Goal: Transaction & Acquisition: Purchase product/service

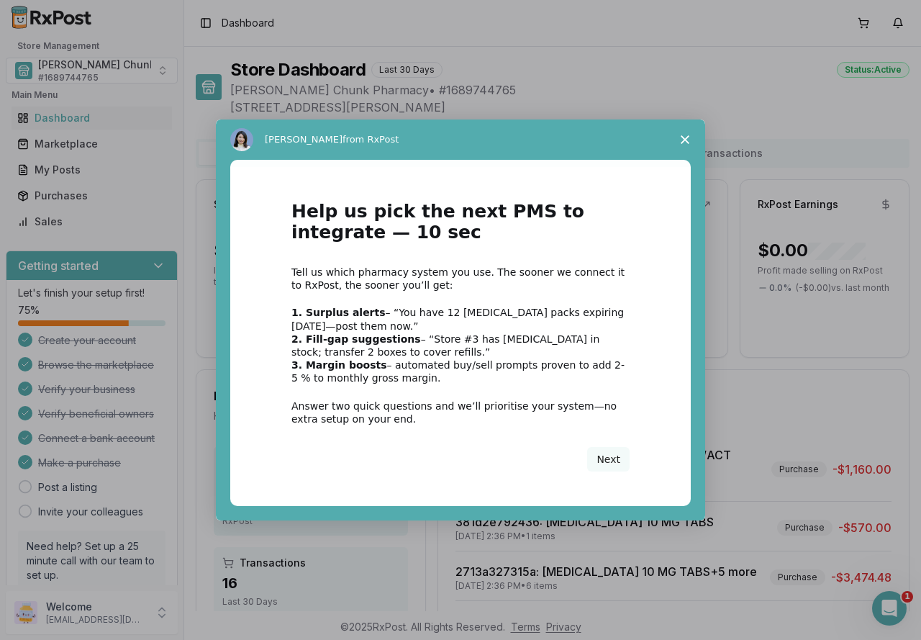
click at [320, 311] on b "1. Surplus alerts" at bounding box center [339, 313] width 94 height 12
click at [318, 340] on b "2. Fill-gap suggestions" at bounding box center [357, 339] width 130 height 12
click at [606, 464] on button "Next" at bounding box center [608, 459] width 42 height 24
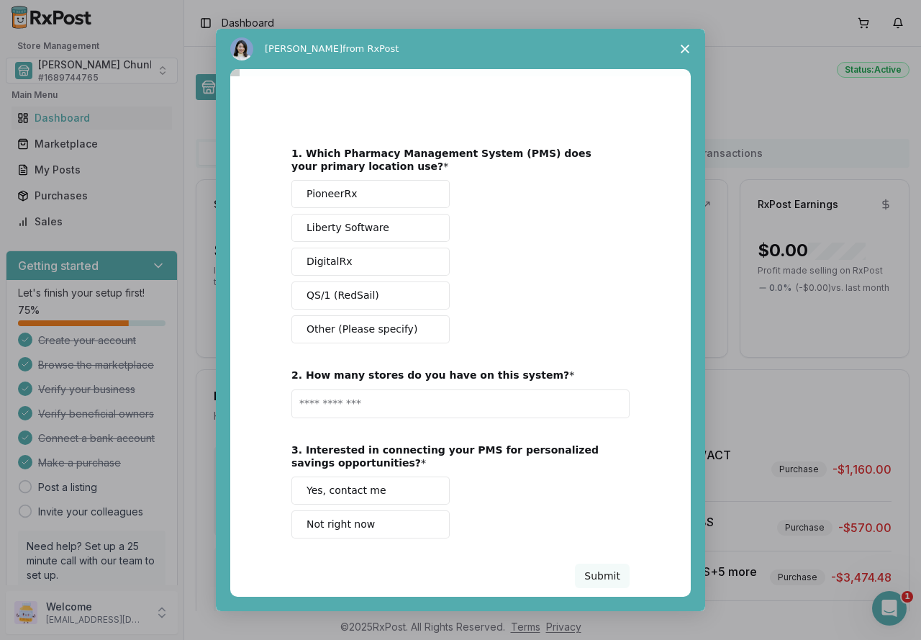
click at [325, 296] on span "QS/1 (RedSail)" at bounding box center [343, 295] width 73 height 15
click at [310, 405] on input "Enter text..." at bounding box center [461, 403] width 338 height 29
type input "*"
click at [563, 285] on div "PioneerRx Liberty Software DigitalRx QS/1 (RedSail) Other (Please specify)" at bounding box center [461, 261] width 338 height 163
click at [361, 494] on span "Yes, contact me" at bounding box center [347, 490] width 80 height 15
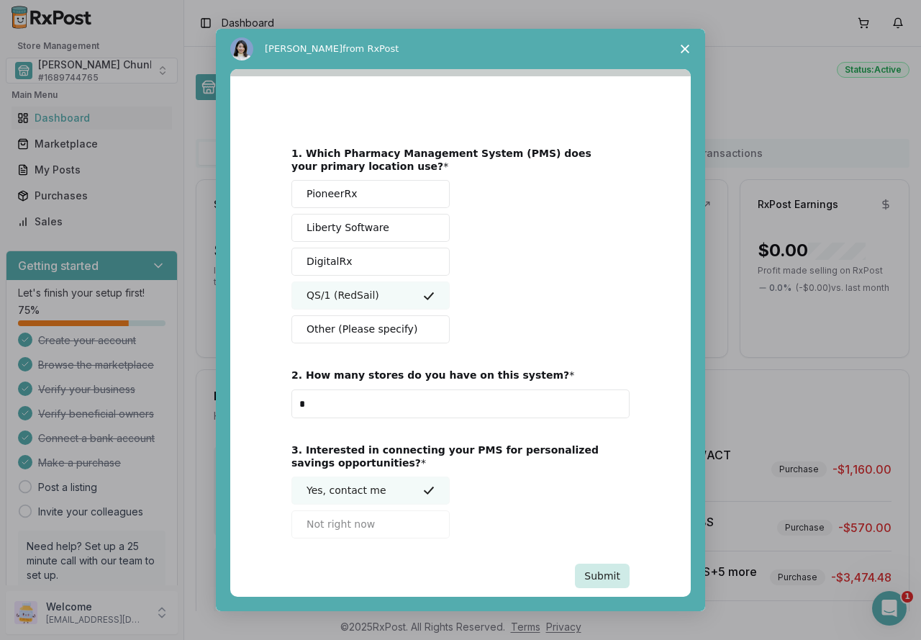
click at [599, 572] on button "Submit" at bounding box center [602, 576] width 55 height 24
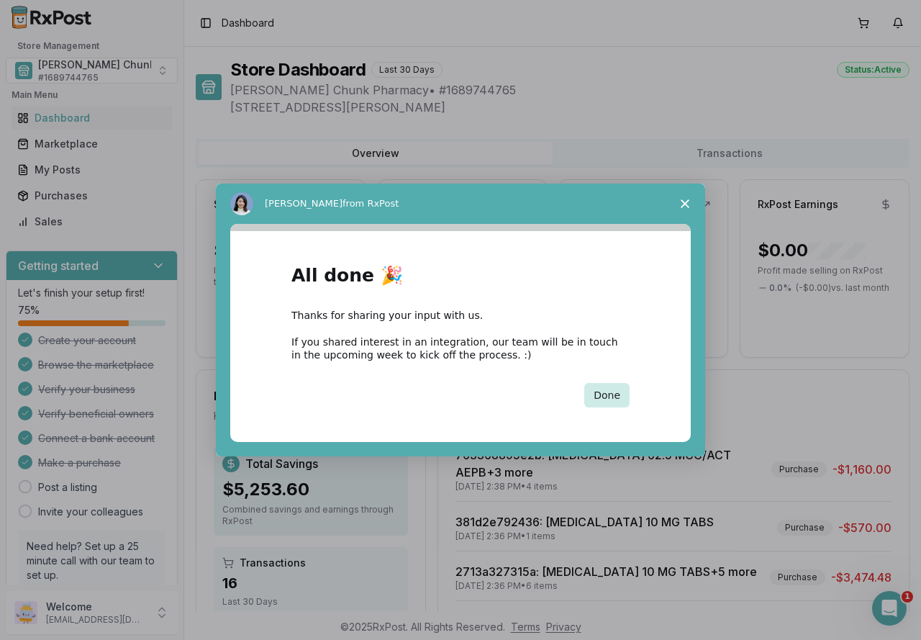
click at [596, 394] on button "Done" at bounding box center [606, 395] width 45 height 24
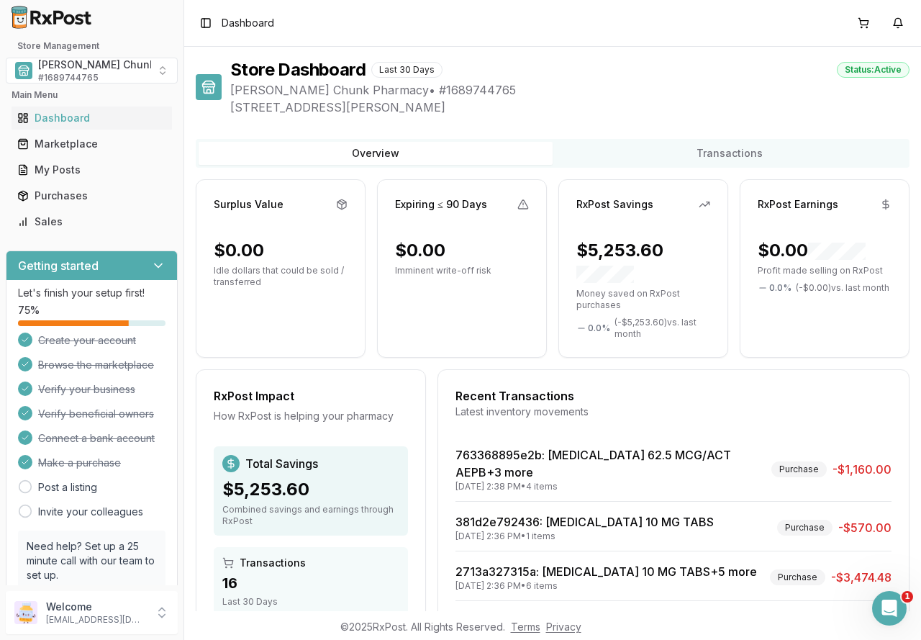
click at [710, 76] on div "Store Dashboard Last 30 Days Status: Active" at bounding box center [570, 69] width 680 height 23
click at [73, 147] on div "Marketplace" at bounding box center [91, 144] width 149 height 14
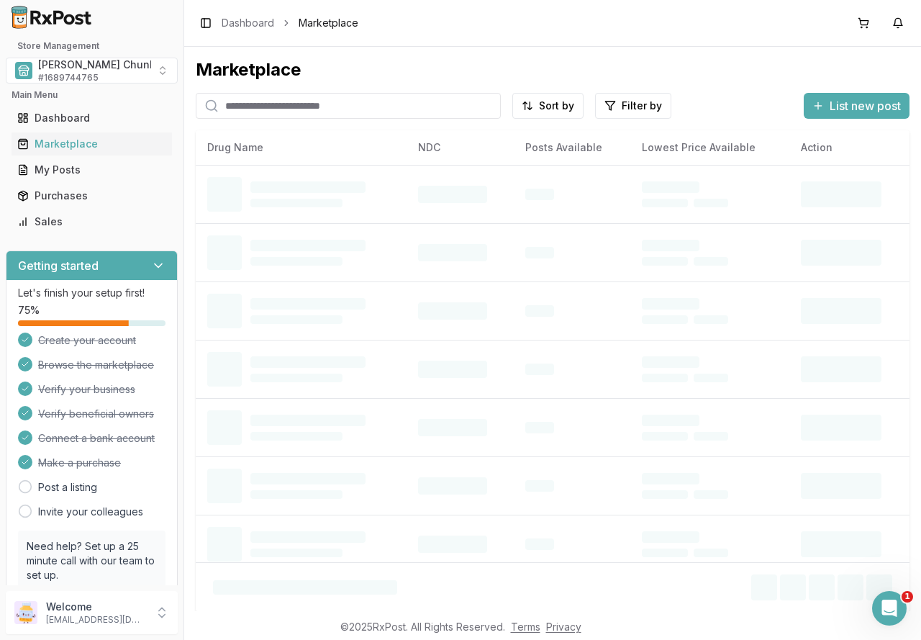
click at [245, 110] on input "search" at bounding box center [348, 106] width 305 height 26
type input "*"
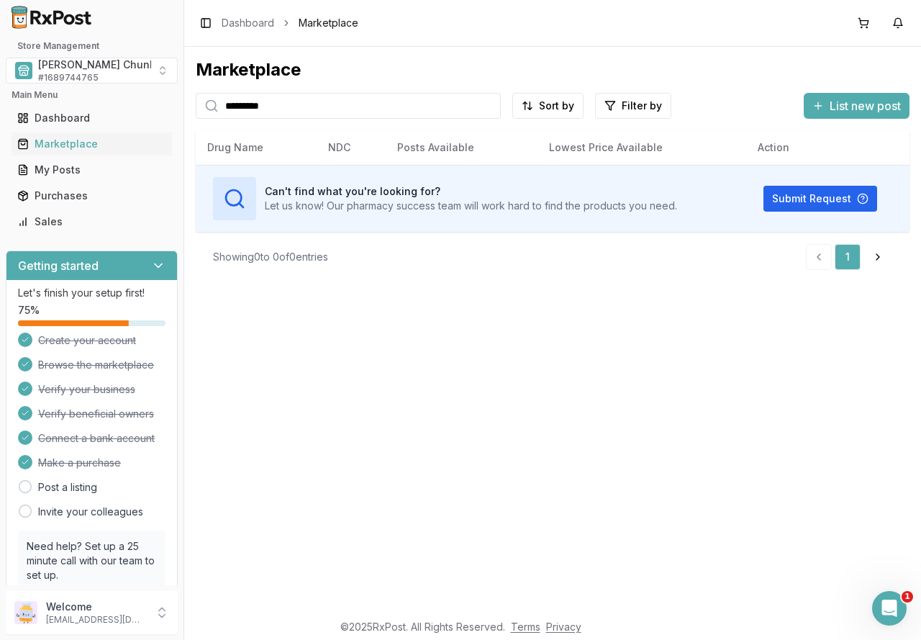
type input "*********"
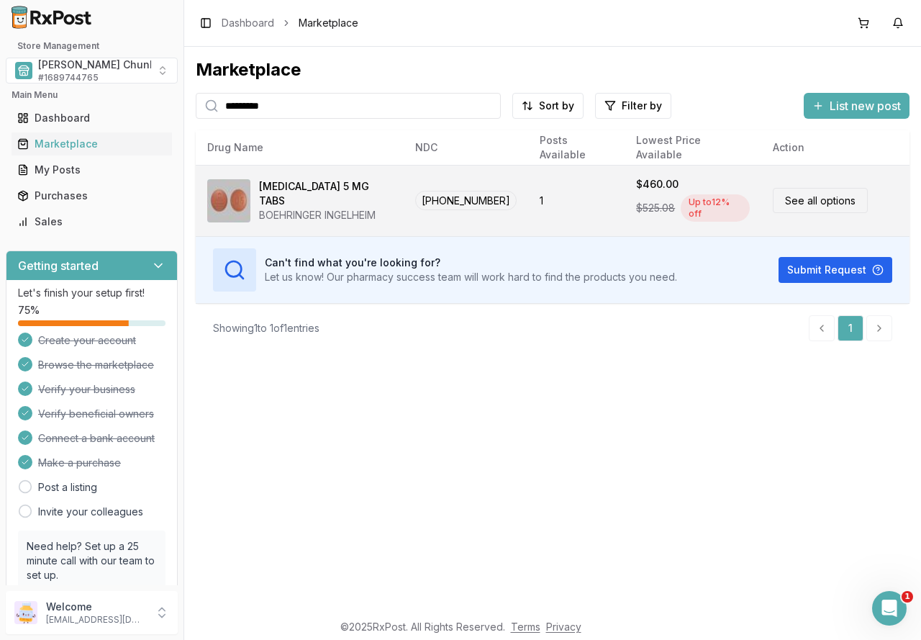
click at [326, 195] on div "Tradjenta 5 MG TABS" at bounding box center [325, 193] width 133 height 29
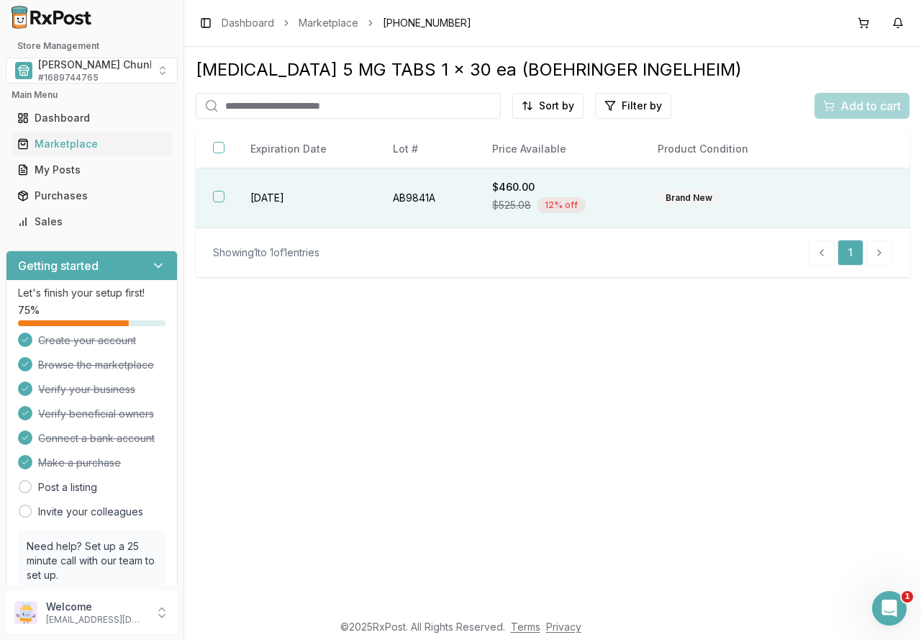
click at [294, 202] on td "[DATE]" at bounding box center [304, 198] width 143 height 60
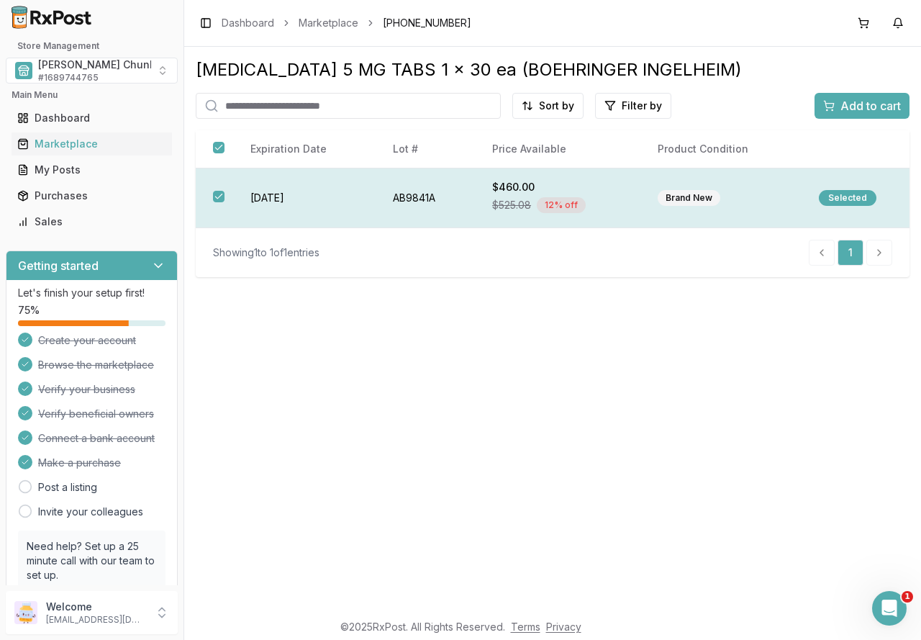
click at [834, 197] on div "Selected" at bounding box center [848, 198] width 58 height 16
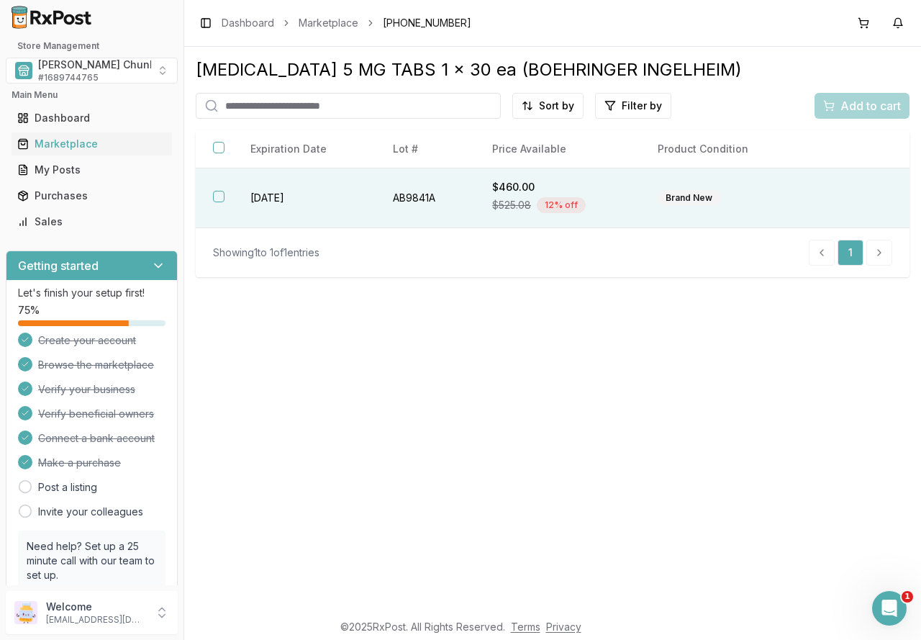
click at [276, 107] on input "search" at bounding box center [348, 106] width 305 height 26
type input "*********"
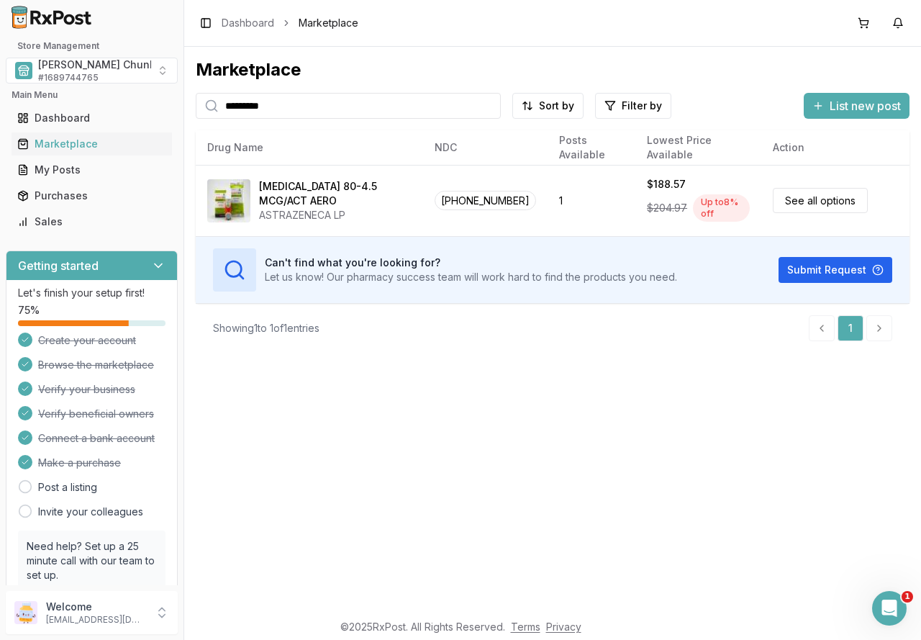
click at [118, 105] on div "Store Management Mauch Chunk Pharmacy # 1689744765 Main Menu Dashboard Marketpl…" at bounding box center [460, 320] width 921 height 640
type input "*******"
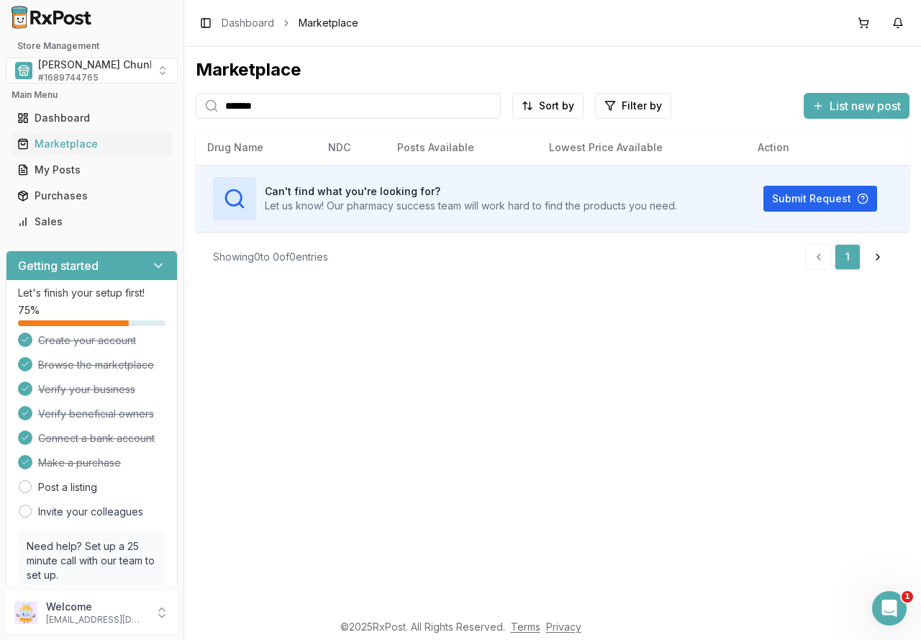
click at [489, 106] on input "*******" at bounding box center [348, 106] width 305 height 26
click at [313, 109] on input "search" at bounding box center [348, 106] width 305 height 26
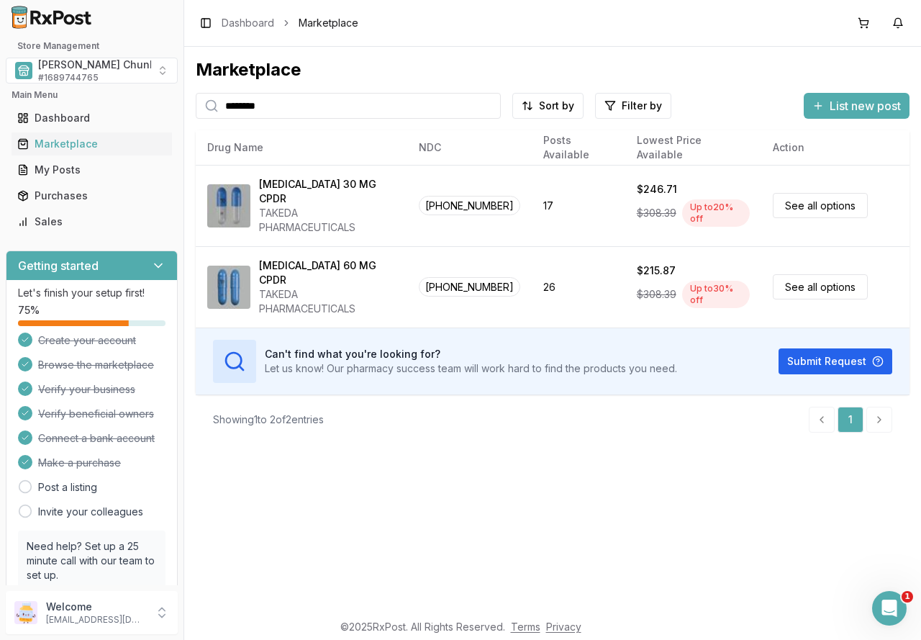
drag, startPoint x: 297, startPoint y: 104, endPoint x: 73, endPoint y: 102, distance: 223.9
click at [73, 102] on div "Store Management Mauch Chunk Pharmacy # 1689744765 Main Menu Dashboard Marketpl…" at bounding box center [460, 320] width 921 height 640
type input "**********"
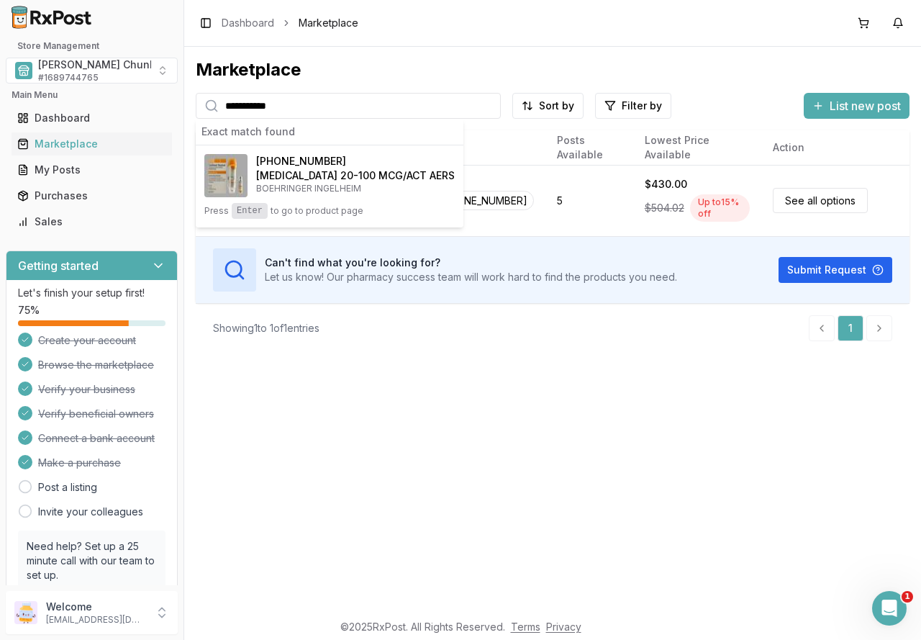
click at [492, 420] on div "**********" at bounding box center [552, 329] width 737 height 564
click at [459, 381] on div "**********" at bounding box center [552, 329] width 737 height 564
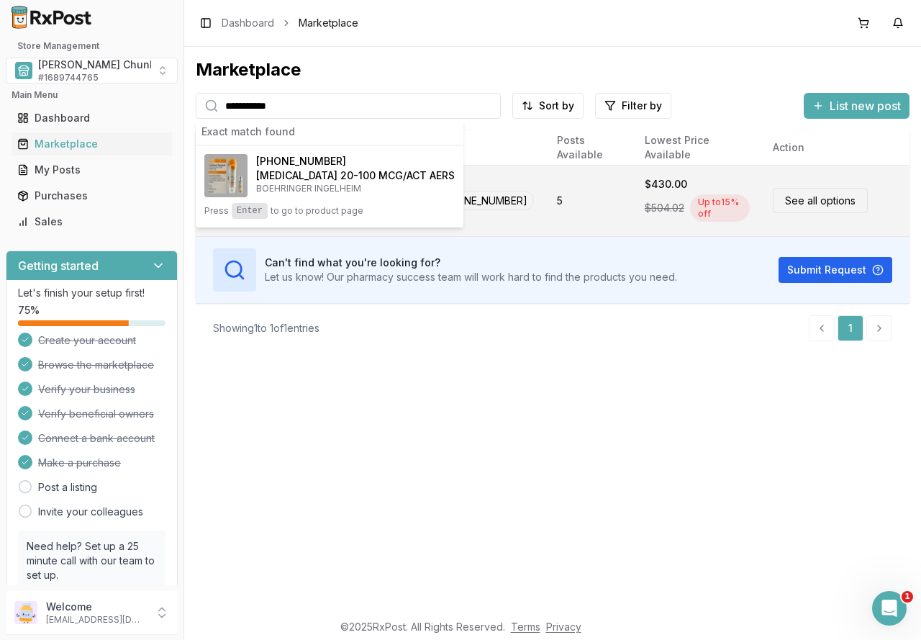
click at [518, 208] on span "[PHONE_NUMBER]" at bounding box center [483, 200] width 101 height 19
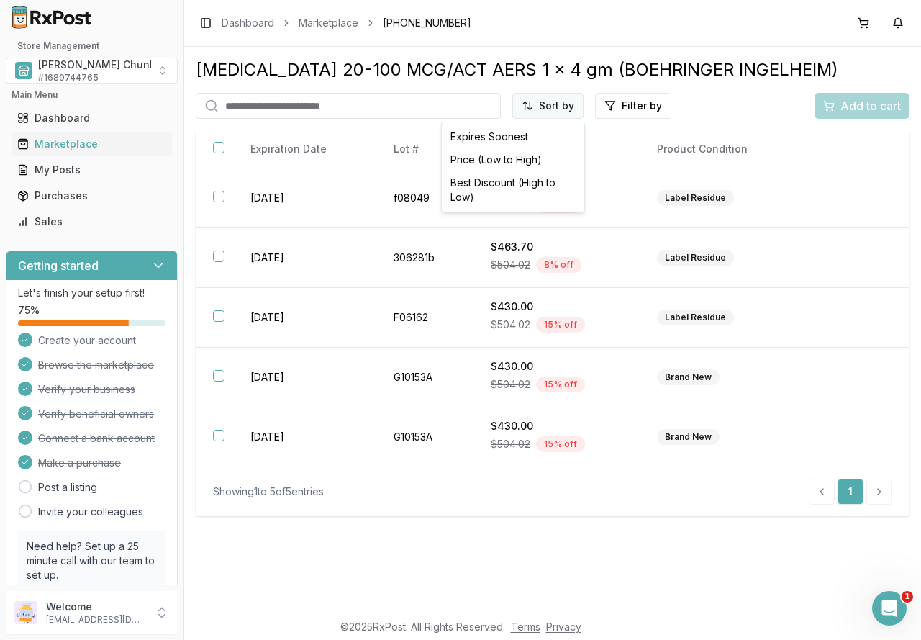
click at [552, 111] on html "Store Management Mauch Chunk Pharmacy # 1689744765 Main Menu Dashboard Marketpl…" at bounding box center [460, 320] width 921 height 640
click at [552, 187] on div "Best Discount (High to Low)" at bounding box center [513, 189] width 137 height 37
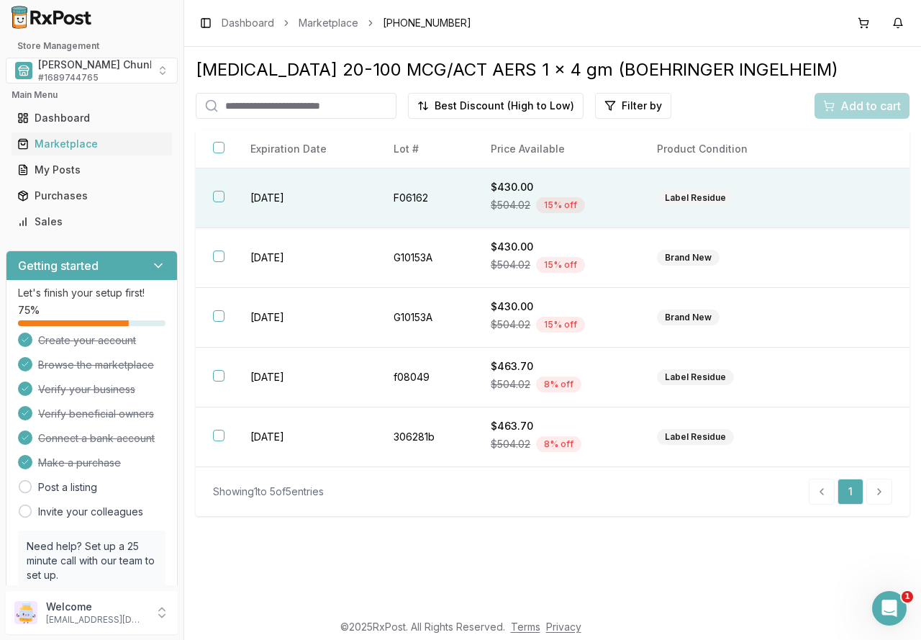
drag, startPoint x: 218, startPoint y: 191, endPoint x: 218, endPoint y: 215, distance: 23.0
click at [218, 191] on button "button" at bounding box center [219, 197] width 12 height 12
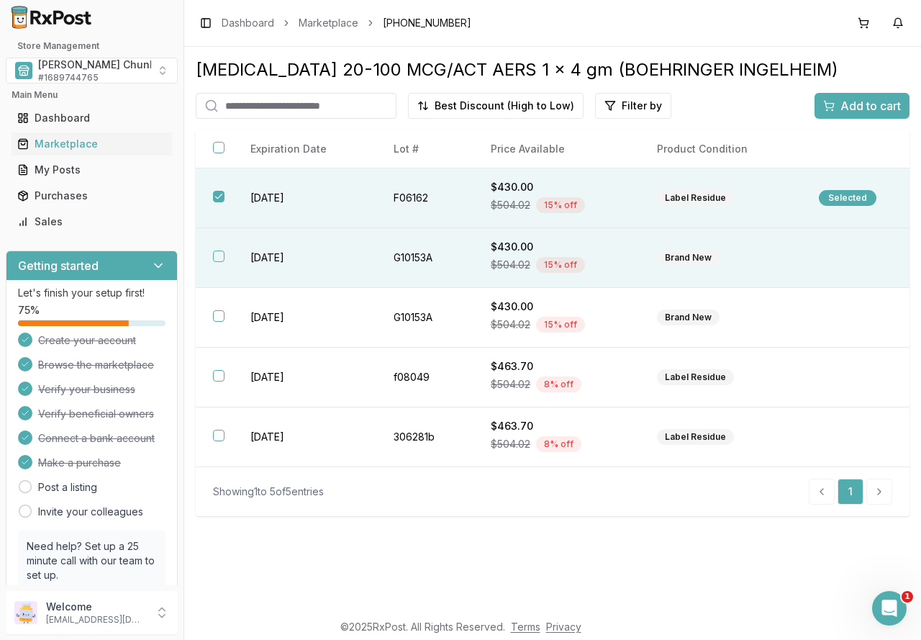
click at [218, 256] on button "button" at bounding box center [219, 256] width 12 height 12
click at [862, 101] on span "Add to cart" at bounding box center [871, 105] width 60 height 17
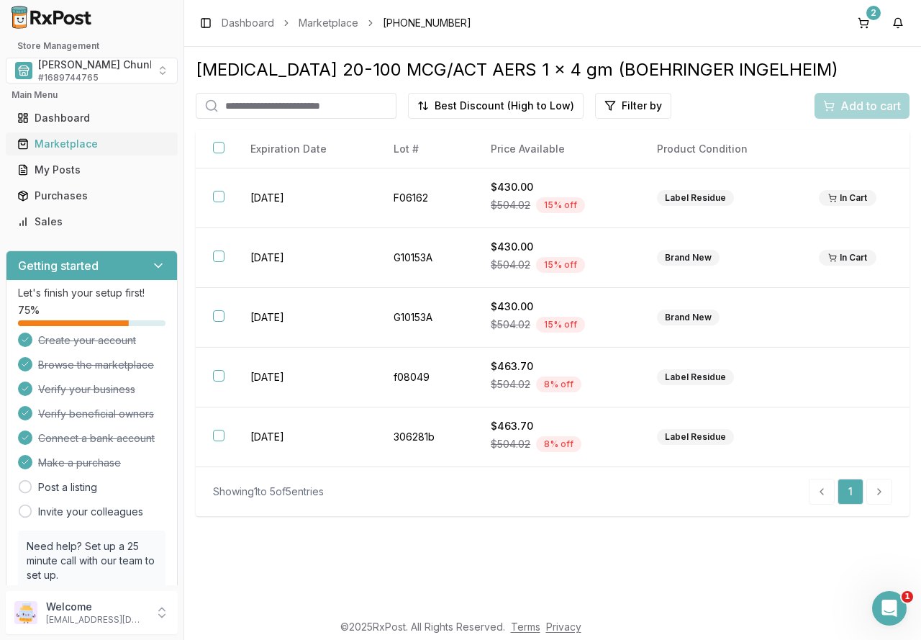
click at [83, 150] on div "Marketplace" at bounding box center [91, 144] width 149 height 14
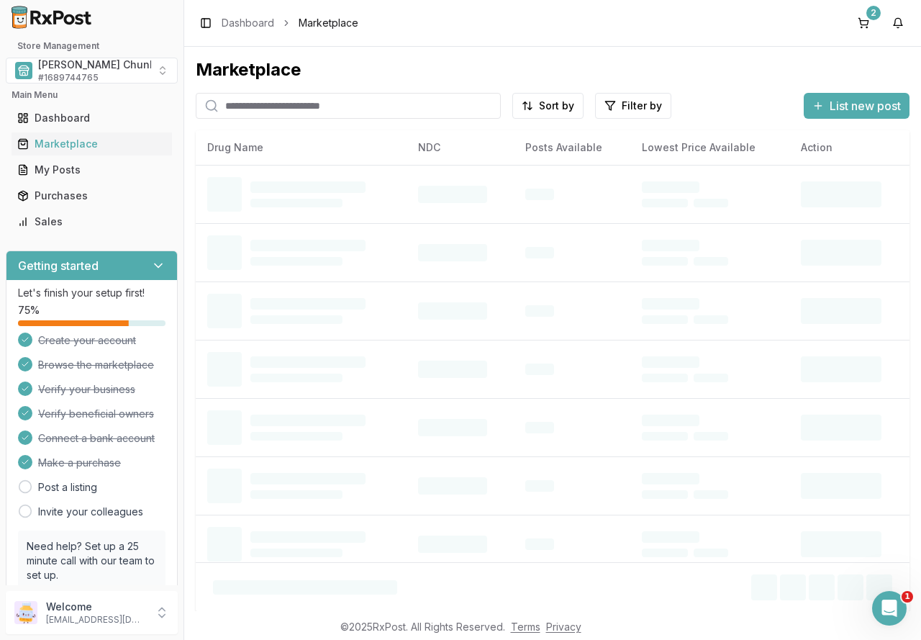
click at [257, 105] on input "search" at bounding box center [348, 106] width 305 height 26
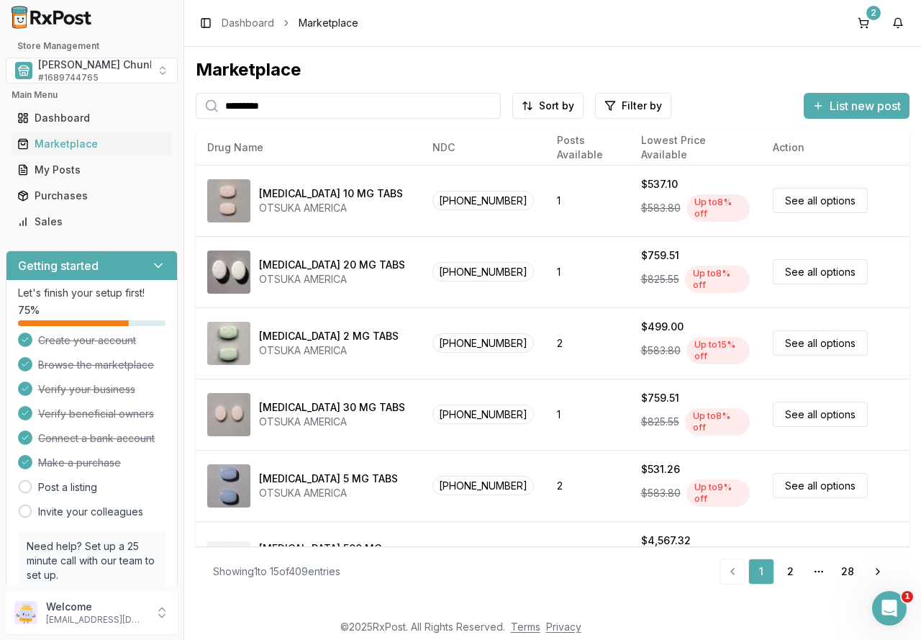
type input "*********"
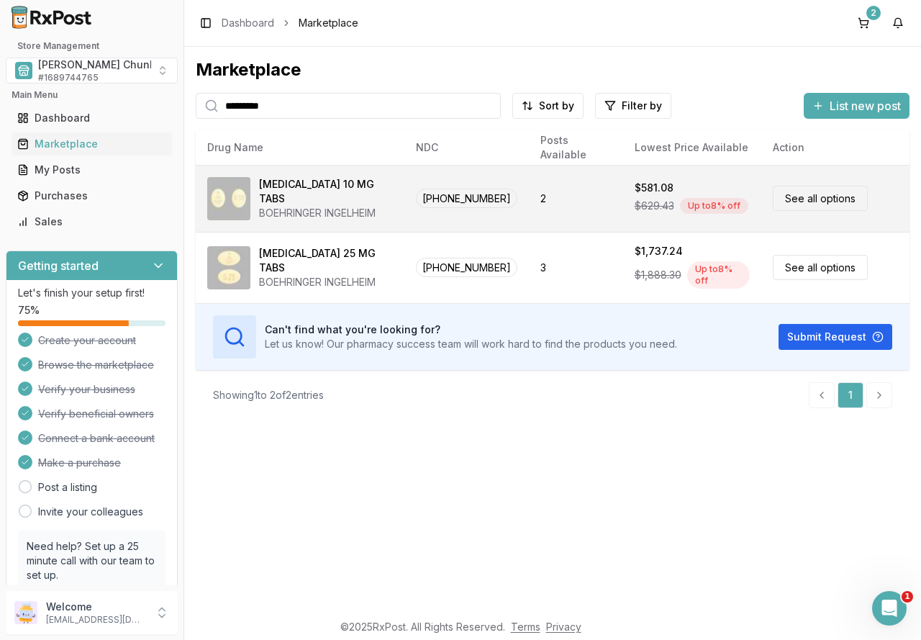
click at [335, 208] on div "BOEHRINGER INGELHEIM" at bounding box center [326, 213] width 134 height 14
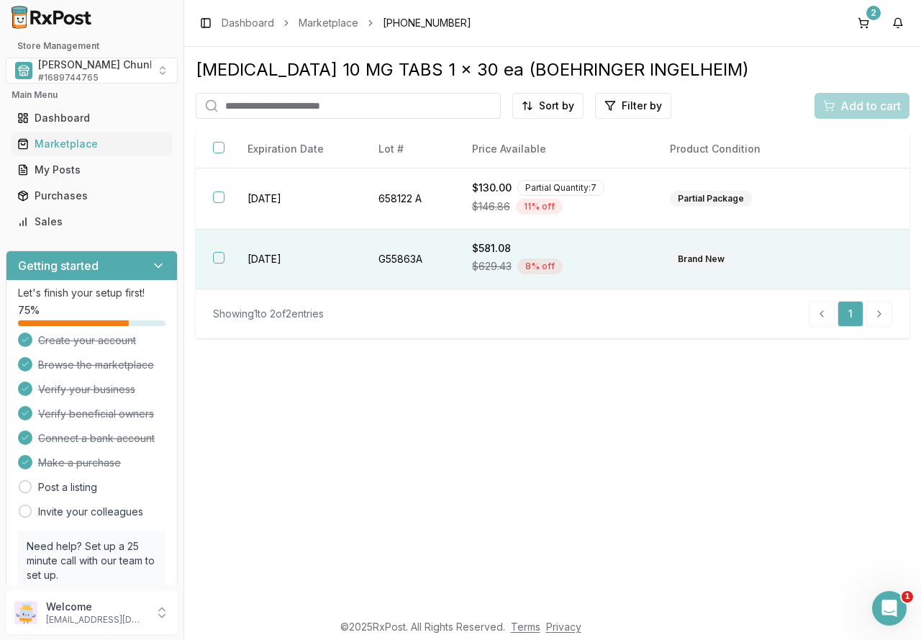
click at [361, 262] on td "G55863A" at bounding box center [407, 260] width 93 height 60
click at [870, 102] on span "Add to cart" at bounding box center [871, 105] width 60 height 17
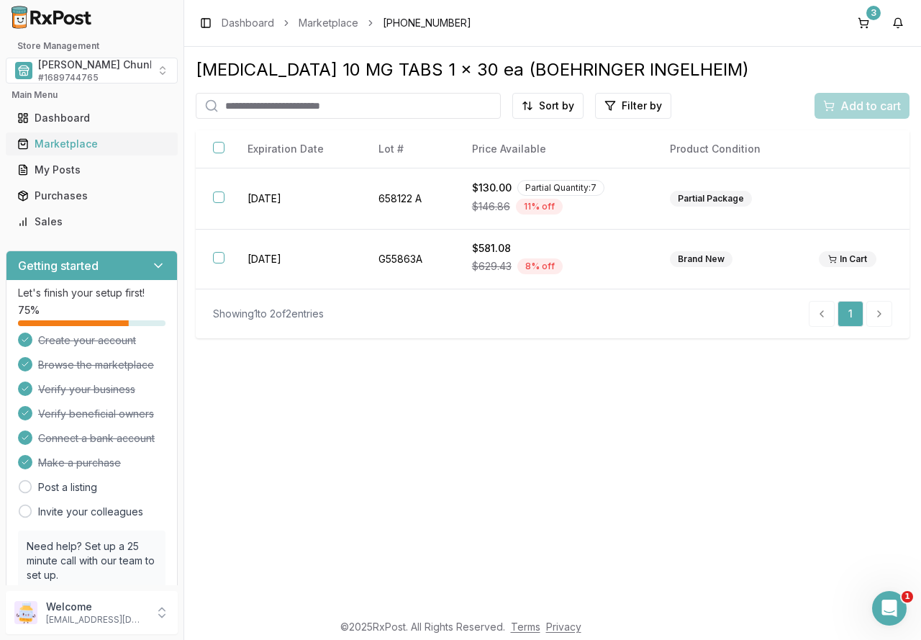
click at [83, 147] on div "Marketplace" at bounding box center [91, 144] width 149 height 14
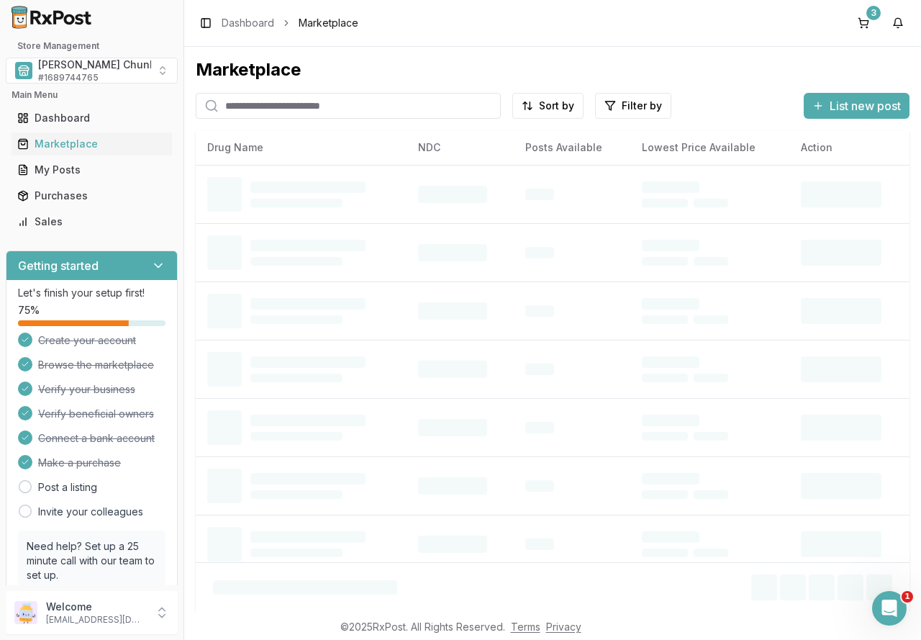
click at [253, 111] on input "search" at bounding box center [348, 106] width 305 height 26
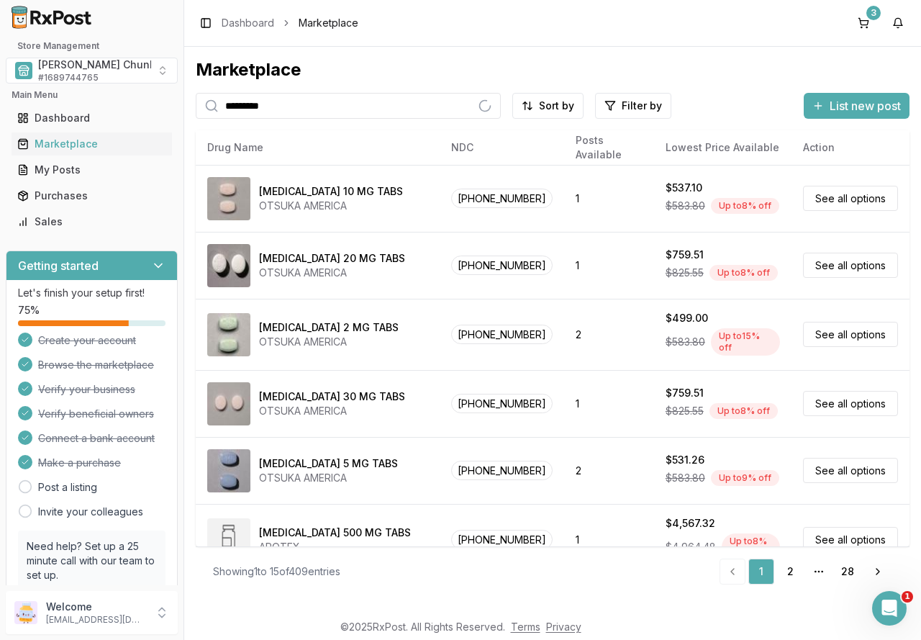
type input "*********"
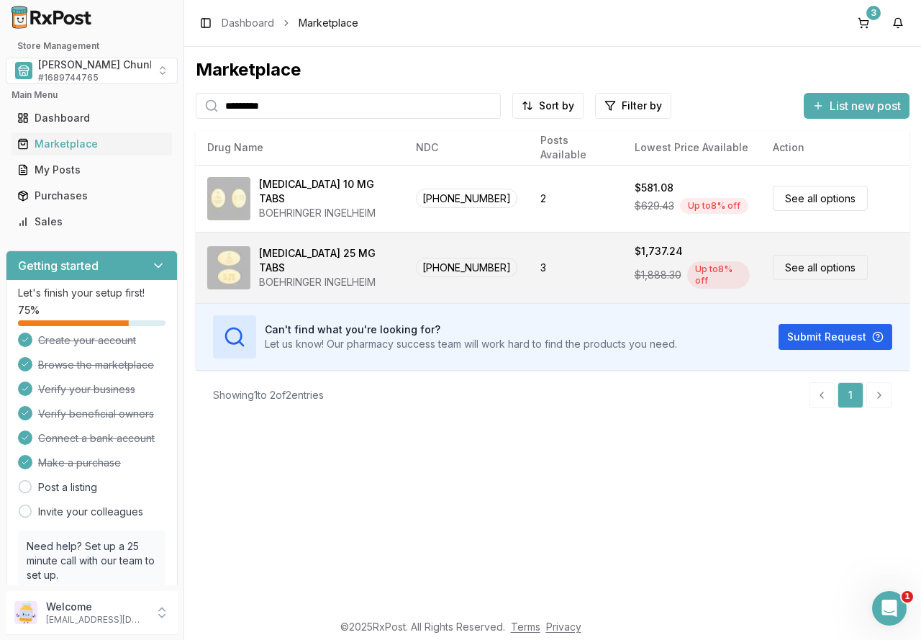
click at [333, 275] on div "BOEHRINGER INGELHEIM" at bounding box center [326, 282] width 134 height 14
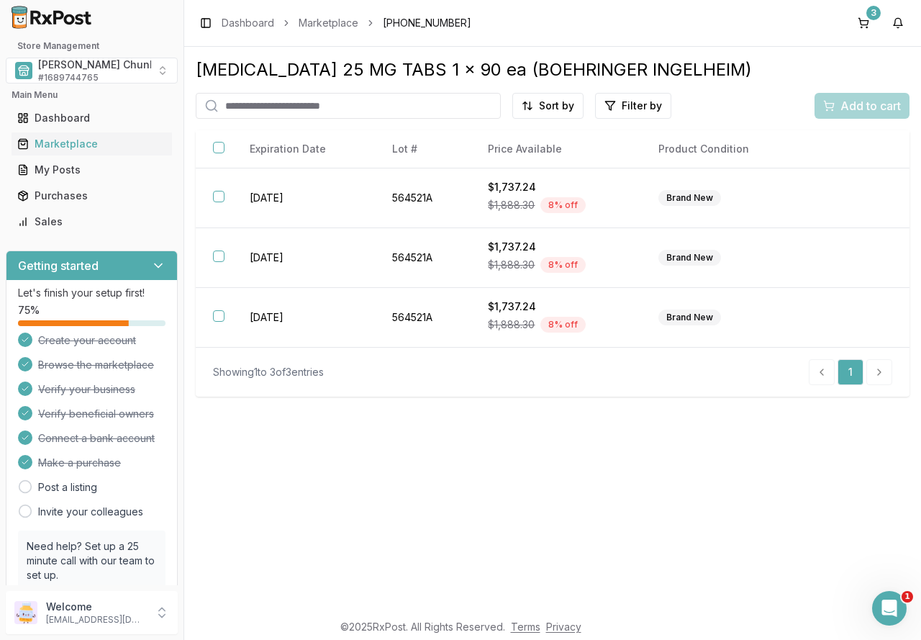
click at [325, 441] on div "Jardiance 25 MG TABS 1 x 90 ea (BOEHRINGER INGELHEIM) Sort by Filter by Add to …" at bounding box center [552, 329] width 737 height 564
click at [360, 489] on div "Jardiance 25 MG TABS 1 x 90 ea (BOEHRINGER INGELHEIM) Sort by Filter by Add to …" at bounding box center [552, 329] width 737 height 564
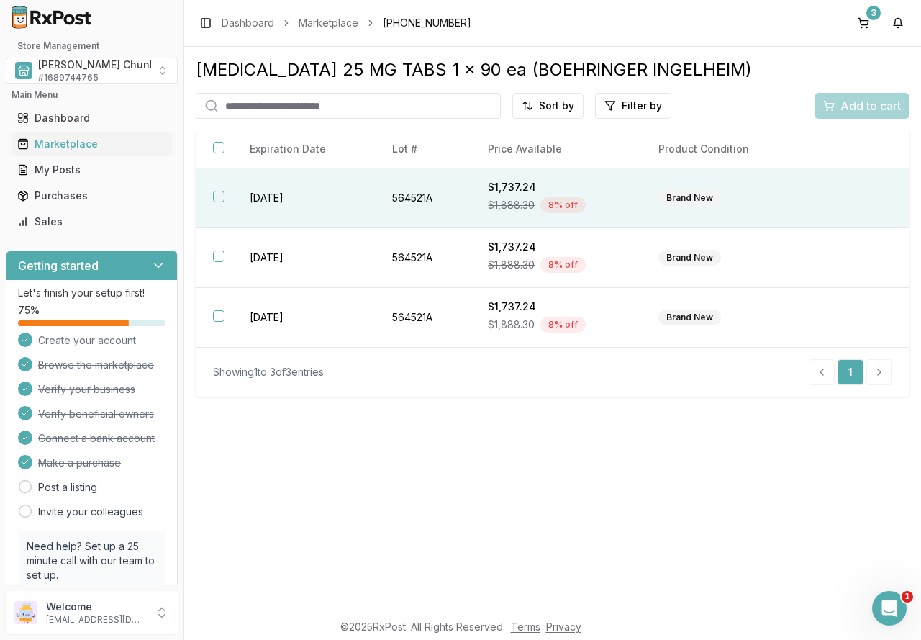
drag, startPoint x: 226, startPoint y: 197, endPoint x: 224, endPoint y: 212, distance: 15.3
click at [226, 197] on th at bounding box center [214, 198] width 37 height 60
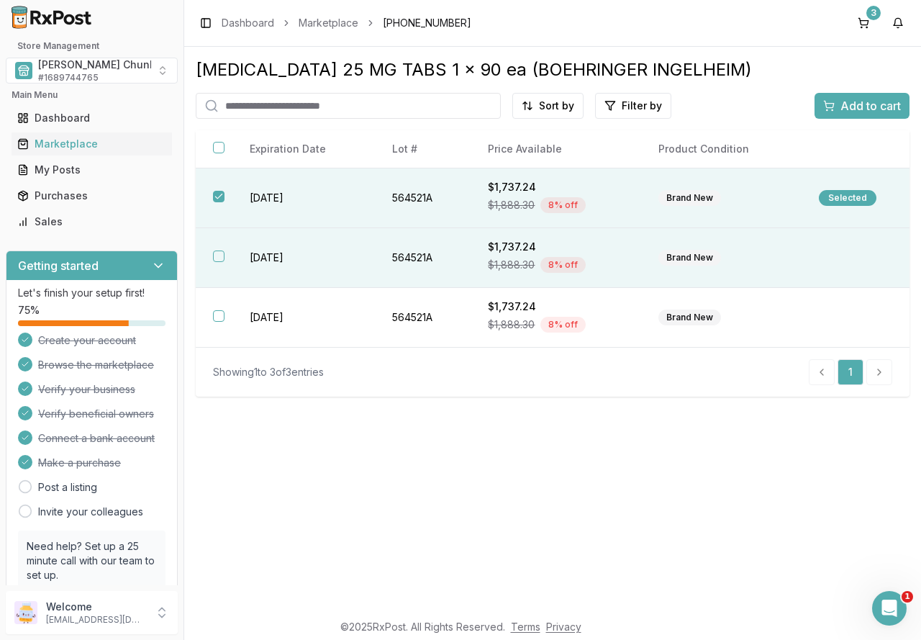
click at [227, 254] on th at bounding box center [214, 258] width 37 height 60
click at [864, 107] on span "Add to cart" at bounding box center [871, 105] width 60 height 17
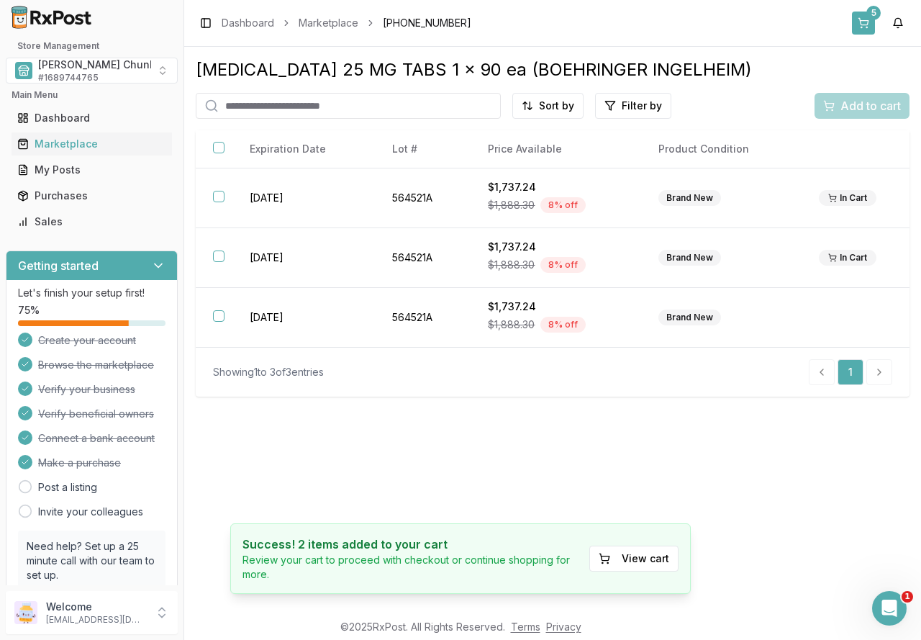
click at [860, 24] on button "5" at bounding box center [863, 23] width 23 height 23
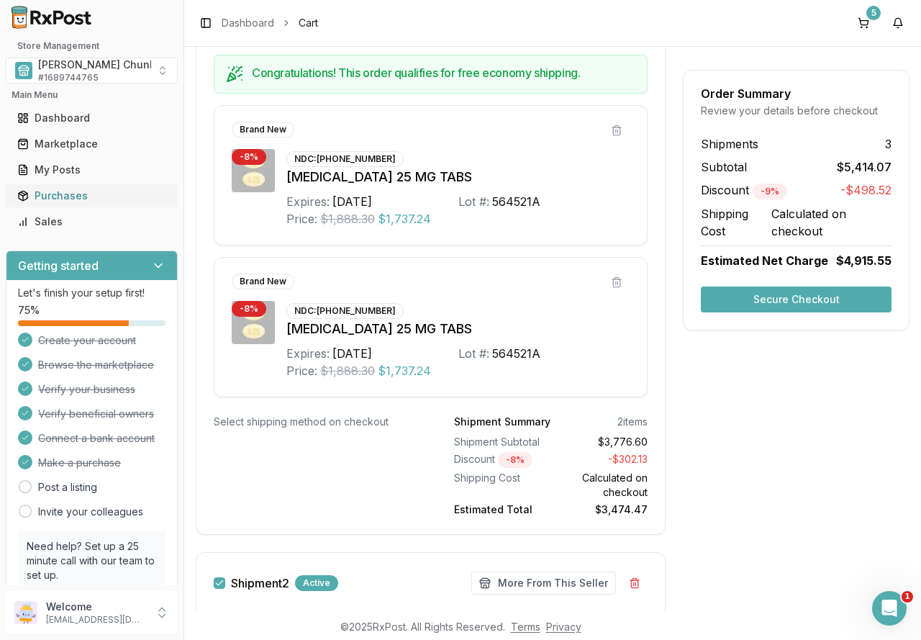
scroll to position [51, 0]
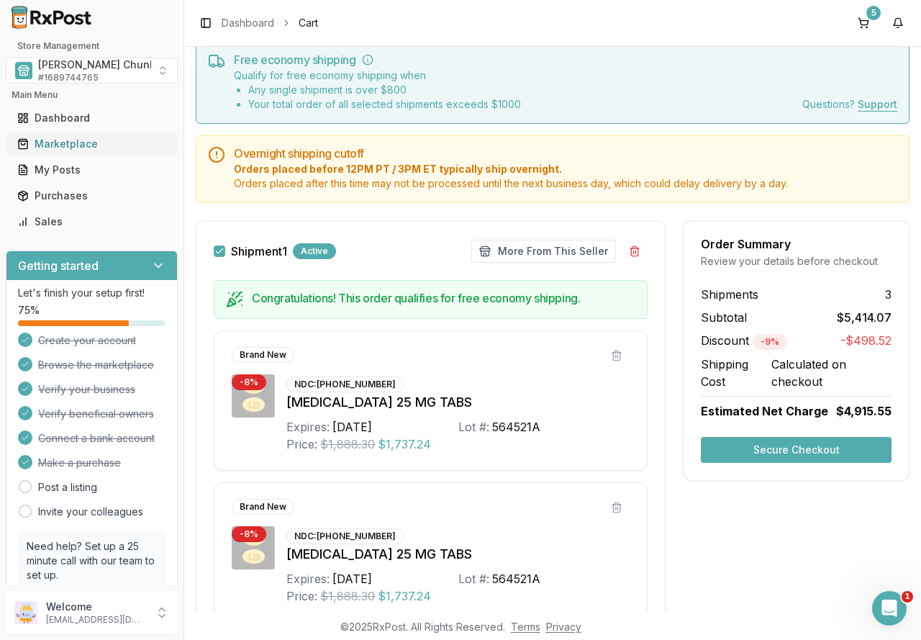
click at [82, 140] on div "Marketplace" at bounding box center [91, 144] width 149 height 14
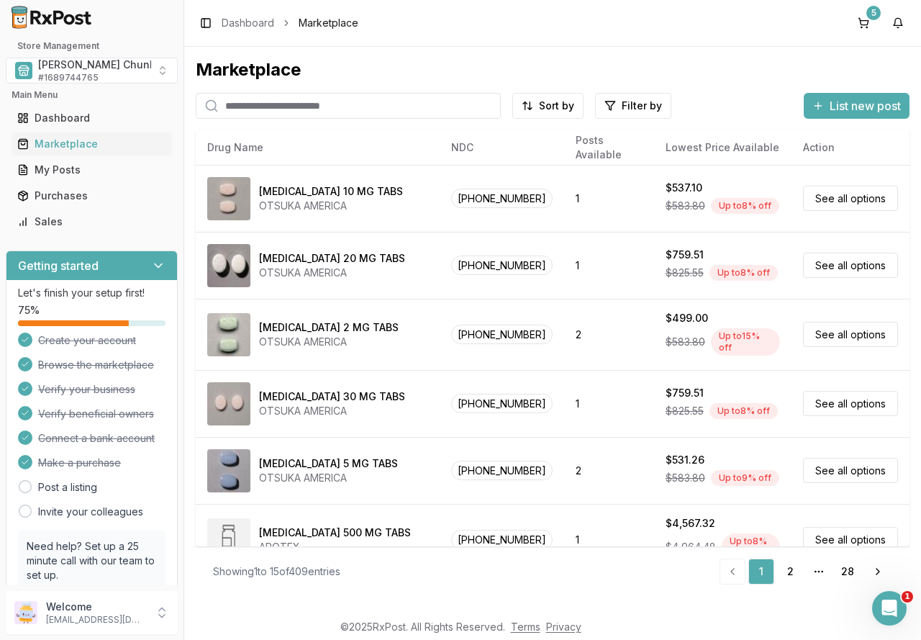
drag, startPoint x: 295, startPoint y: 107, endPoint x: 285, endPoint y: 107, distance: 10.1
click at [295, 107] on input "search" at bounding box center [348, 106] width 305 height 26
type input "*******"
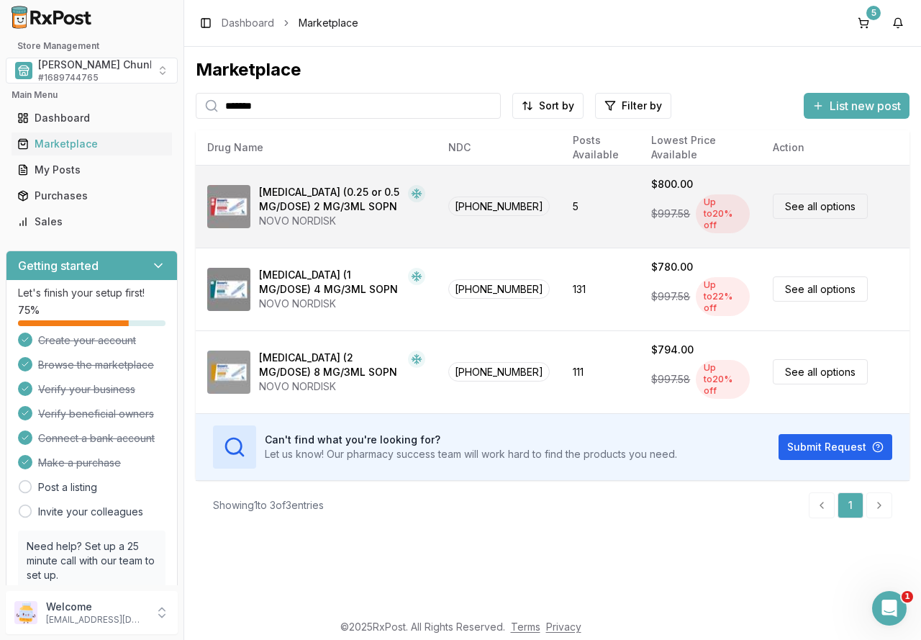
click at [382, 203] on div "[MEDICAL_DATA] (0.25 or 0.5 MG/DOSE) 2 MG/3ML SOPN" at bounding box center [330, 199] width 143 height 29
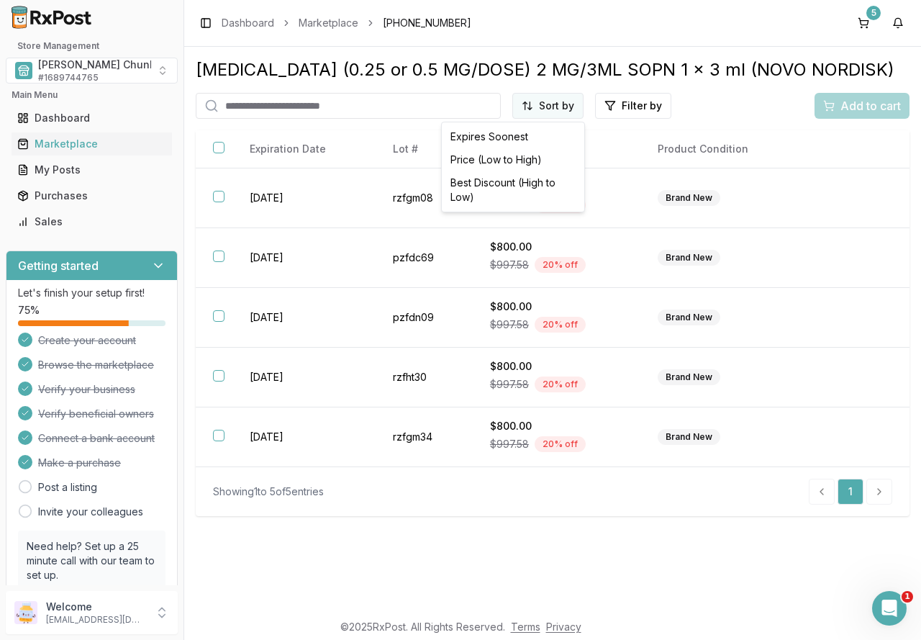
click at [562, 104] on html "Store Management Mauch Chunk Pharmacy # 1689744765 Main Menu Dashboard Marketpl…" at bounding box center [460, 320] width 921 height 640
click at [529, 184] on div "Best Discount (High to Low)" at bounding box center [513, 189] width 137 height 37
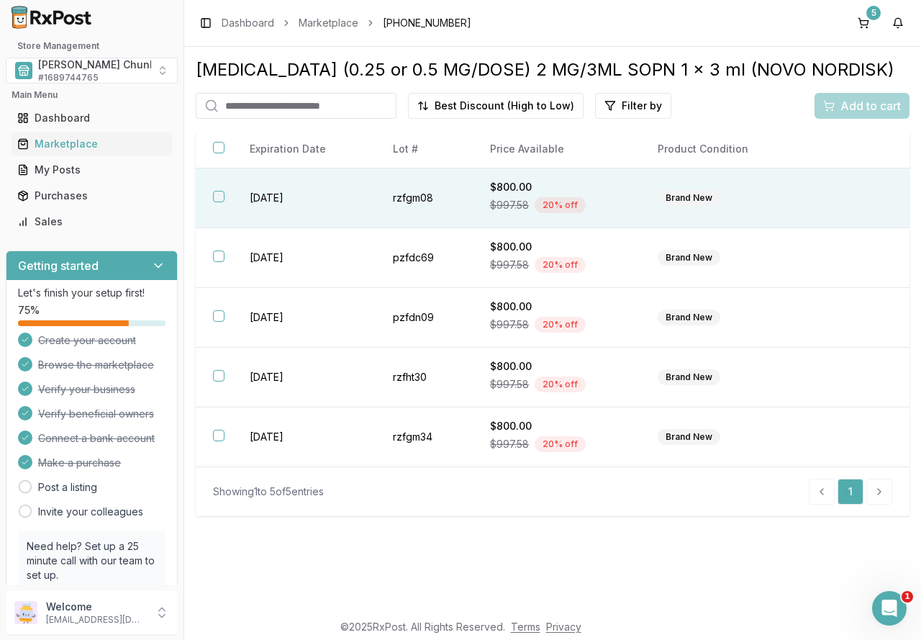
click at [246, 202] on td "[DATE]" at bounding box center [303, 198] width 143 height 60
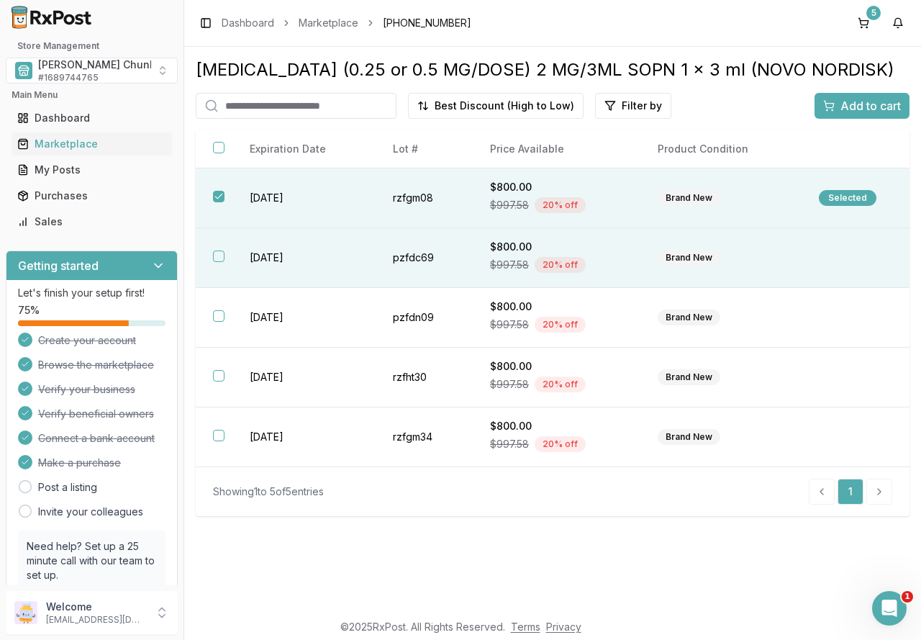
click at [267, 261] on td "2026-08-01" at bounding box center [303, 258] width 143 height 60
click at [862, 103] on span "Add to cart" at bounding box center [871, 105] width 60 height 17
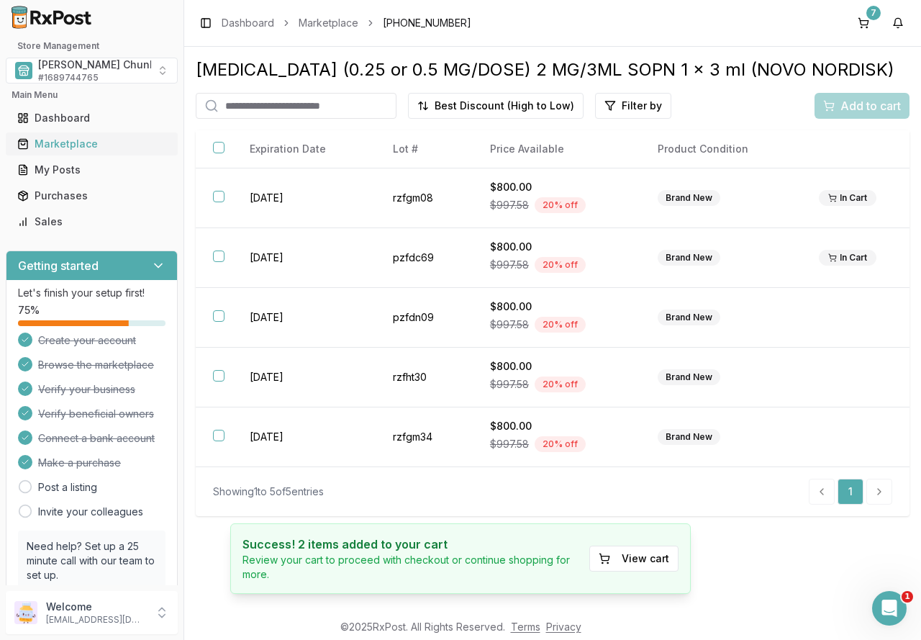
click at [81, 140] on div "Marketplace" at bounding box center [91, 144] width 149 height 14
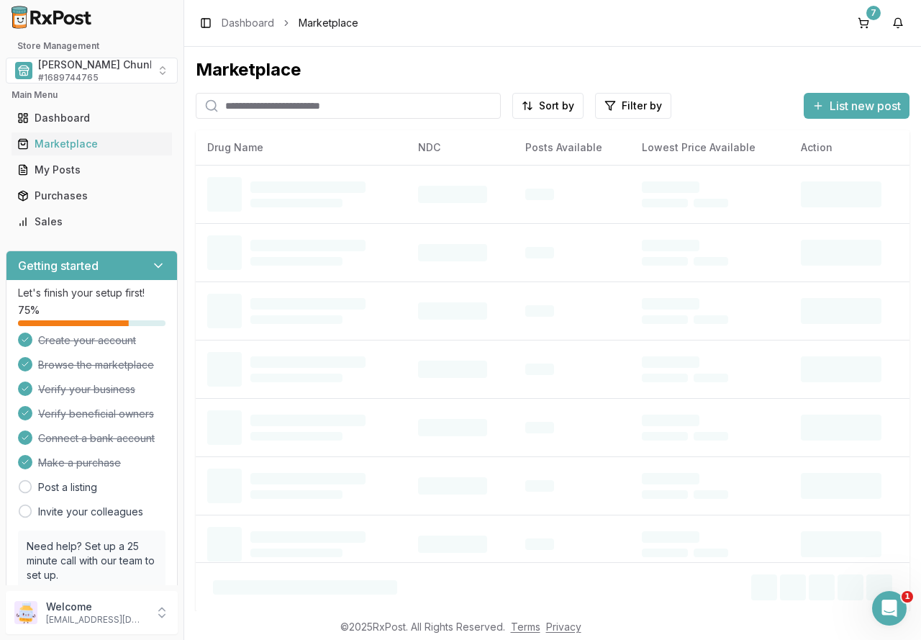
click at [292, 103] on input "search" at bounding box center [348, 106] width 305 height 26
type input "*******"
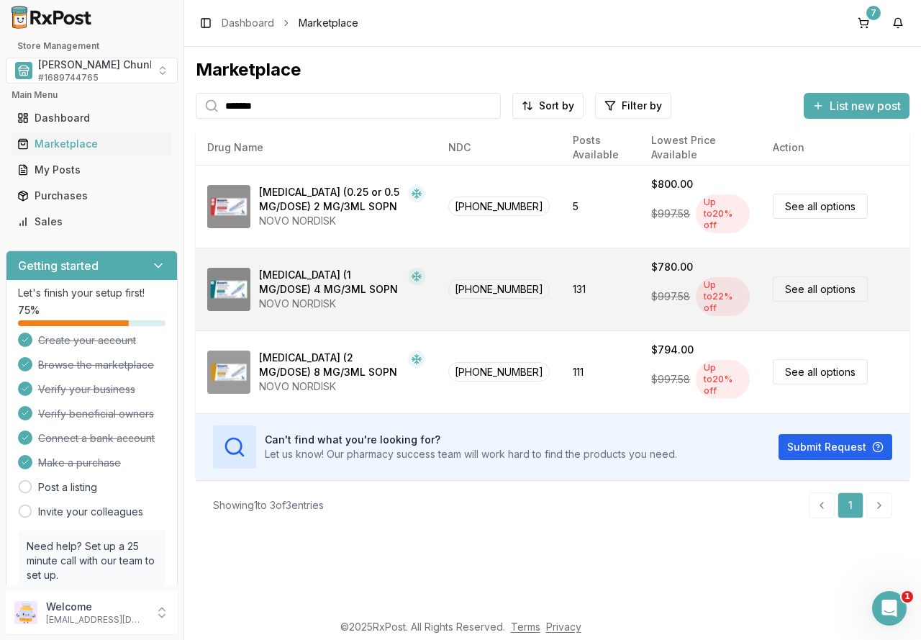
click at [319, 273] on div "[MEDICAL_DATA] (1 MG/DOSE) 4 MG/3ML SOPN" at bounding box center [330, 282] width 143 height 29
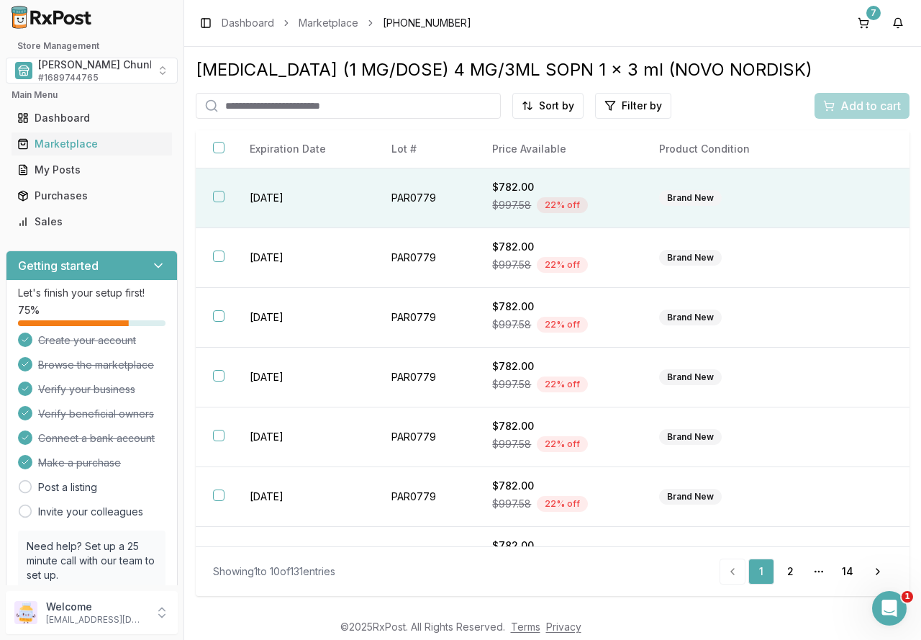
click at [227, 184] on th at bounding box center [214, 198] width 37 height 60
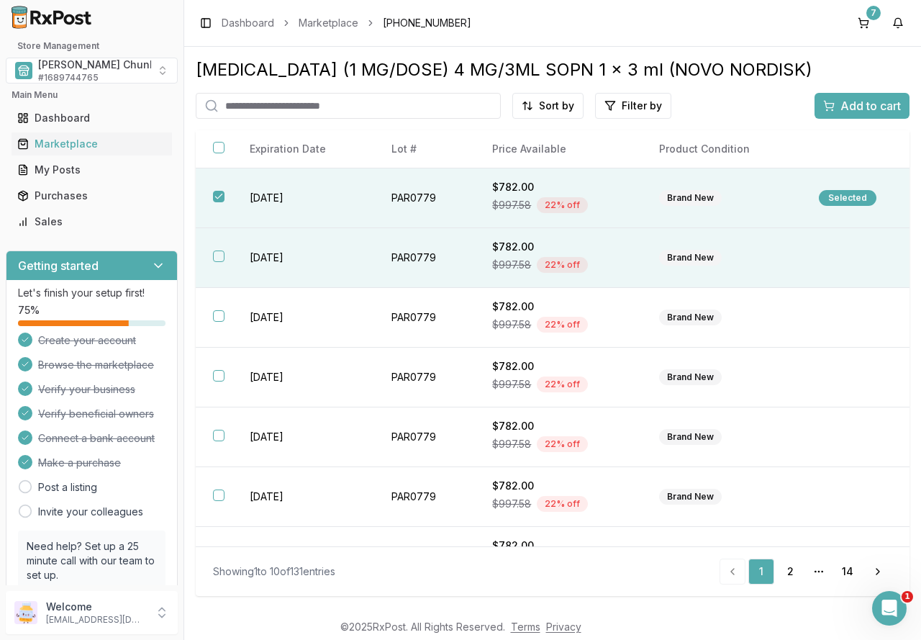
click at [228, 255] on th at bounding box center [214, 258] width 37 height 60
click at [836, 101] on div "Add to cart" at bounding box center [862, 105] width 78 height 17
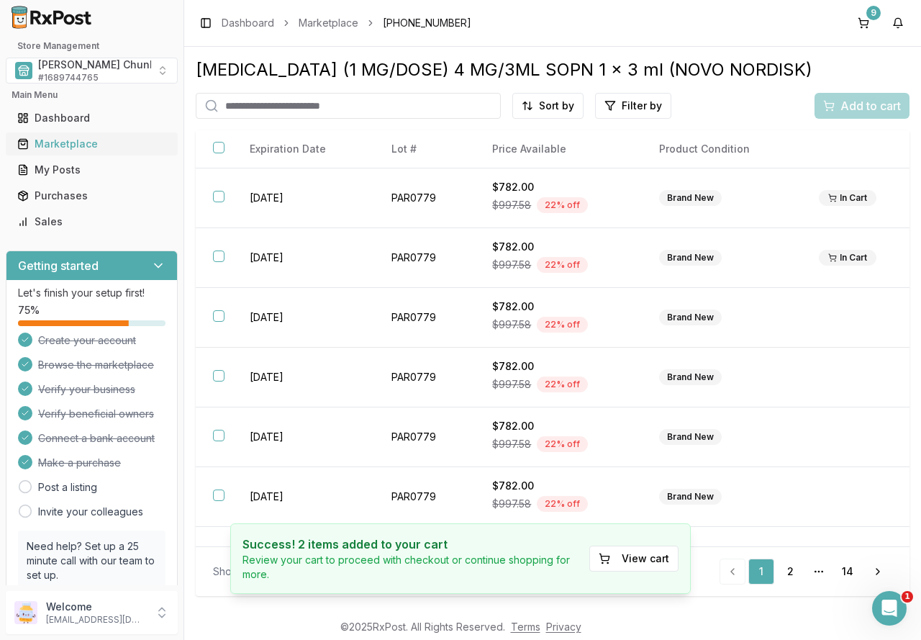
click at [59, 144] on div "Marketplace" at bounding box center [91, 144] width 149 height 14
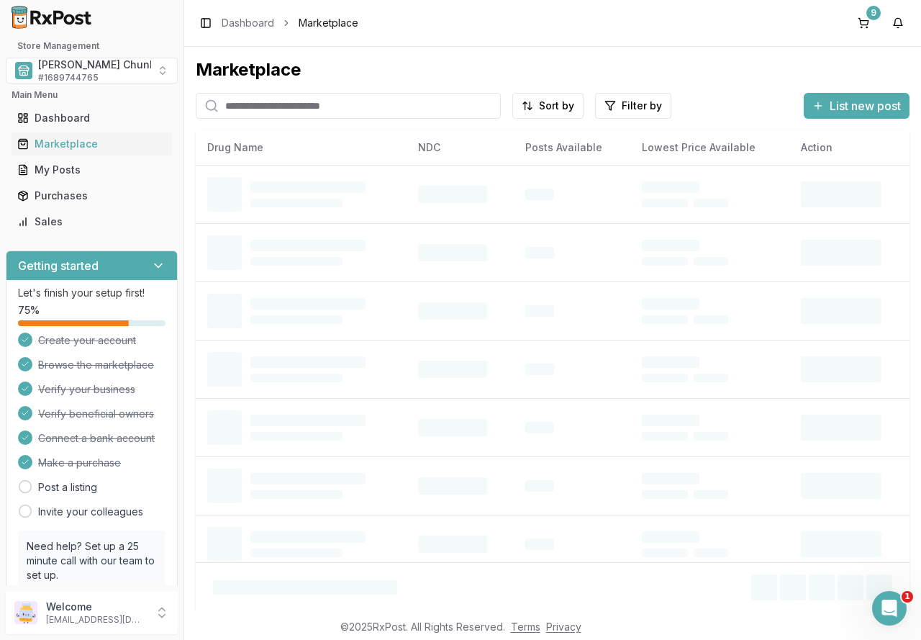
click at [226, 112] on input "search" at bounding box center [348, 106] width 305 height 26
type input "*******"
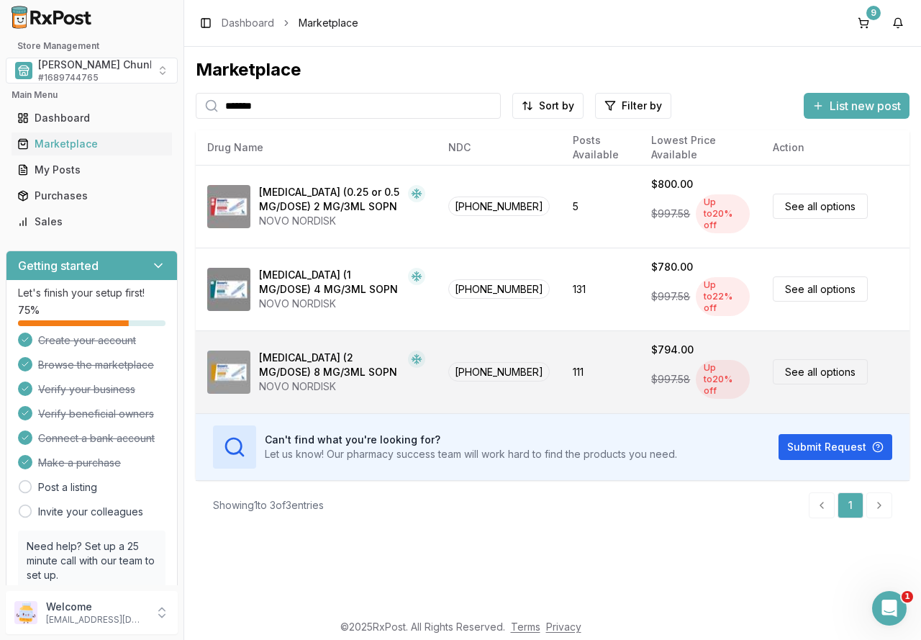
click at [324, 351] on div "[MEDICAL_DATA] (2 MG/DOSE) 8 MG/3ML SOPN" at bounding box center [330, 365] width 143 height 29
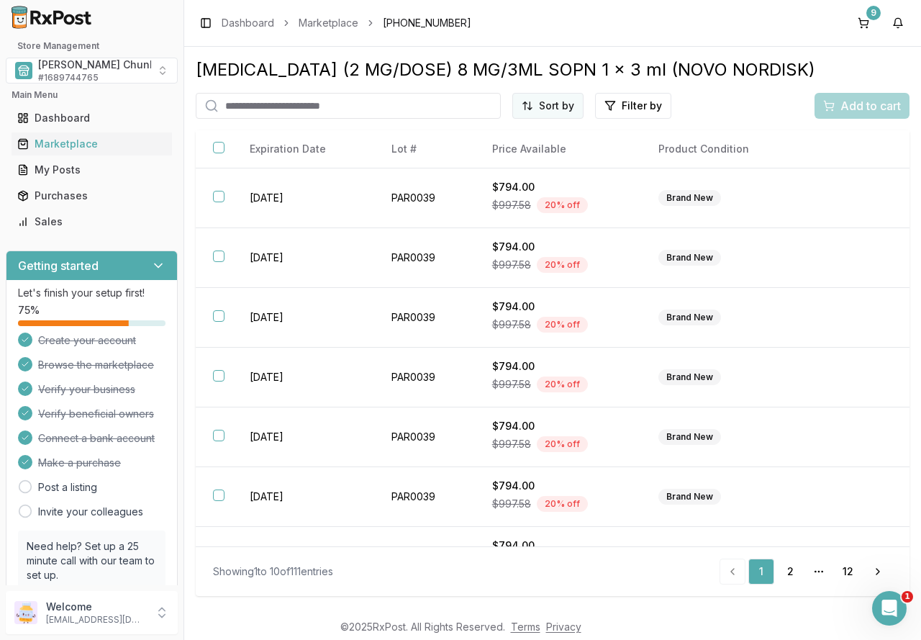
click at [539, 102] on html "Store Management Mauch Chunk Pharmacy # 1689744765 Main Menu Dashboard Marketpl…" at bounding box center [460, 320] width 921 height 640
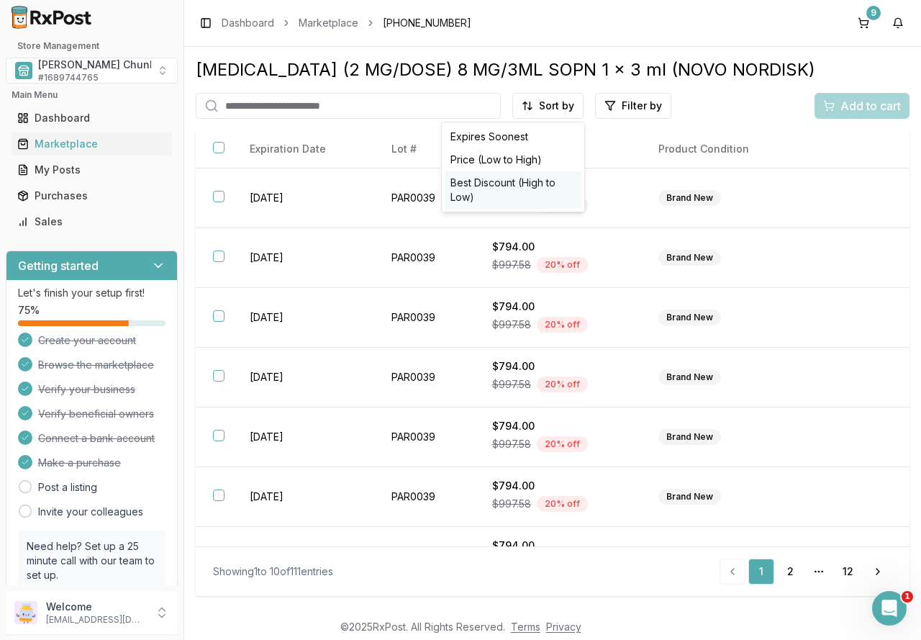
click at [517, 180] on div "Best Discount (High to Low)" at bounding box center [513, 189] width 137 height 37
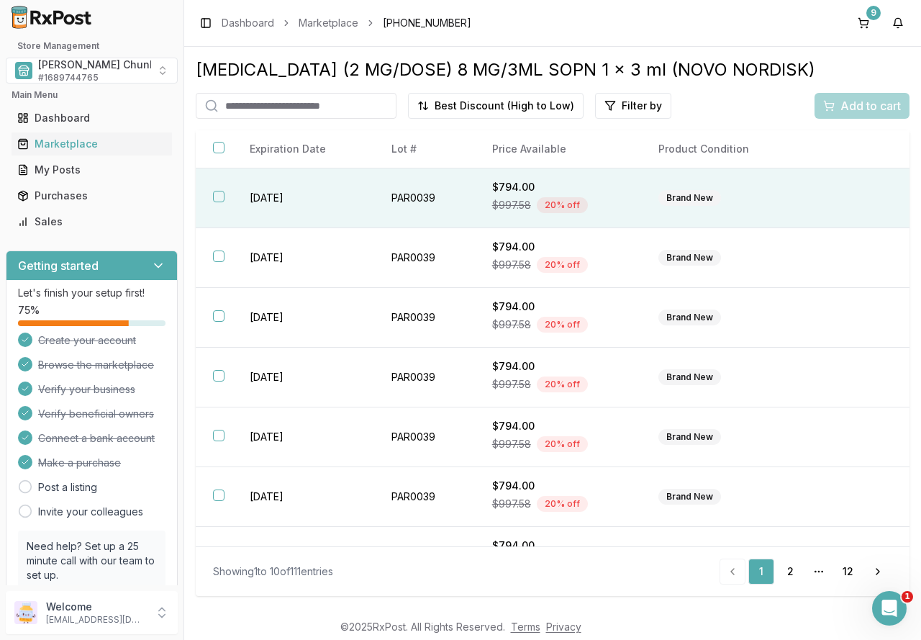
click at [231, 193] on th at bounding box center [214, 198] width 37 height 60
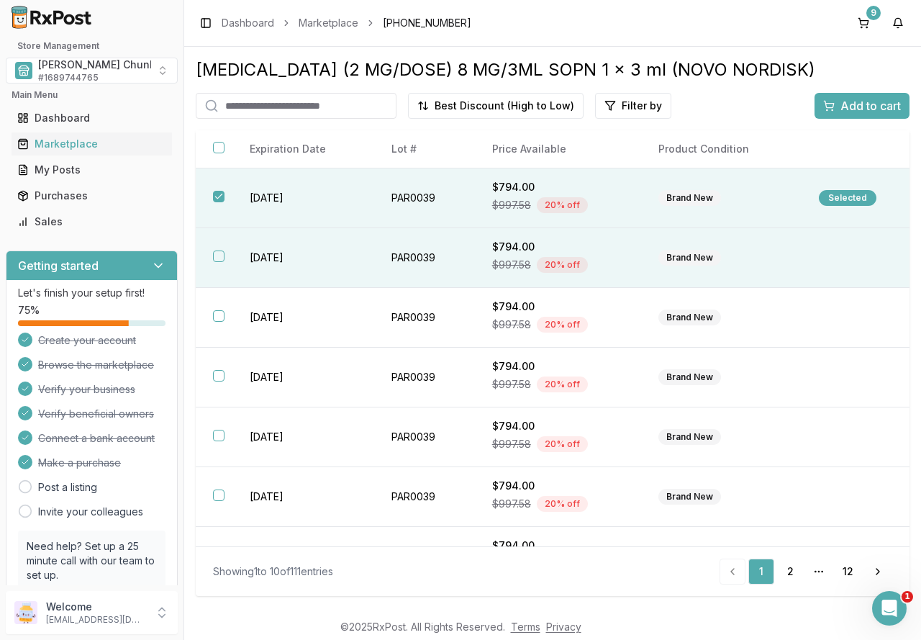
click at [225, 256] on th at bounding box center [214, 258] width 37 height 60
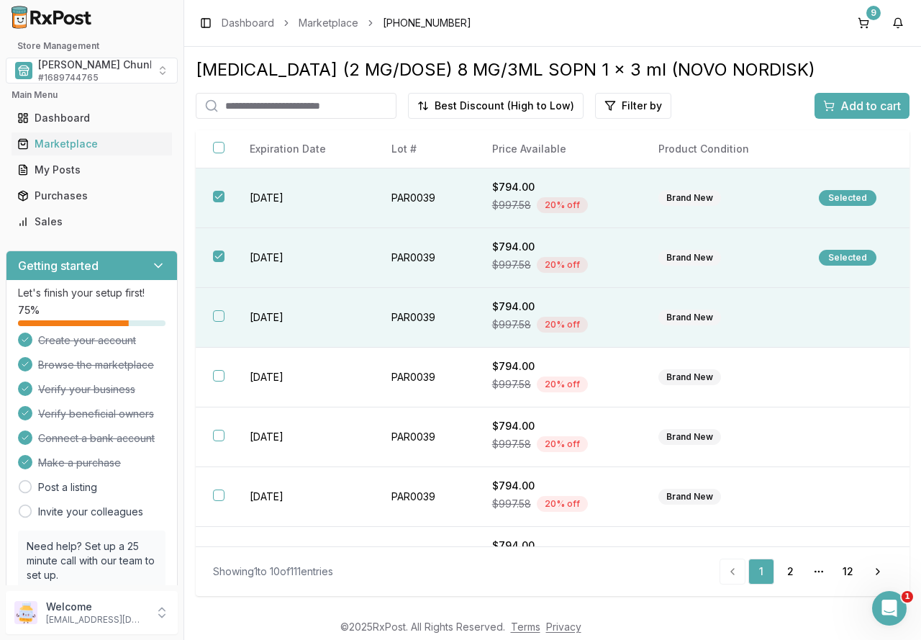
click at [255, 322] on td "[DATE]" at bounding box center [303, 318] width 142 height 60
click at [846, 106] on span "Add to cart" at bounding box center [871, 105] width 60 height 17
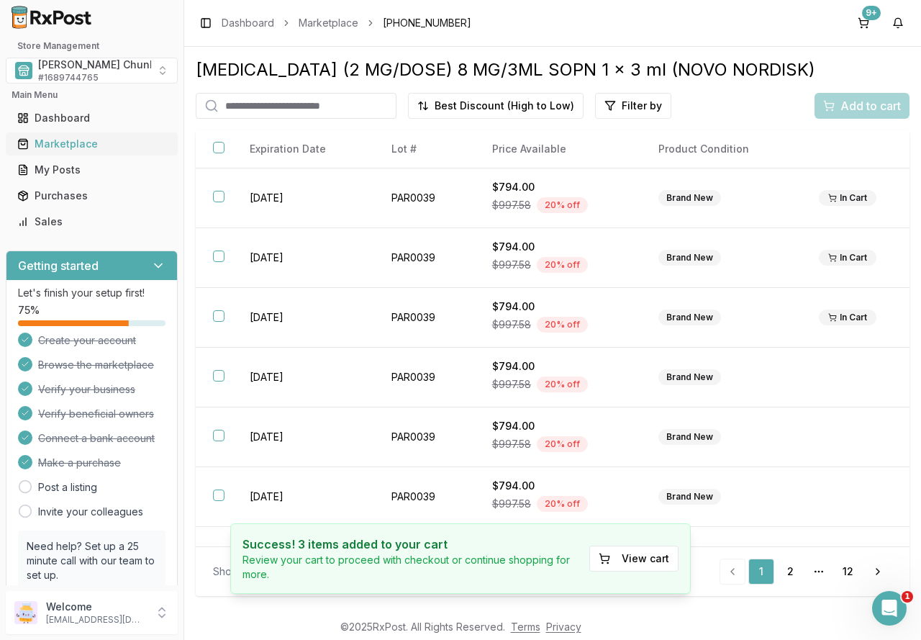
drag, startPoint x: 86, startPoint y: 148, endPoint x: 108, endPoint y: 141, distance: 22.5
click at [86, 148] on div "Marketplace" at bounding box center [91, 144] width 149 height 14
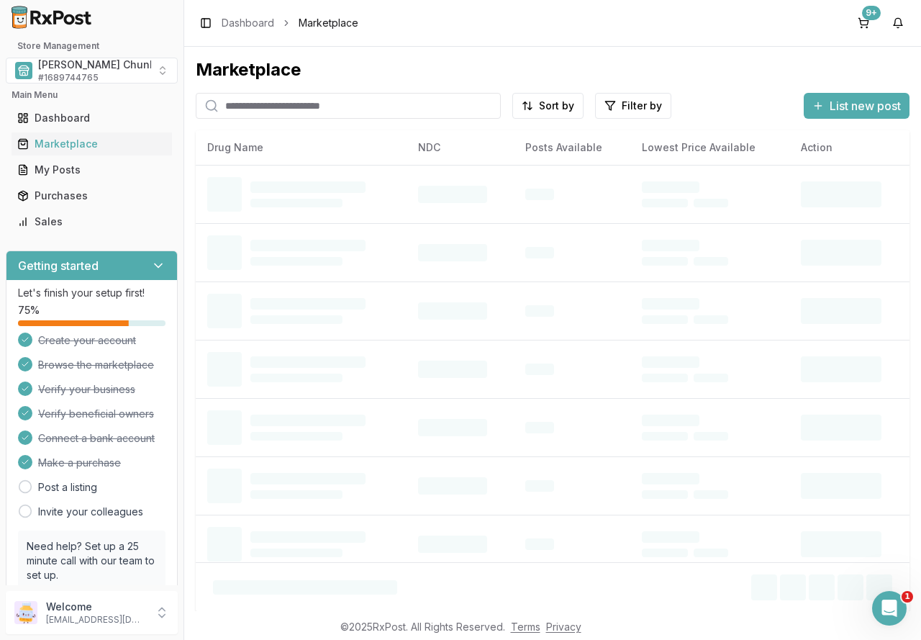
click at [274, 104] on input "search" at bounding box center [348, 106] width 305 height 26
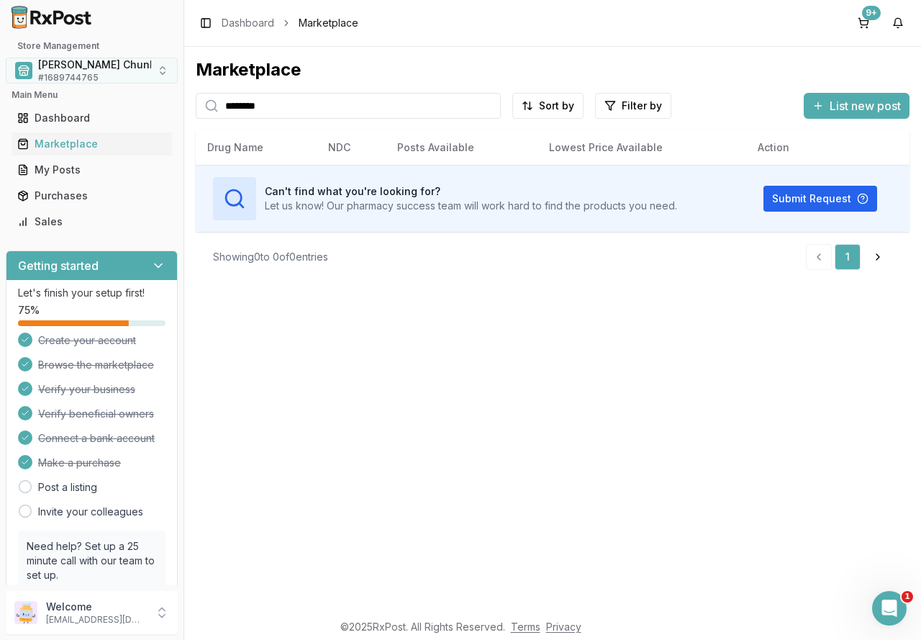
drag, startPoint x: 289, startPoint y: 107, endPoint x: 30, endPoint y: 69, distance: 262.6
click at [30, 69] on div "Store Management Mauch Chunk Pharmacy # 1689744765 Main Menu Dashboard Marketpl…" at bounding box center [460, 320] width 921 height 640
type input "*"
type input "*********"
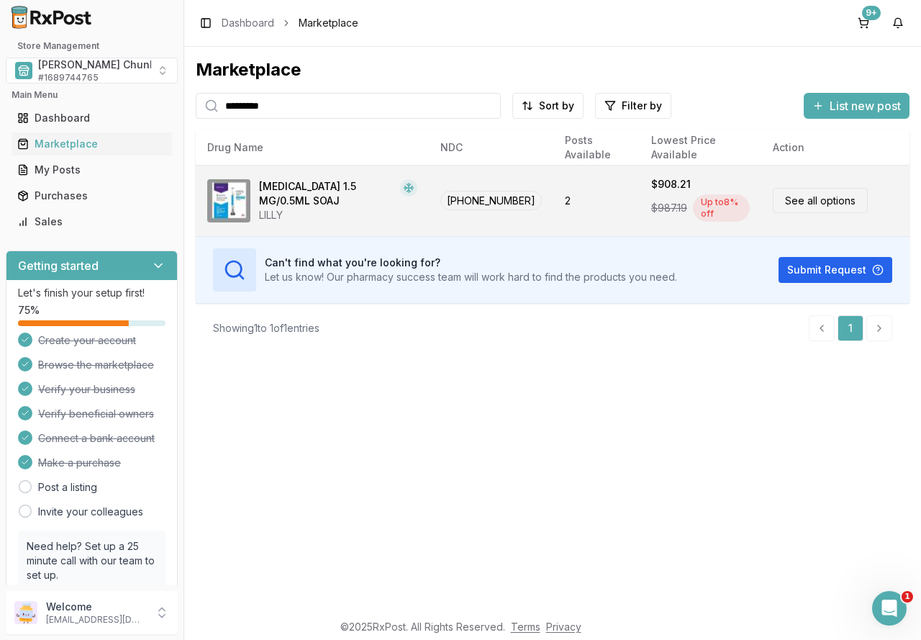
click at [513, 198] on span "00002-1434-80" at bounding box center [491, 200] width 101 height 19
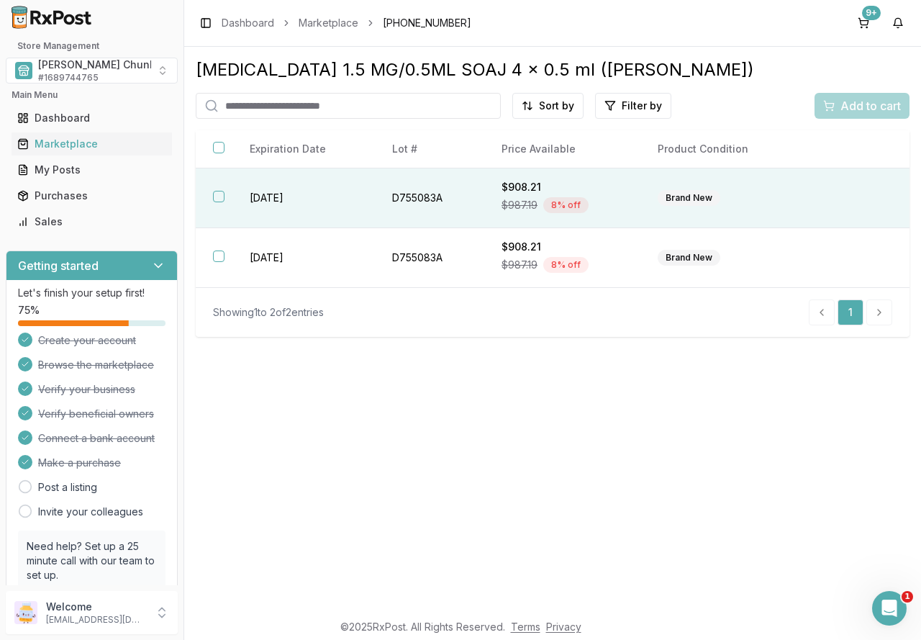
drag, startPoint x: 297, startPoint y: 198, endPoint x: 328, endPoint y: 197, distance: 31.0
click at [297, 198] on td "2026-03-08" at bounding box center [303, 198] width 143 height 60
click at [864, 99] on span "Add to cart" at bounding box center [871, 105] width 60 height 17
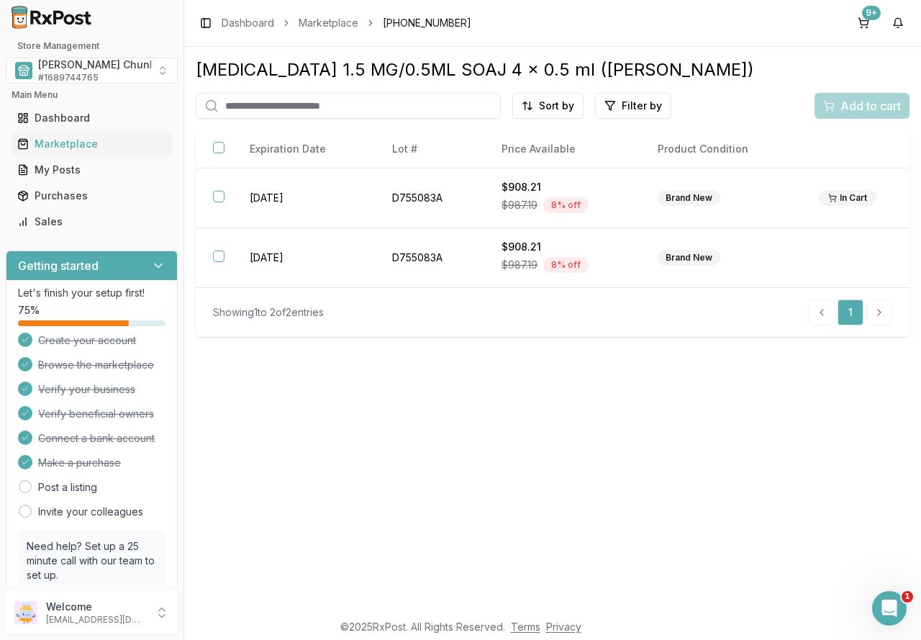
click at [504, 462] on div "Trulicity 1.5 MG/0.5ML SOAJ 4 x 0.5 ml (LILLY) Sort by Filter by Add to cart Br…" at bounding box center [552, 329] width 737 height 564
click at [308, 107] on input "search" at bounding box center [348, 106] width 305 height 26
type input "*****"
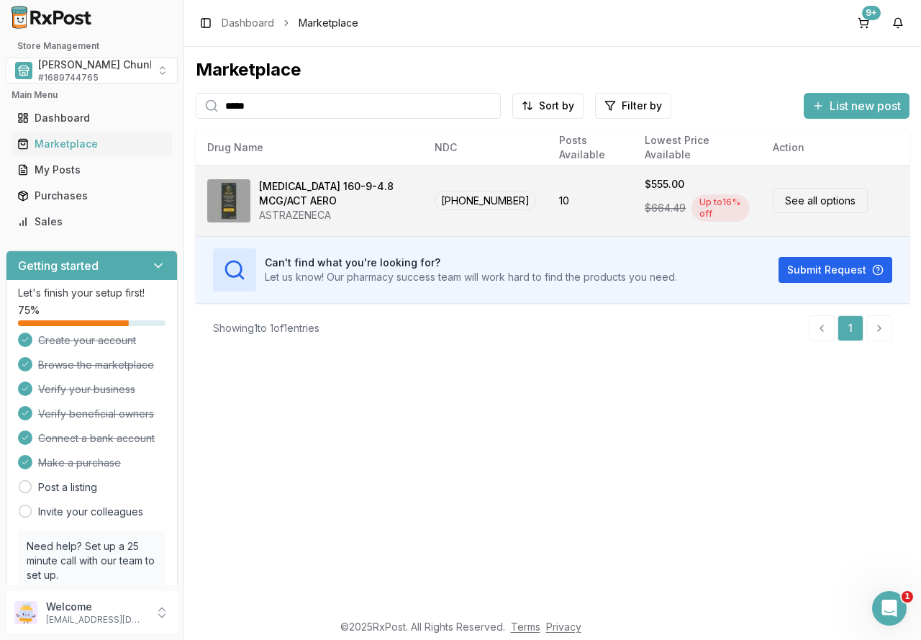
click at [369, 204] on div "[MEDICAL_DATA] 160-9-4.8 MCG/ACT AERO" at bounding box center [335, 193] width 153 height 29
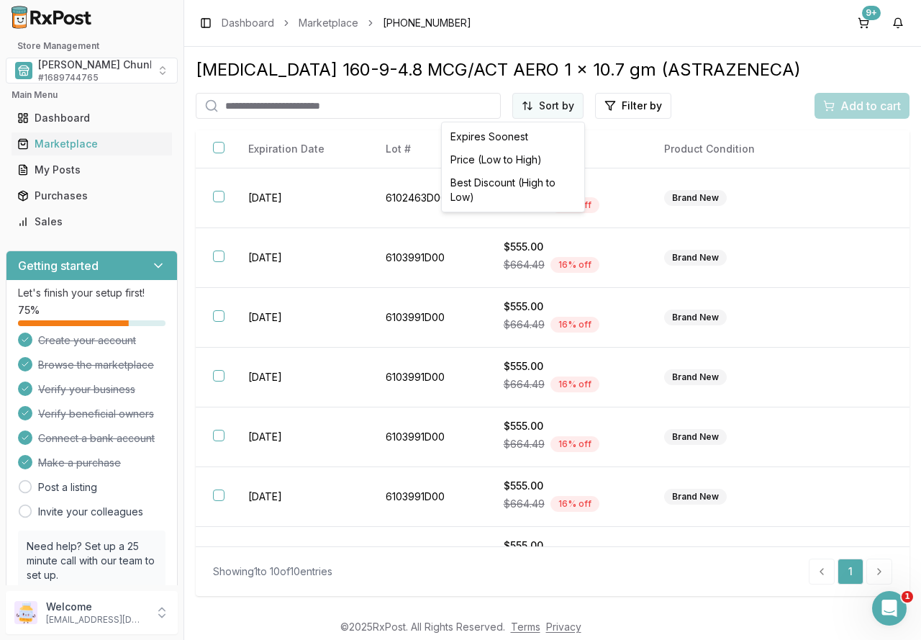
click at [540, 103] on html "Store Management Mauch Chunk Pharmacy # 1689744765 Main Menu Dashboard Marketpl…" at bounding box center [460, 320] width 921 height 640
click at [530, 177] on div "Best Discount (High to Low)" at bounding box center [513, 189] width 137 height 37
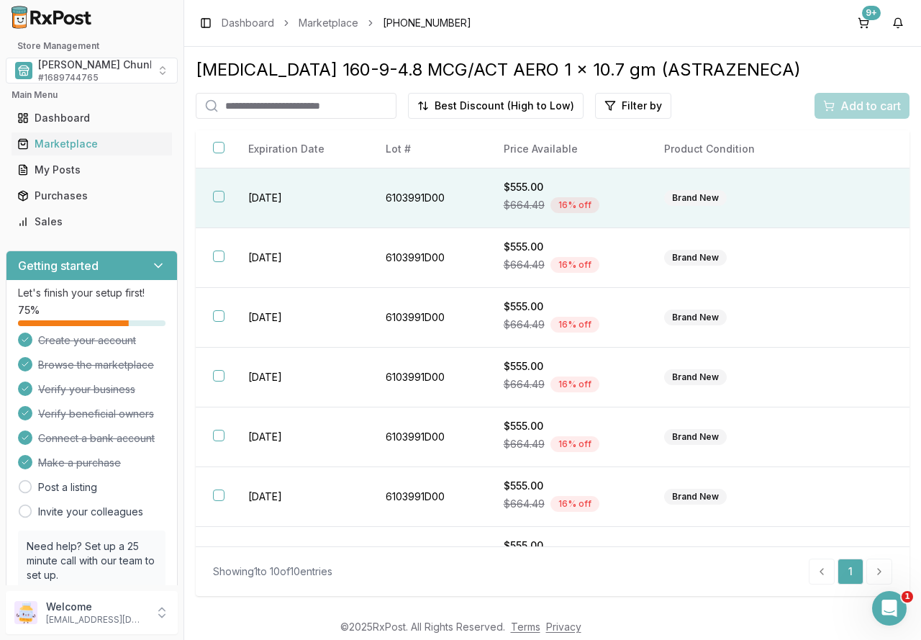
click at [227, 192] on th at bounding box center [213, 198] width 35 height 60
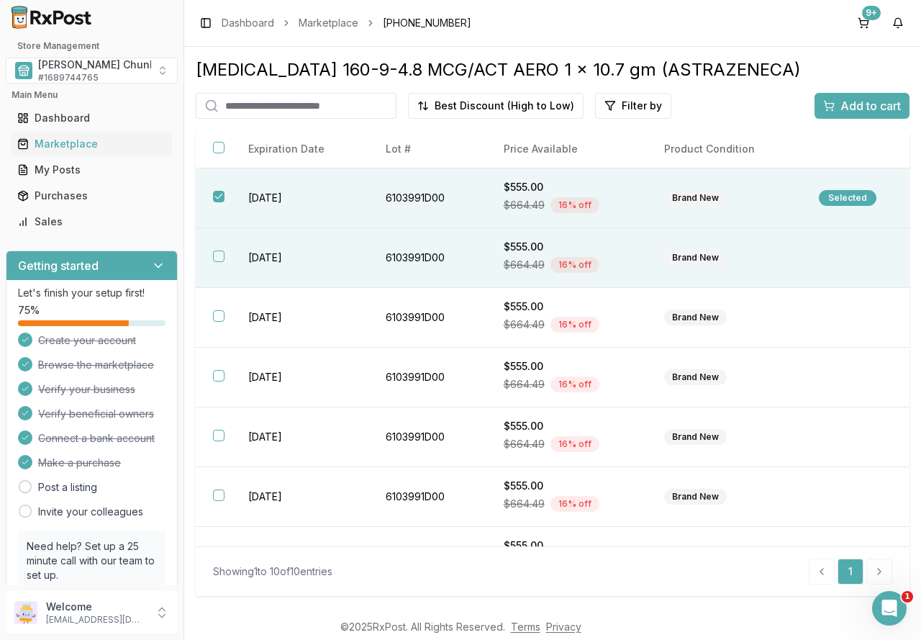
click at [230, 253] on th at bounding box center [213, 258] width 35 height 60
click at [854, 106] on span "Add to cart" at bounding box center [871, 105] width 60 height 17
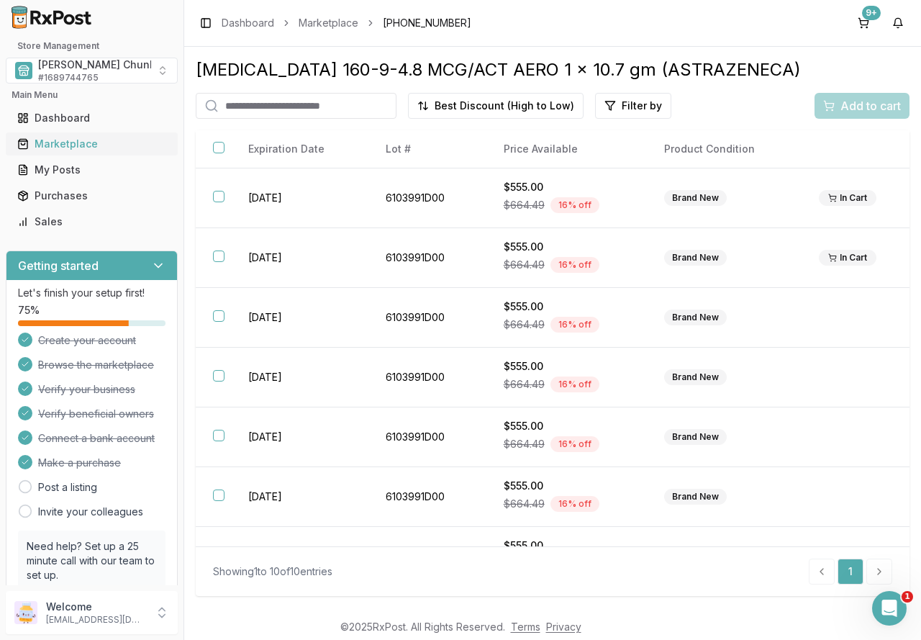
click at [91, 145] on div "Marketplace" at bounding box center [91, 144] width 149 height 14
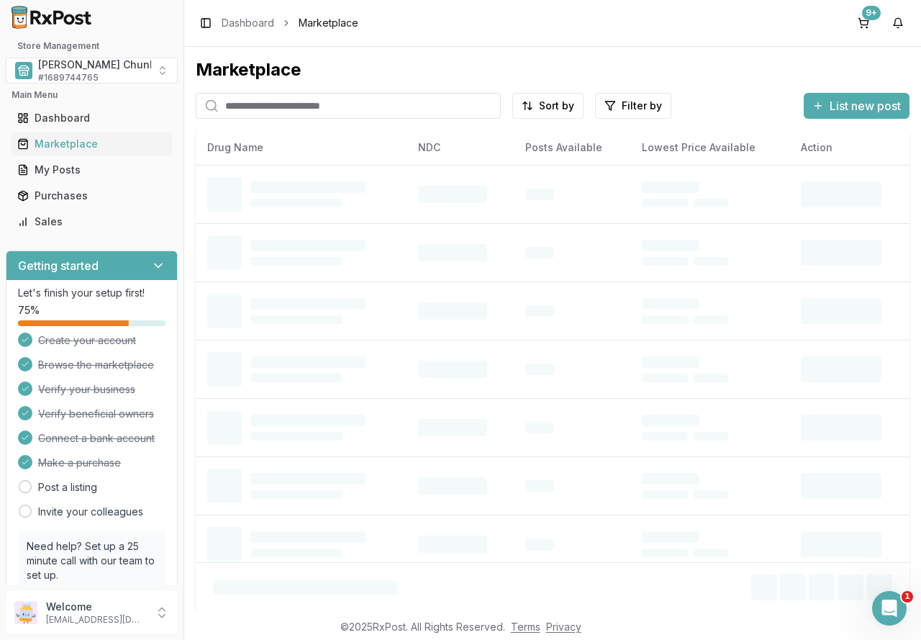
click at [240, 111] on input "search" at bounding box center [348, 106] width 305 height 26
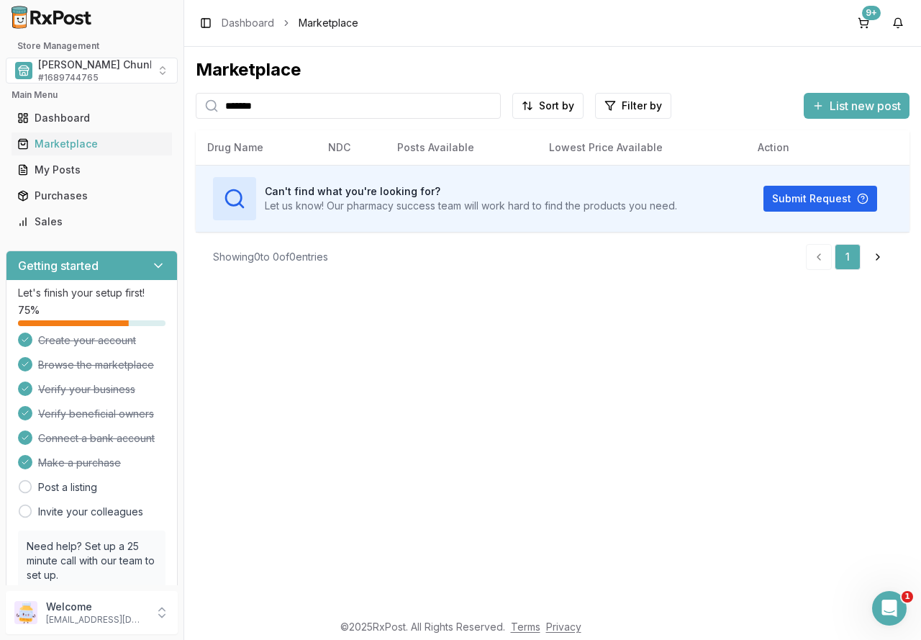
click at [187, 101] on div "Marketplace ******* Sort by Filter by List new post Card Table Can't find what …" at bounding box center [552, 329] width 737 height 564
type input "*******"
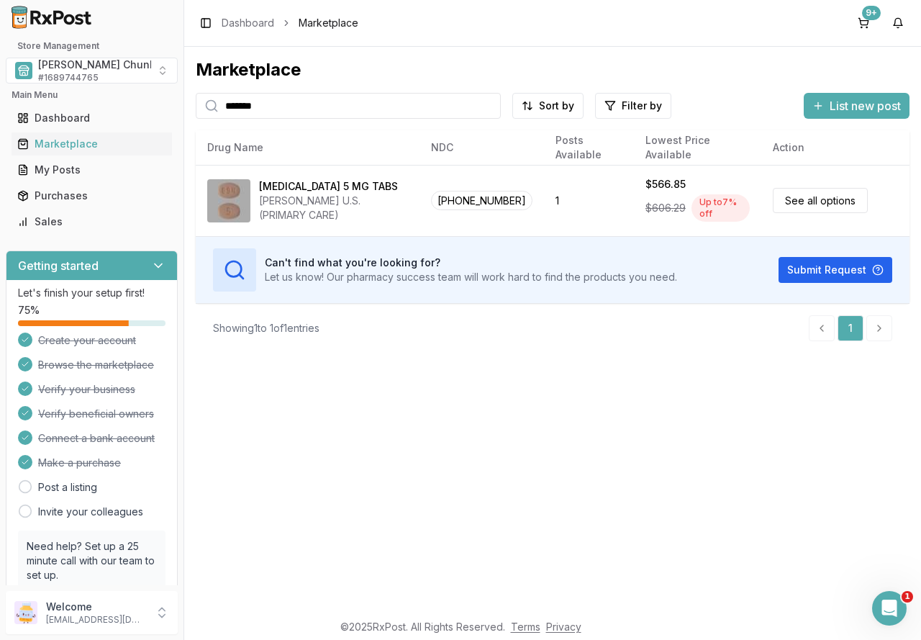
click at [492, 107] on input "*******" at bounding box center [348, 106] width 305 height 26
drag, startPoint x: 490, startPoint y: 105, endPoint x: 447, endPoint y: 103, distance: 43.2
click at [489, 105] on input "*******" at bounding box center [348, 106] width 305 height 26
click at [346, 103] on input "search" at bounding box center [348, 106] width 305 height 26
type input "*******"
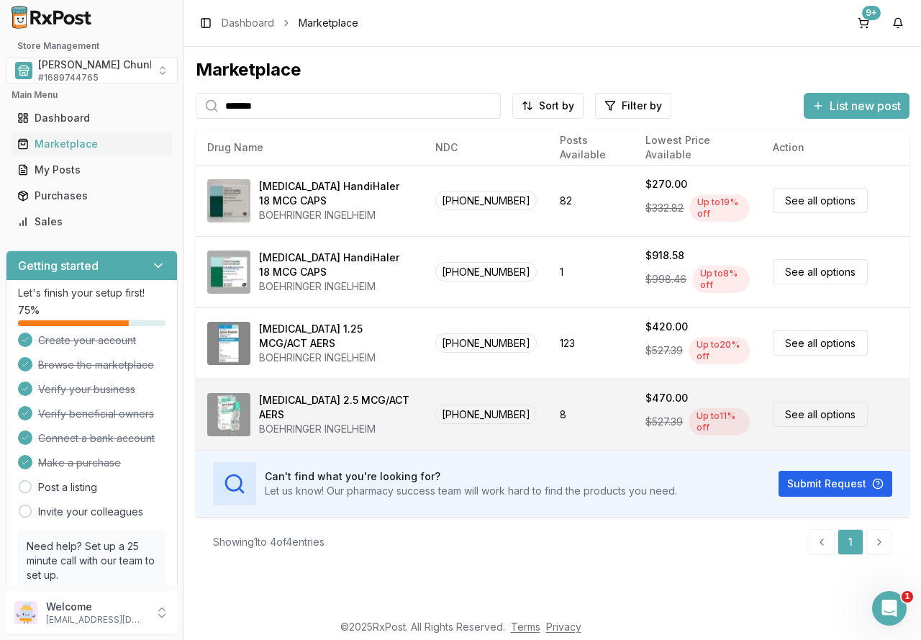
click at [700, 402] on div "$470.00" at bounding box center [698, 398] width 104 height 14
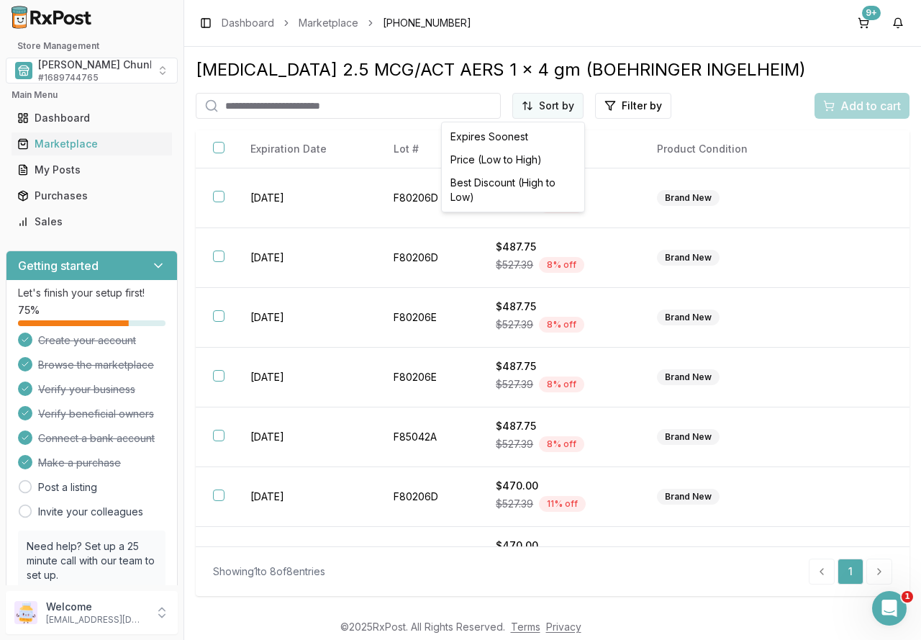
click at [547, 114] on html "Store Management Mauch Chunk Pharmacy # 1689744765 Main Menu Dashboard Marketpl…" at bounding box center [460, 320] width 921 height 640
click at [536, 186] on div "Best Discount (High to Low)" at bounding box center [513, 189] width 137 height 37
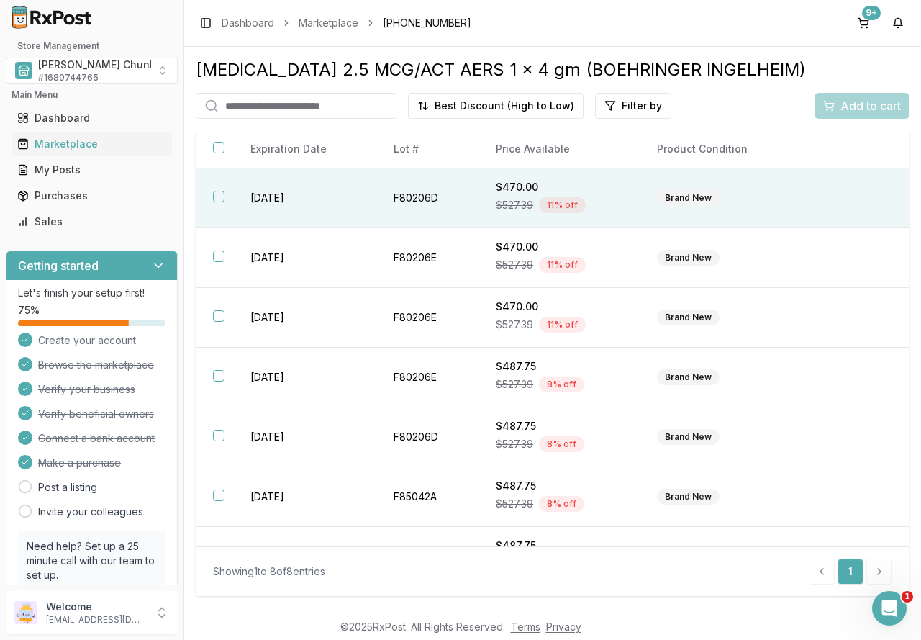
click at [256, 195] on td "[DATE]" at bounding box center [304, 198] width 143 height 60
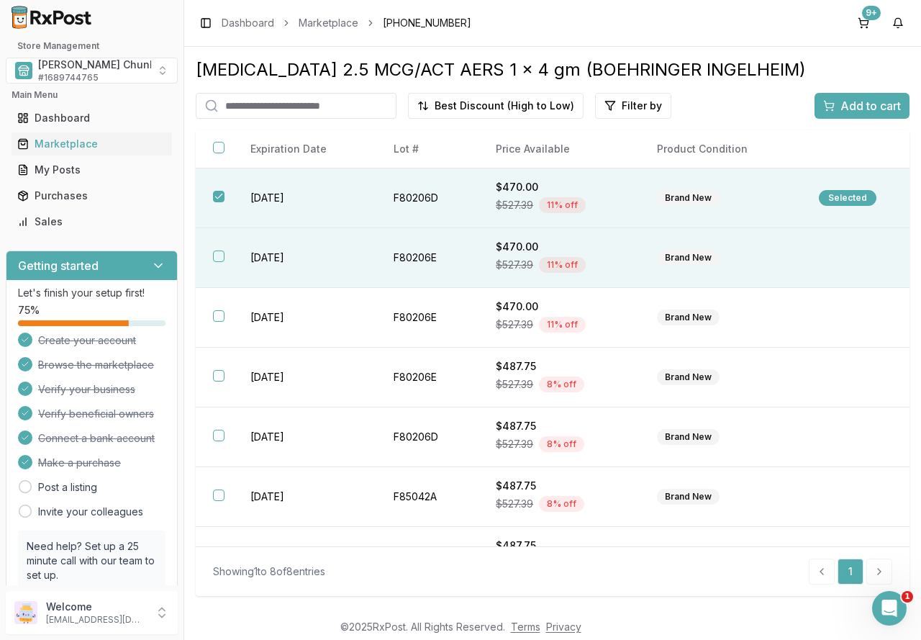
click at [263, 253] on td "[DATE]" at bounding box center [304, 258] width 143 height 60
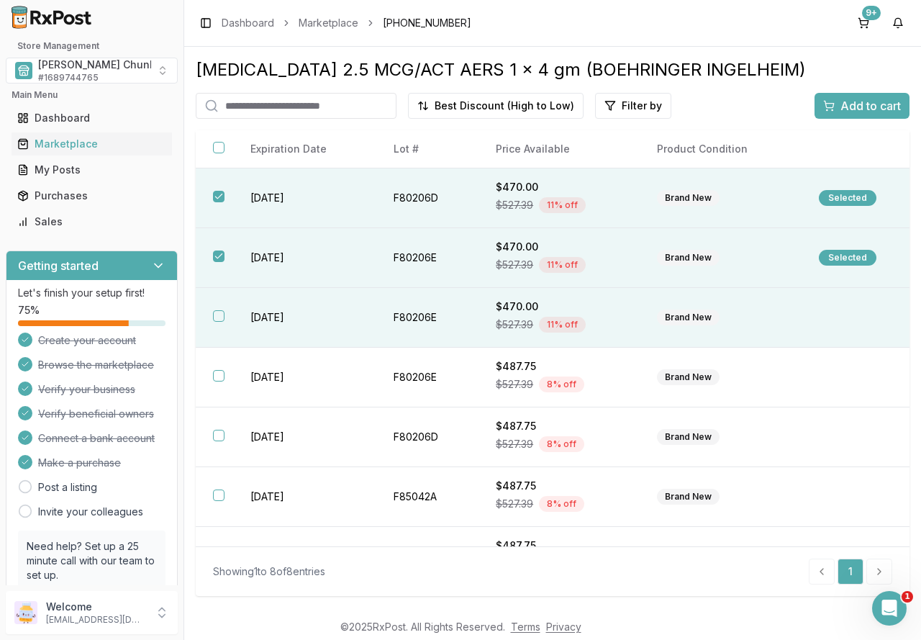
click at [286, 321] on td "[DATE]" at bounding box center [304, 318] width 143 height 60
click at [876, 102] on span "Add to cart" at bounding box center [871, 105] width 60 height 17
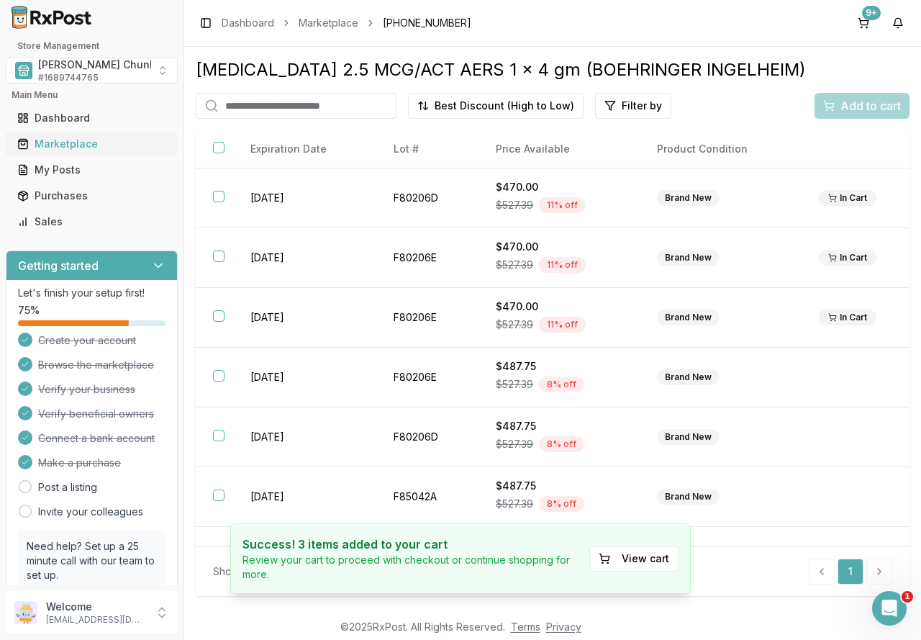
click at [54, 142] on div "Marketplace" at bounding box center [91, 144] width 149 height 14
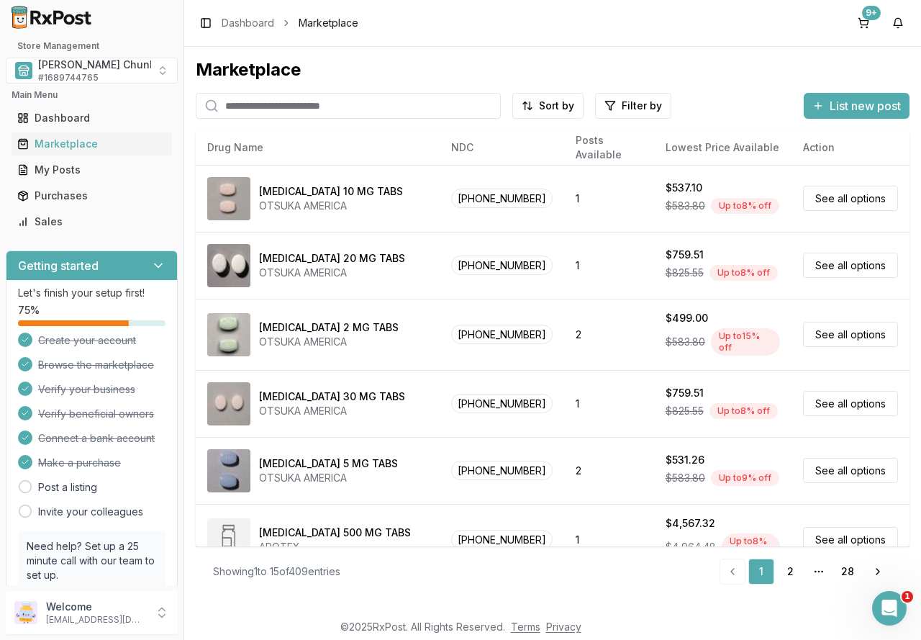
click at [238, 101] on input "search" at bounding box center [348, 106] width 305 height 26
type input "*******"
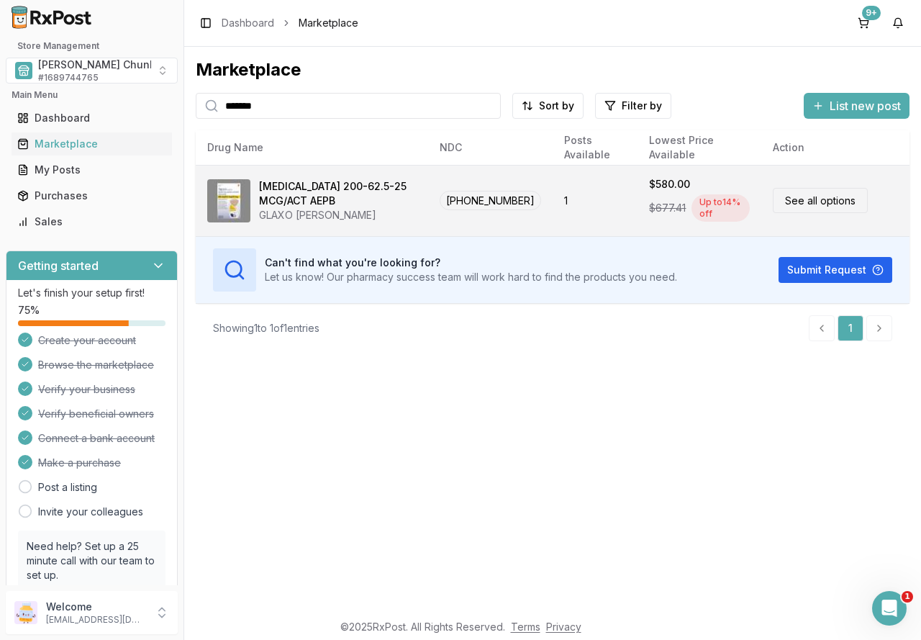
click at [823, 202] on link "See all options" at bounding box center [820, 200] width 95 height 25
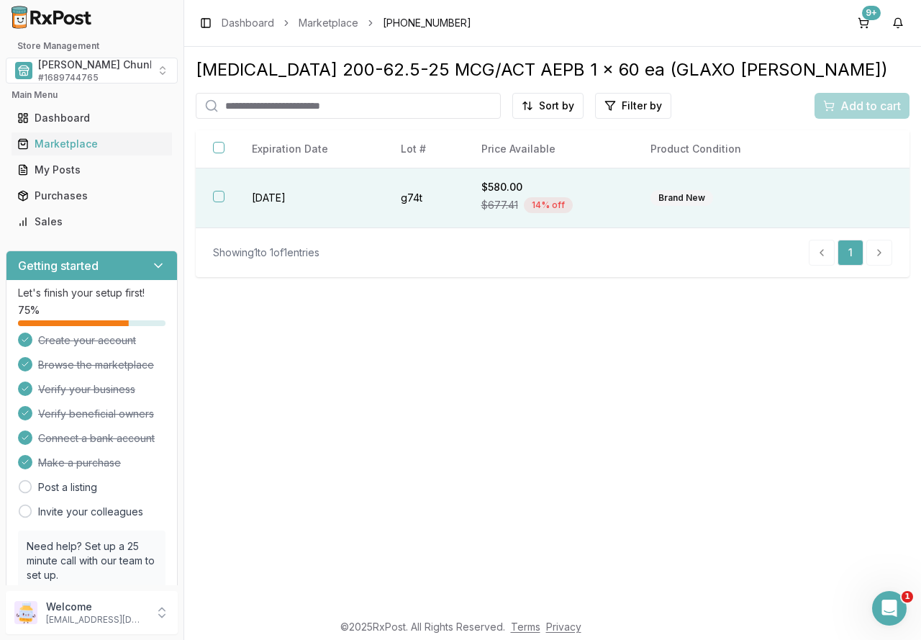
click at [320, 198] on td "2027-03-01" at bounding box center [309, 198] width 149 height 60
click at [858, 105] on span "Add to cart" at bounding box center [871, 105] width 60 height 17
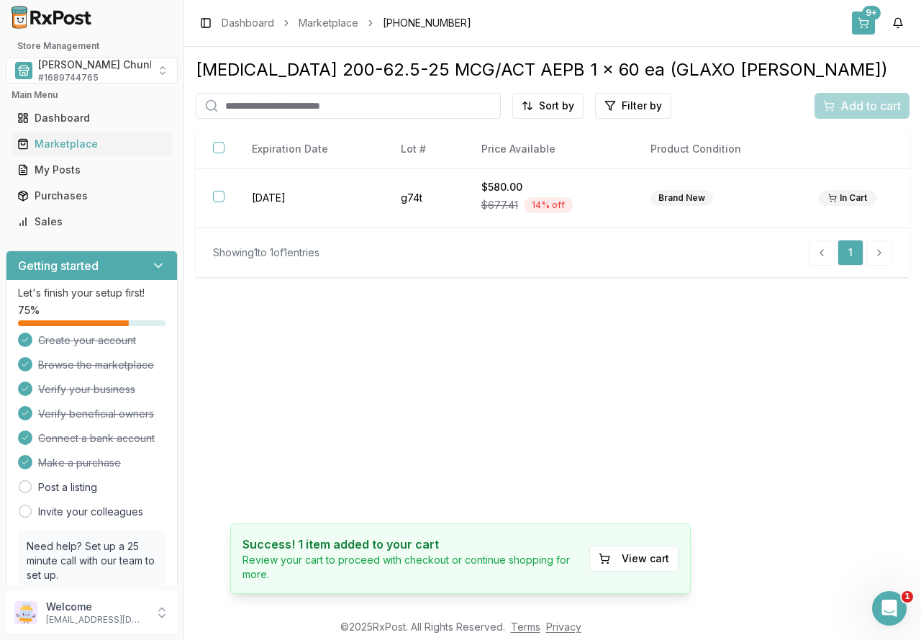
click at [862, 19] on button "9+" at bounding box center [863, 23] width 23 height 23
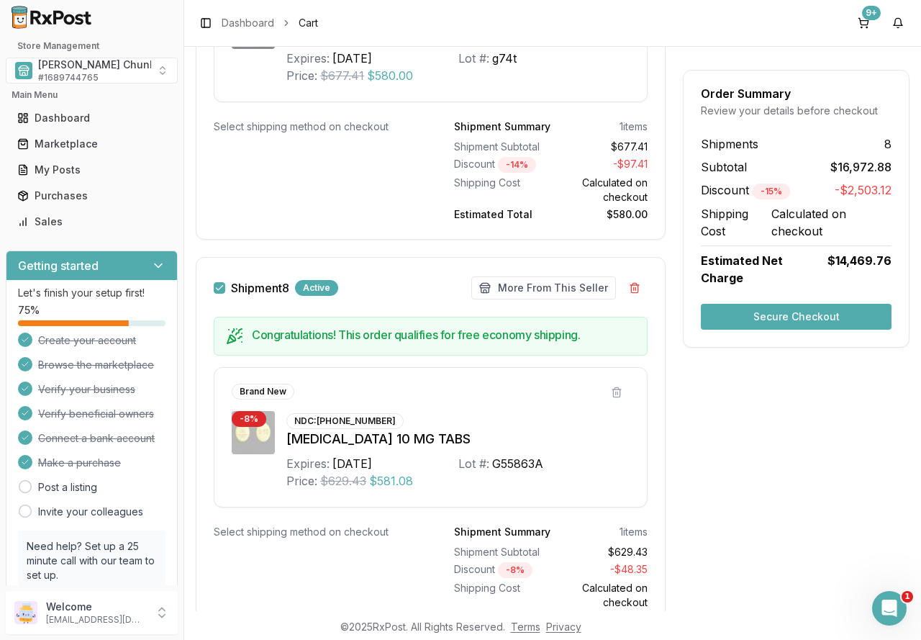
scroll to position [4453, 0]
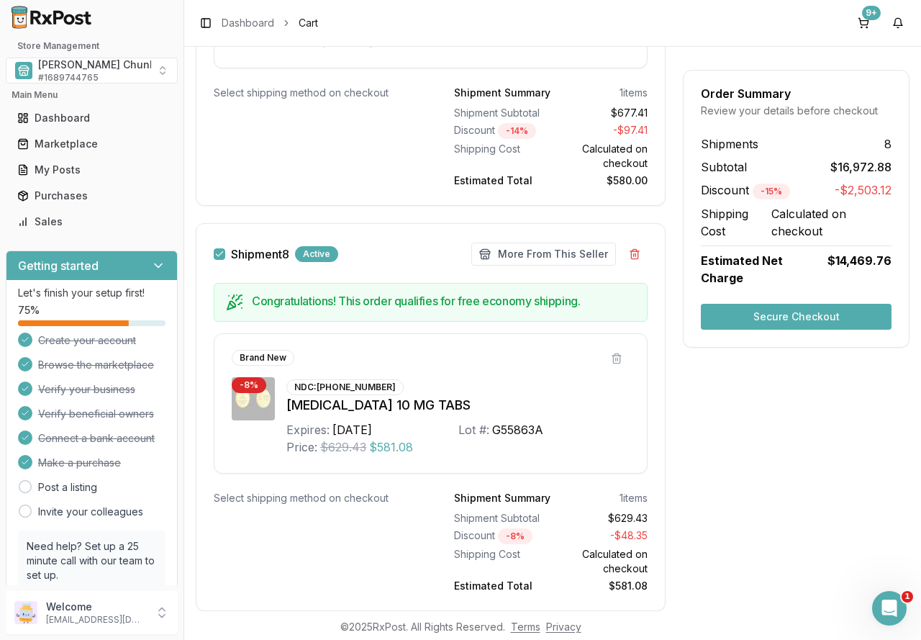
click at [775, 304] on button "Secure Checkout" at bounding box center [796, 317] width 191 height 26
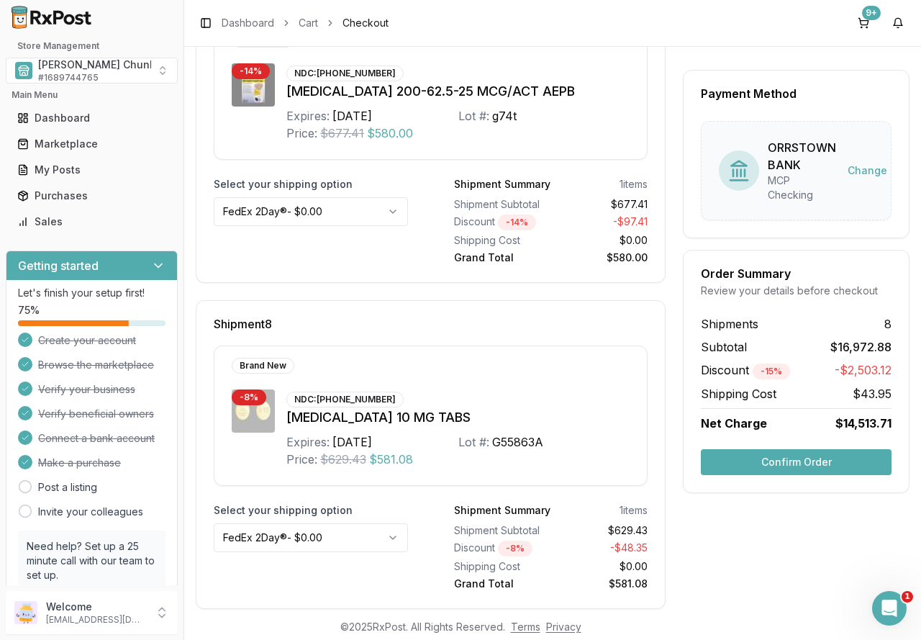
scroll to position [2610, 0]
click at [794, 456] on button "Confirm Order" at bounding box center [796, 462] width 191 height 26
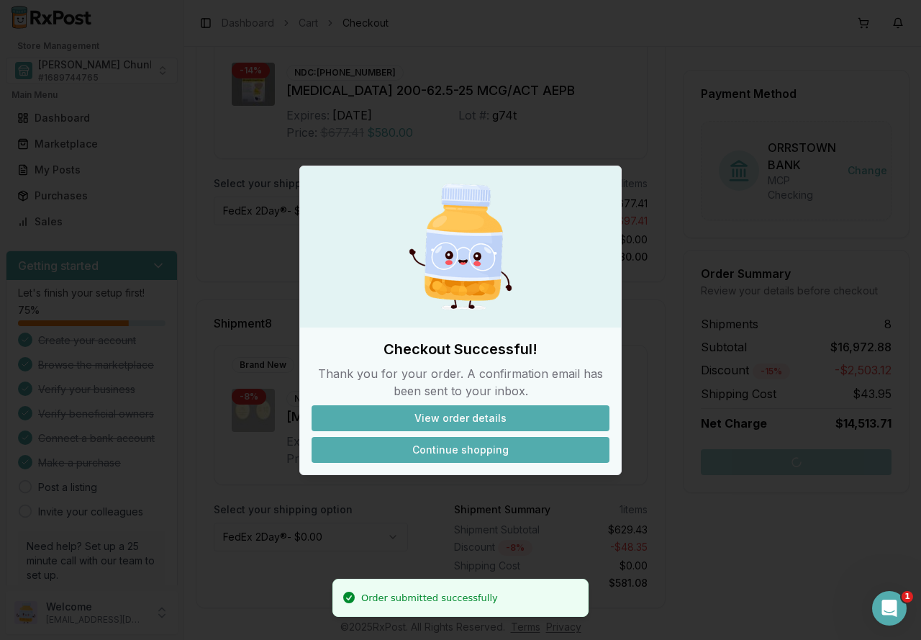
click at [459, 449] on button "Continue shopping" at bounding box center [461, 450] width 298 height 26
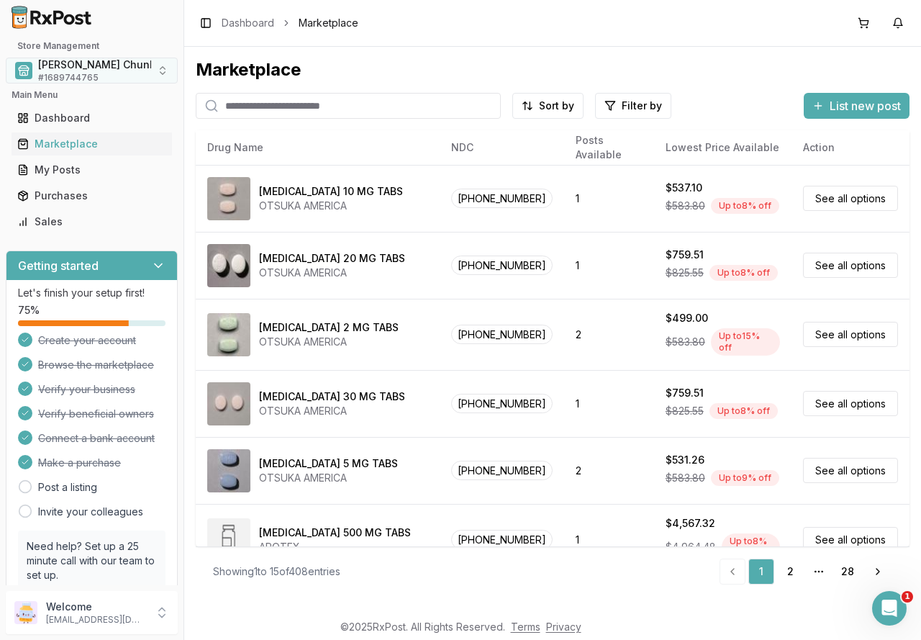
click at [94, 71] on span "[PERSON_NAME] Chunk Pharmacy" at bounding box center [123, 65] width 170 height 14
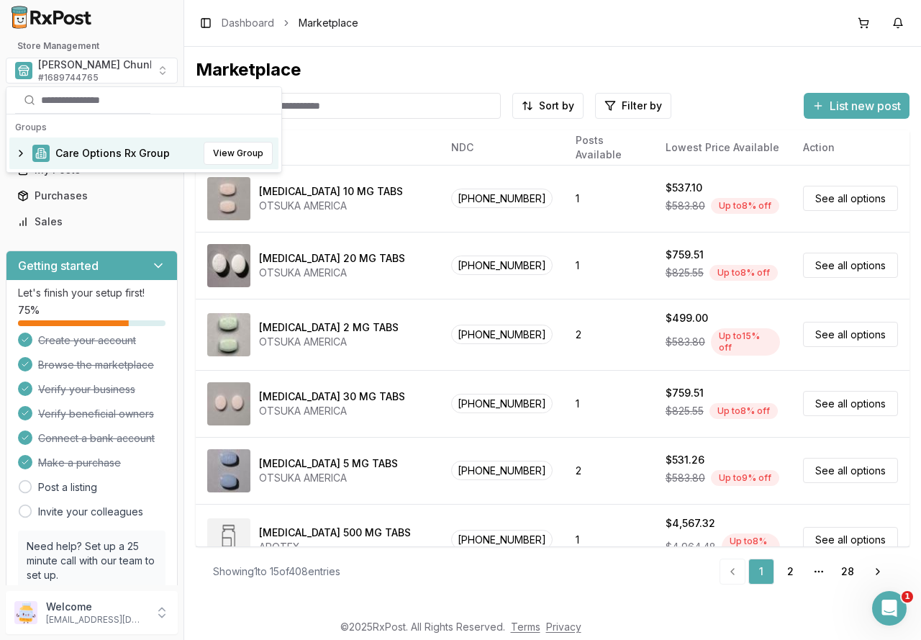
click at [94, 155] on span "Care Options Rx Group" at bounding box center [112, 153] width 114 height 14
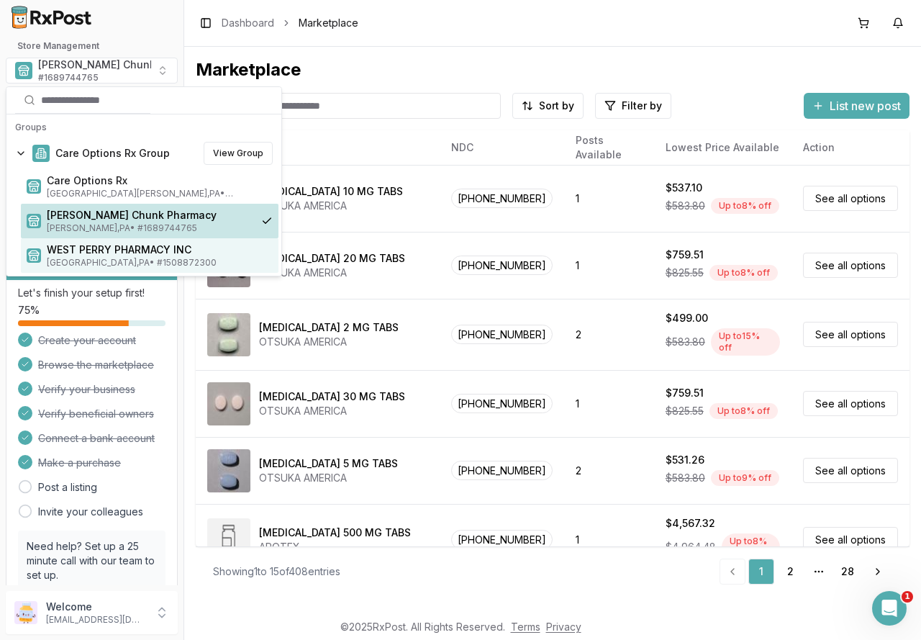
click at [114, 258] on span "Loysville , PA • # 1508872300" at bounding box center [160, 263] width 226 height 12
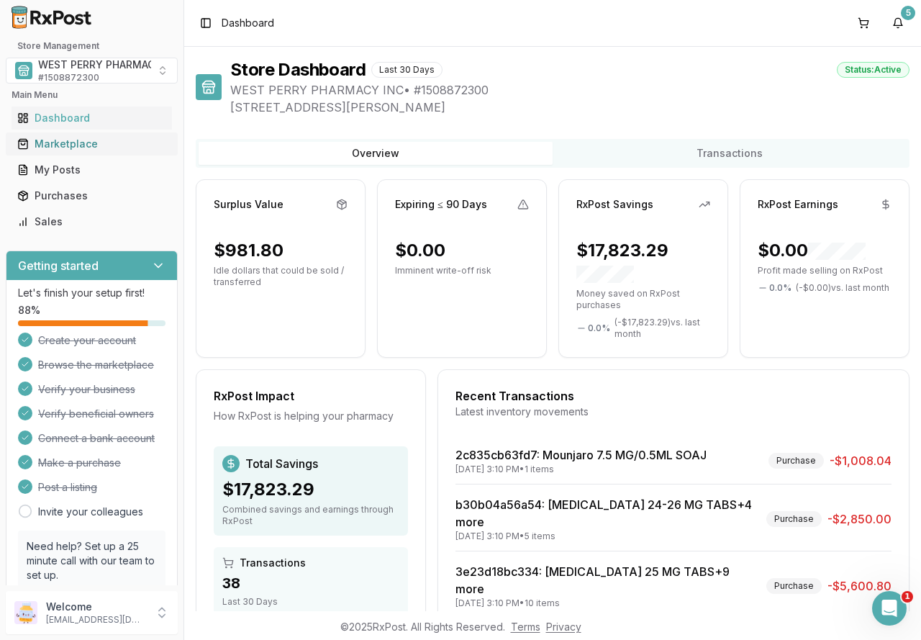
click at [95, 142] on div "Marketplace" at bounding box center [91, 144] width 149 height 14
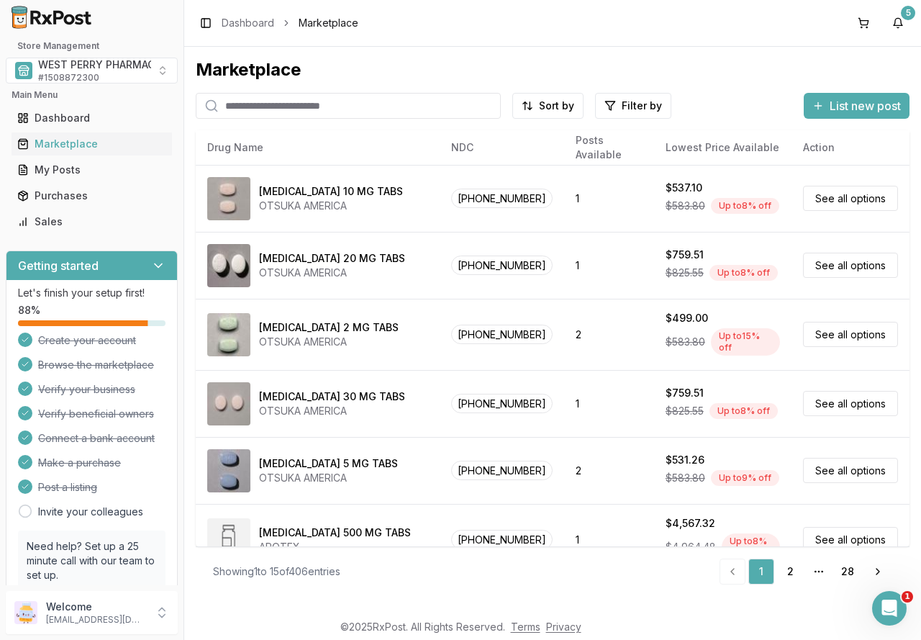
click at [293, 106] on input "search" at bounding box center [348, 106] width 305 height 26
type input "*"
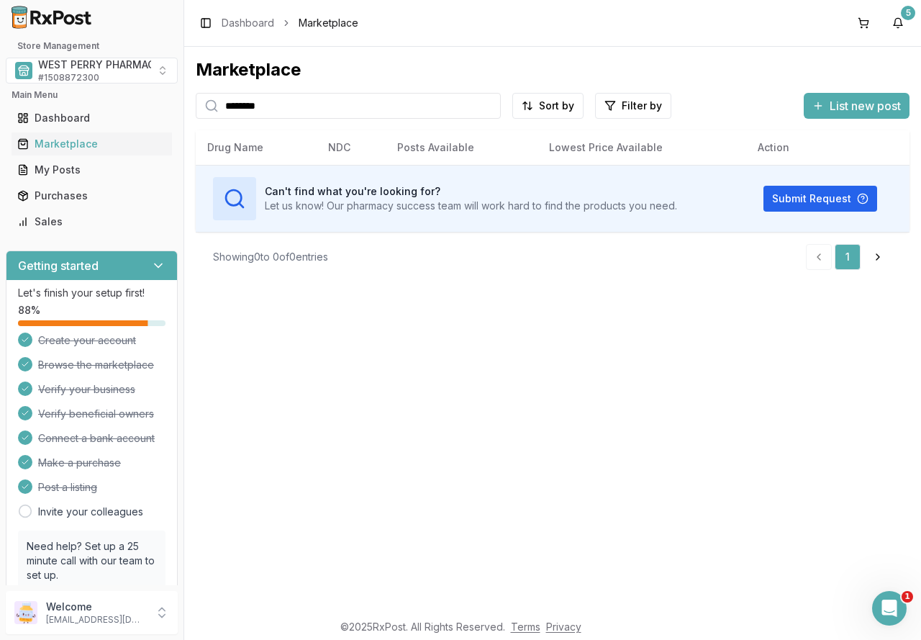
drag, startPoint x: 188, startPoint y: 106, endPoint x: 139, endPoint y: 106, distance: 48.9
click at [139, 106] on div "Store Management WEST PERRY PHARMACY INC # 1508872300 Main Menu Dashboard Marke…" at bounding box center [460, 320] width 921 height 640
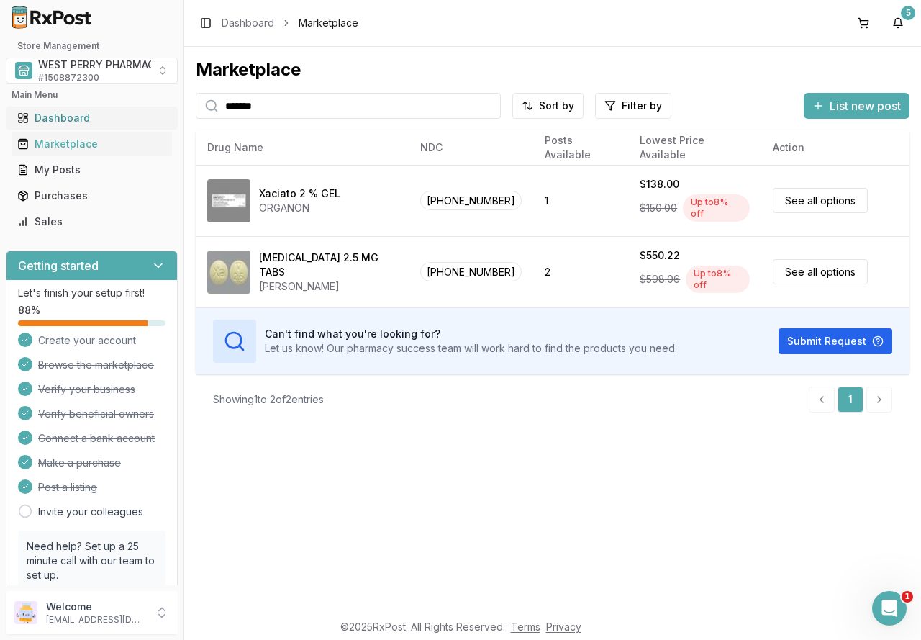
drag, startPoint x: 288, startPoint y: 109, endPoint x: 117, endPoint y: 112, distance: 170.6
click at [117, 112] on div "Store Management WEST PERRY PHARMACY INC # 1508872300 Main Menu Dashboard Marke…" at bounding box center [460, 320] width 921 height 640
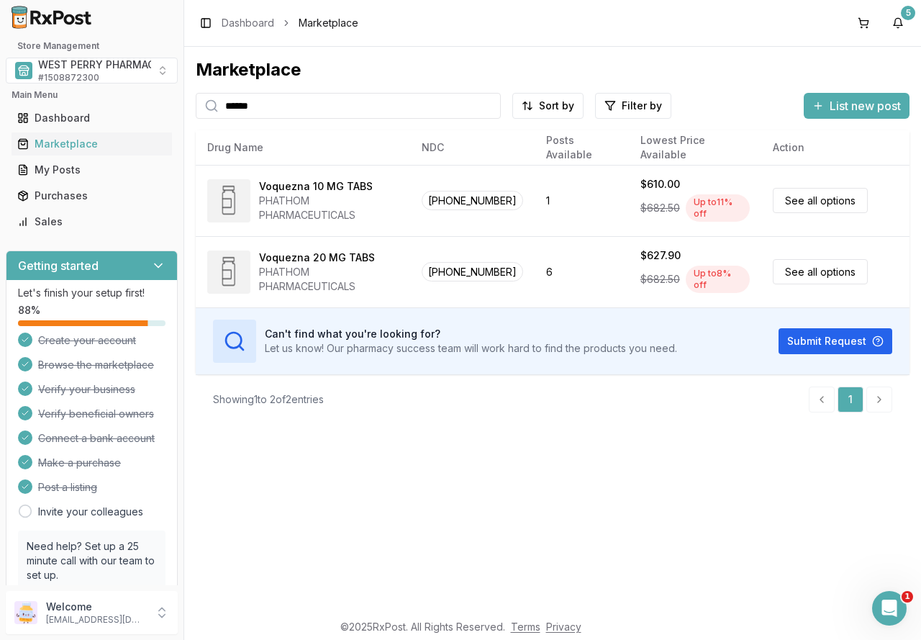
type input "******"
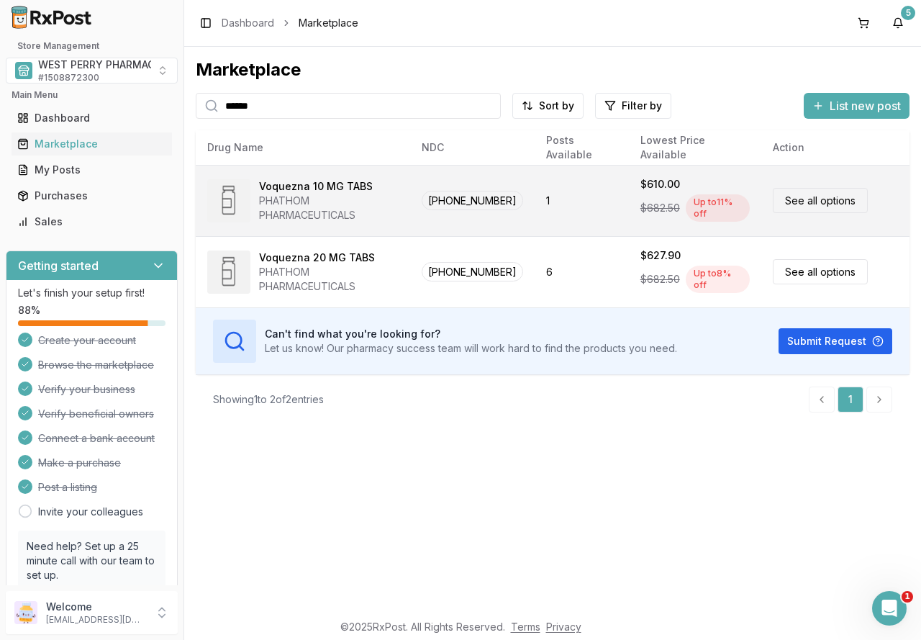
click at [356, 197] on div "PHATHOM PHARMACEUTICALS" at bounding box center [329, 208] width 140 height 29
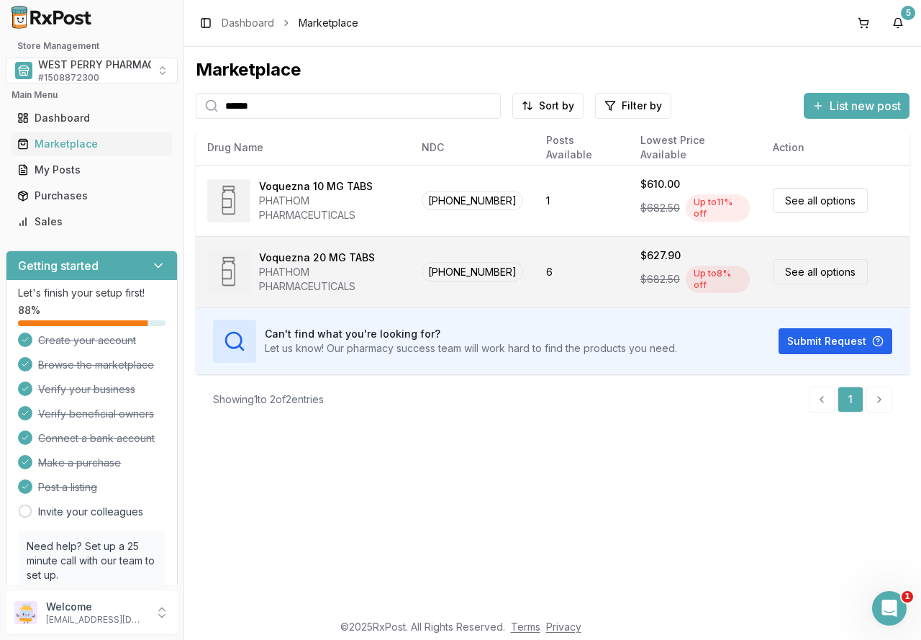
click at [331, 268] on div "PHATHOM PHARMACEUTICALS" at bounding box center [329, 279] width 140 height 29
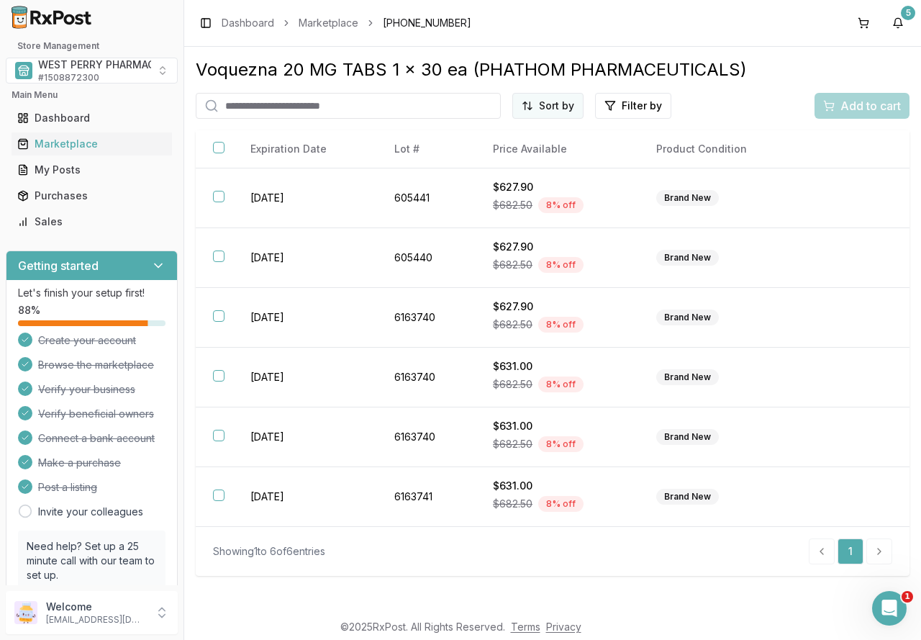
click at [531, 94] on html "Store Management WEST PERRY PHARMACY INC # 1508872300 Main Menu Dashboard Marke…" at bounding box center [460, 320] width 921 height 640
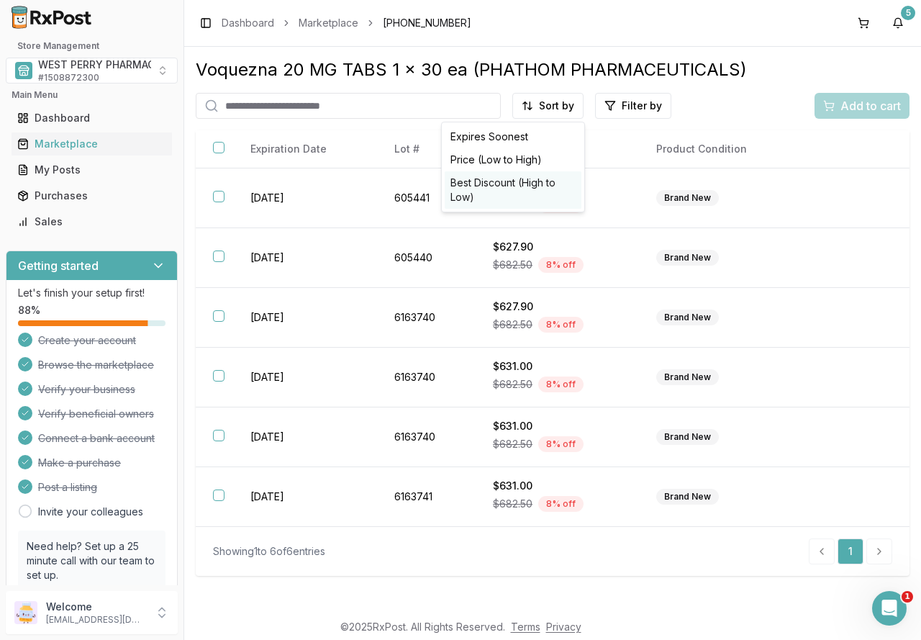
click at [519, 176] on div "Best Discount (High to Low)" at bounding box center [513, 189] width 137 height 37
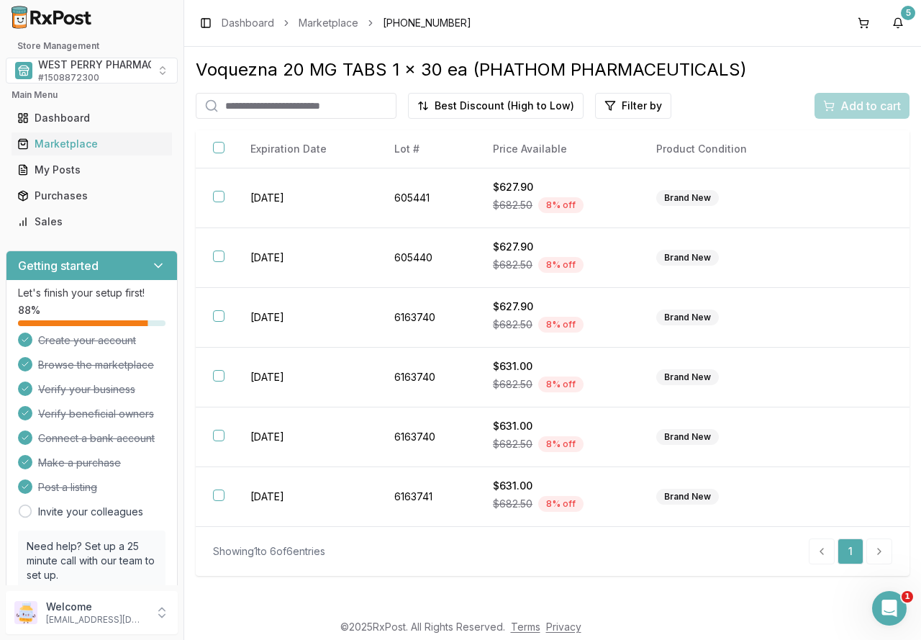
click at [235, 111] on input "search" at bounding box center [296, 106] width 201 height 26
type input "*******"
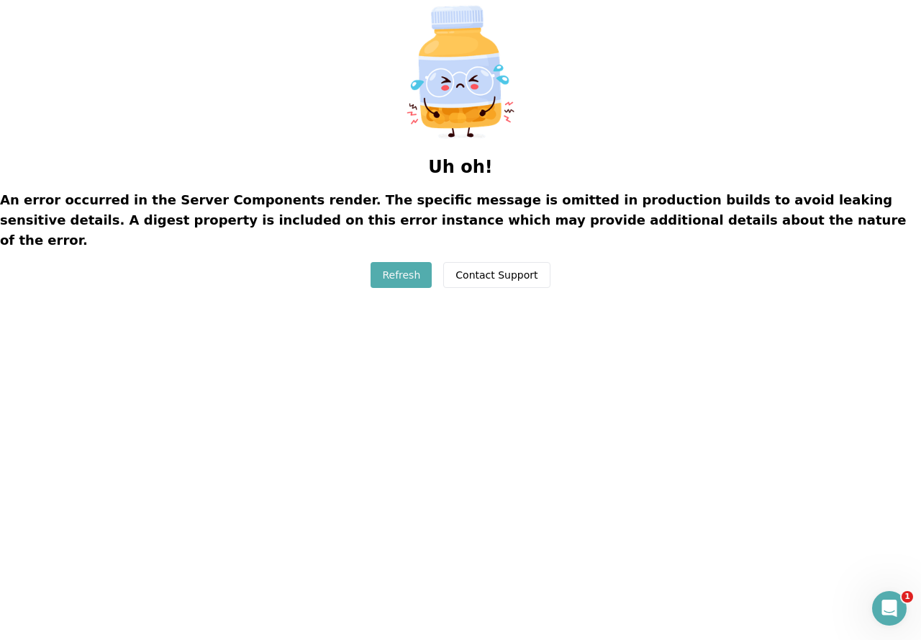
click at [410, 262] on button "Refresh" at bounding box center [401, 275] width 61 height 26
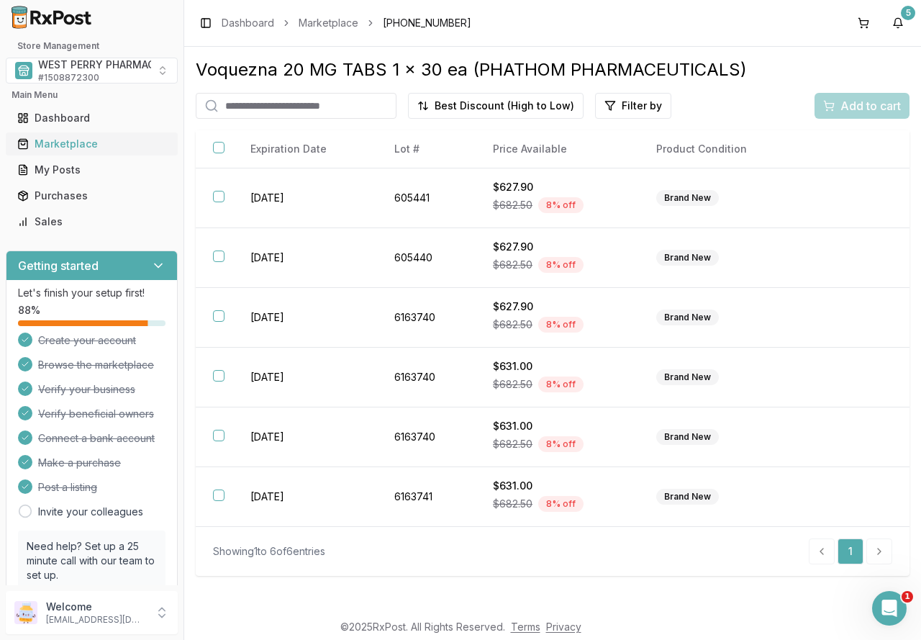
click at [50, 140] on div "Marketplace" at bounding box center [91, 144] width 149 height 14
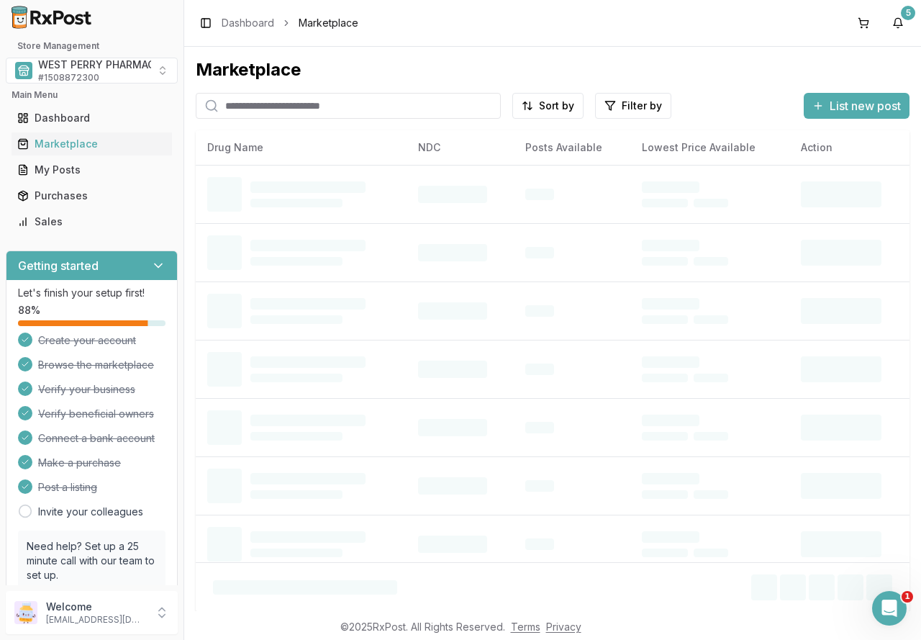
click at [243, 107] on input "search" at bounding box center [348, 106] width 305 height 26
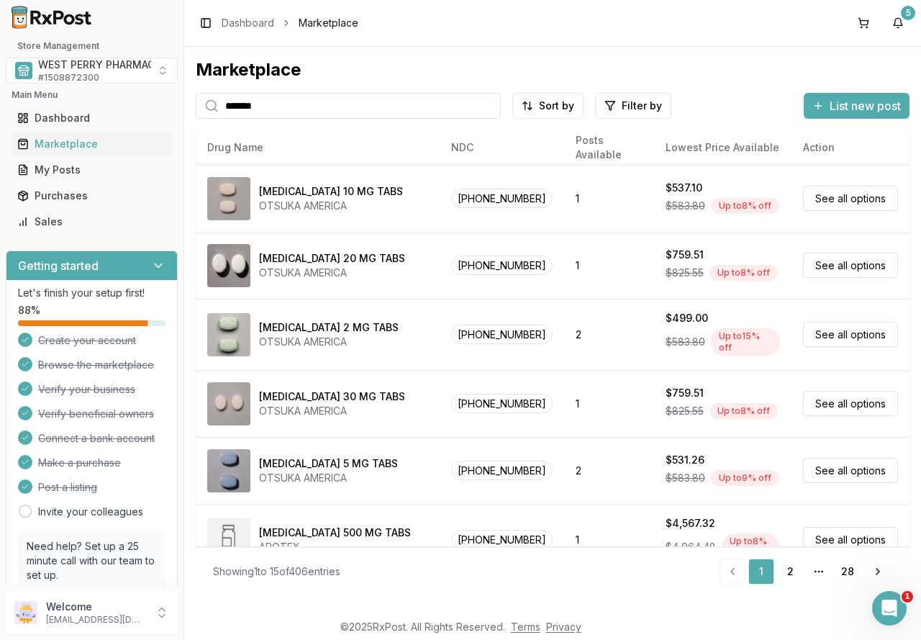
type input "*******"
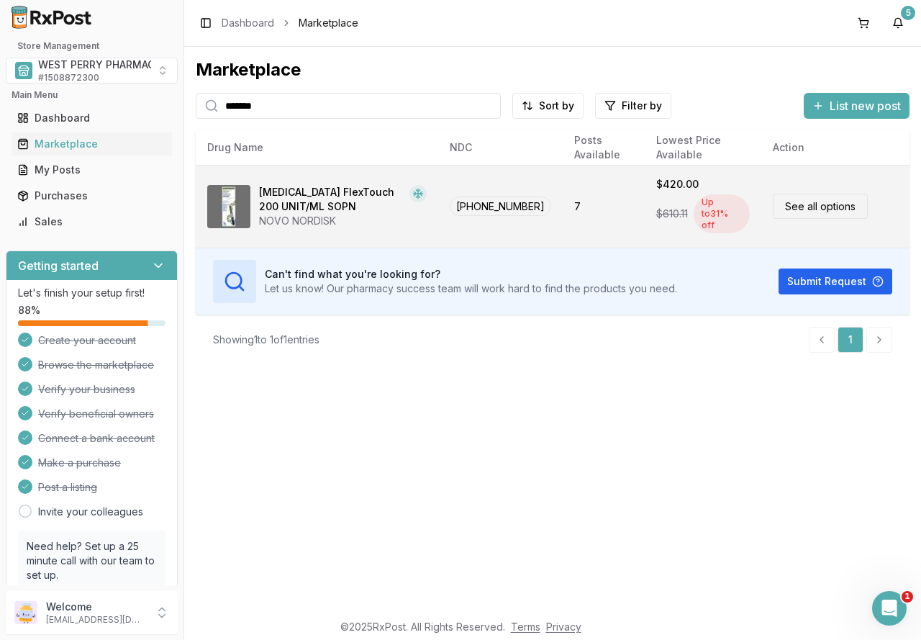
click at [307, 203] on div "[MEDICAL_DATA] FlexTouch 200 UNIT/ML SOPN" at bounding box center [331, 199] width 145 height 29
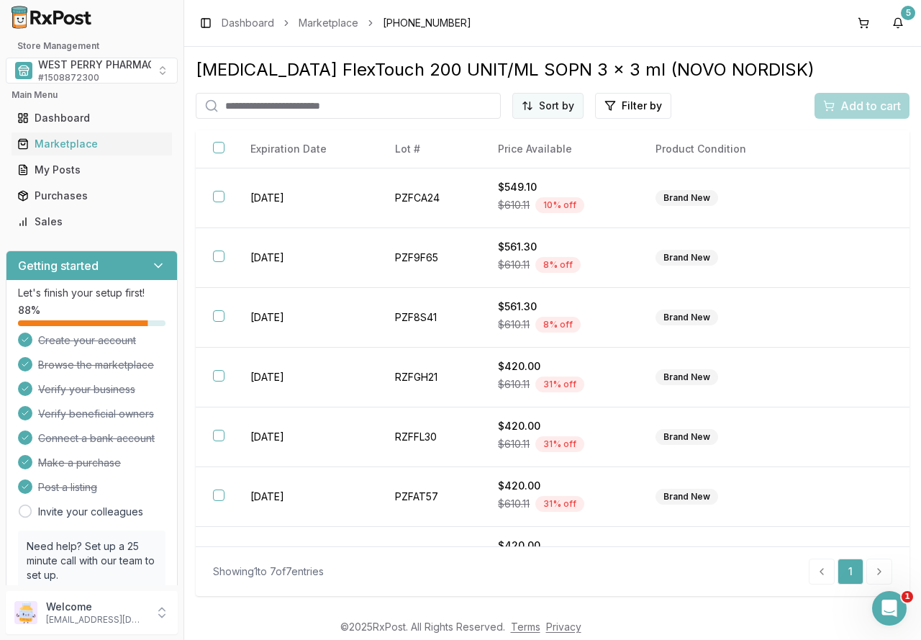
click at [565, 101] on html "1 Store Management WEST PERRY PHARMACY INC # 1508872300 Main Menu Dashboard Mar…" at bounding box center [460, 320] width 921 height 640
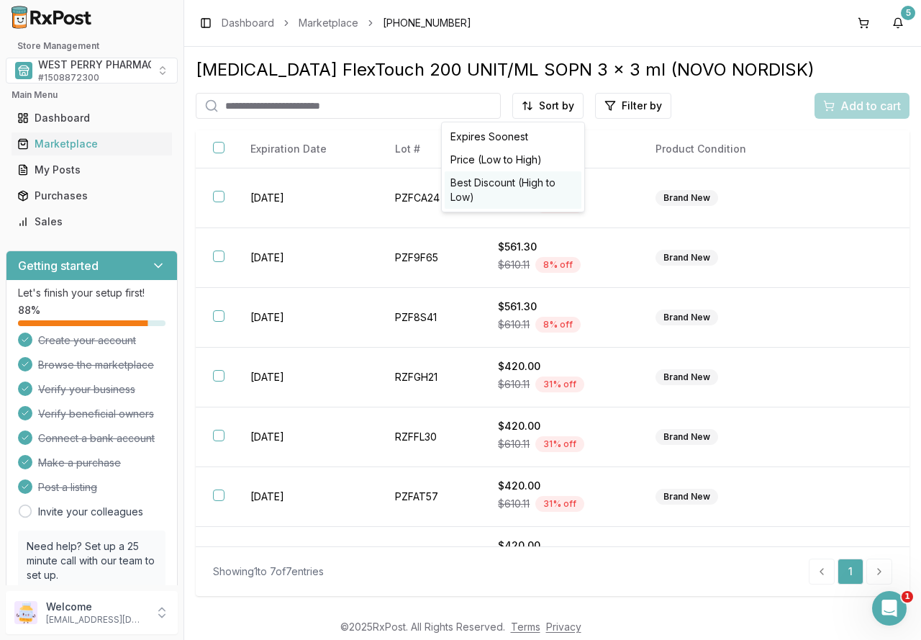
click at [532, 177] on div "Best Discount (High to Low)" at bounding box center [513, 189] width 137 height 37
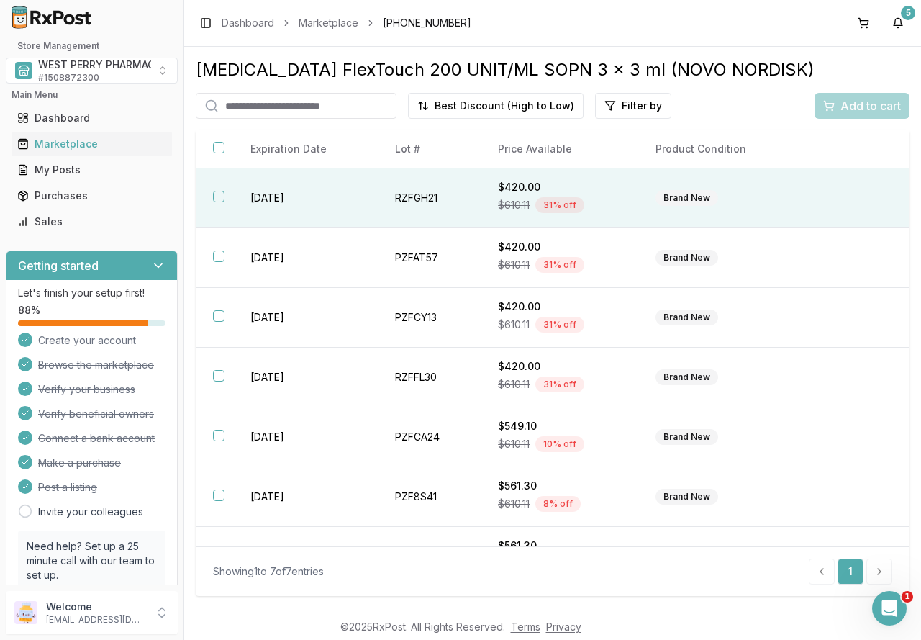
drag, startPoint x: 216, startPoint y: 198, endPoint x: 215, endPoint y: 215, distance: 17.3
click at [216, 198] on button "button" at bounding box center [219, 197] width 12 height 12
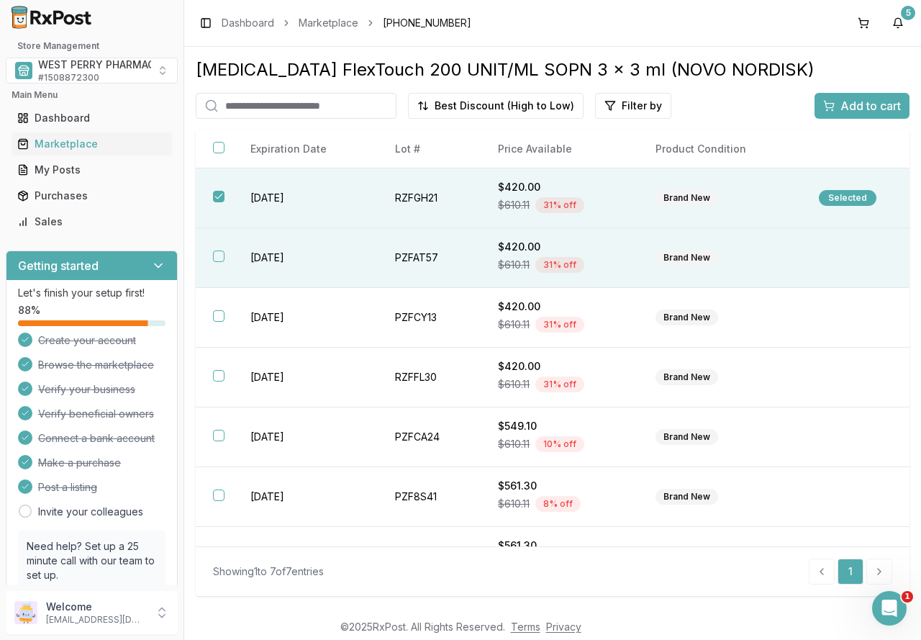
click at [220, 251] on button "button" at bounding box center [219, 256] width 12 height 12
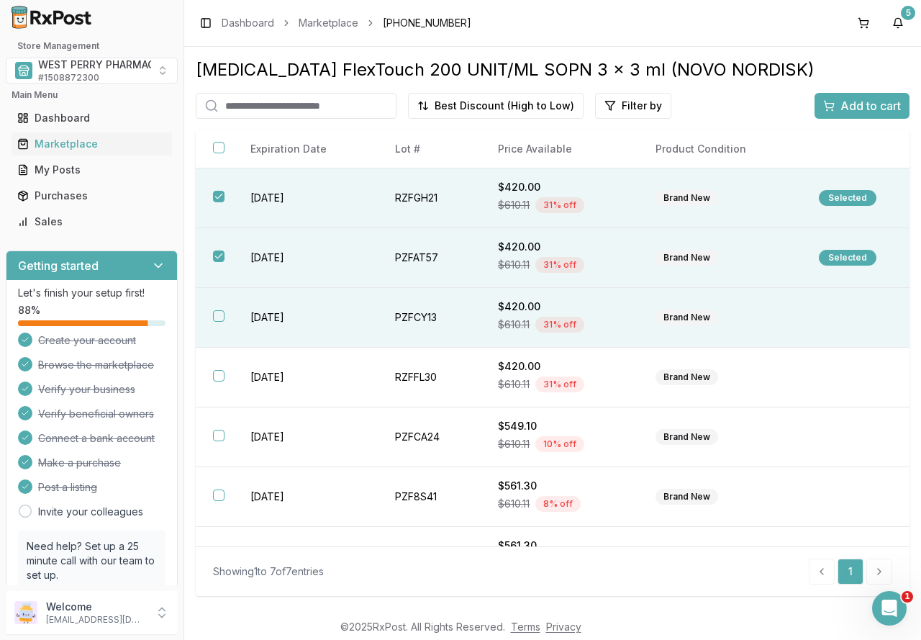
click at [219, 314] on button "button" at bounding box center [219, 316] width 12 height 12
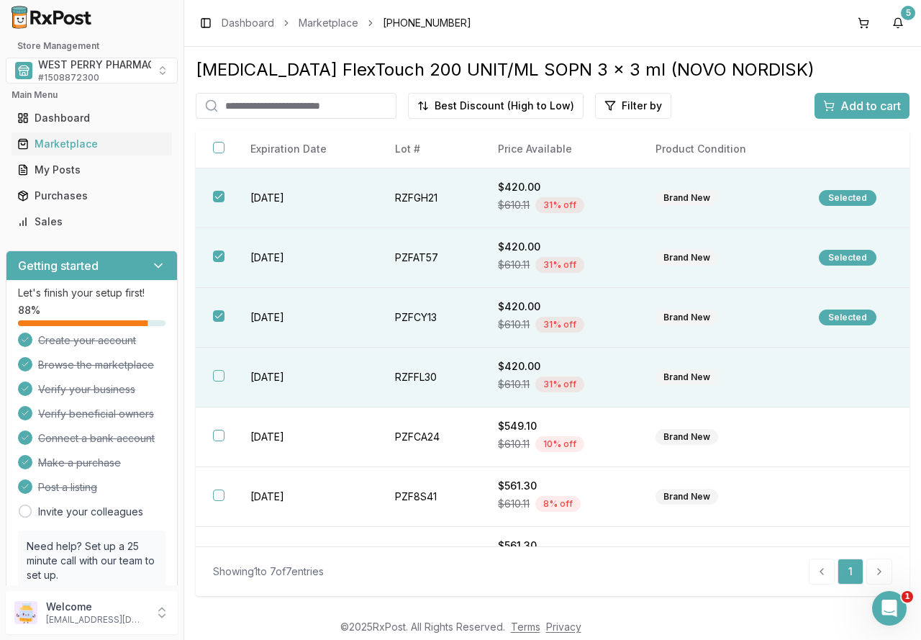
click at [229, 379] on th at bounding box center [214, 378] width 37 height 60
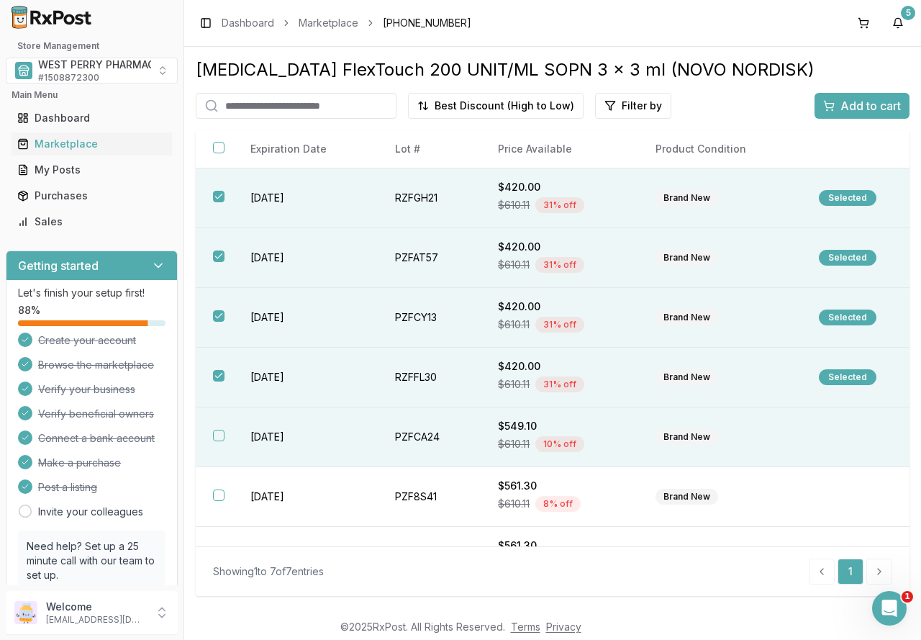
click at [217, 433] on button "button" at bounding box center [219, 436] width 12 height 12
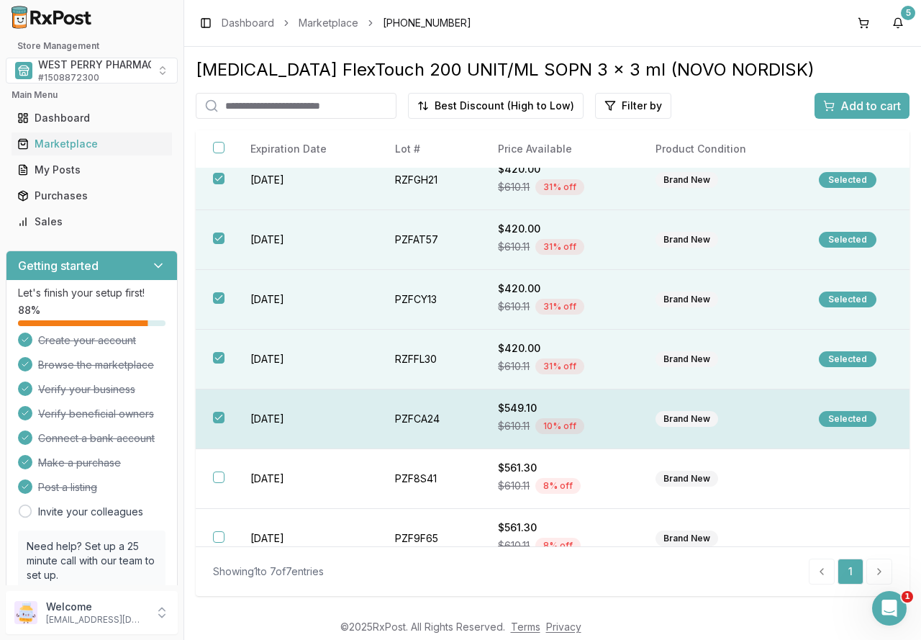
scroll to position [40, 0]
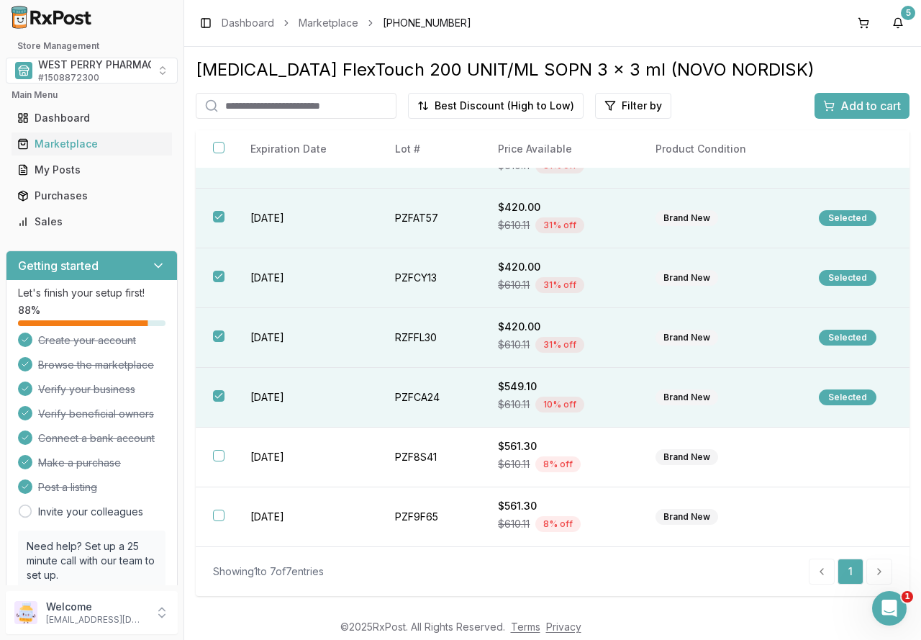
click at [856, 102] on span "Add to cart" at bounding box center [871, 105] width 60 height 17
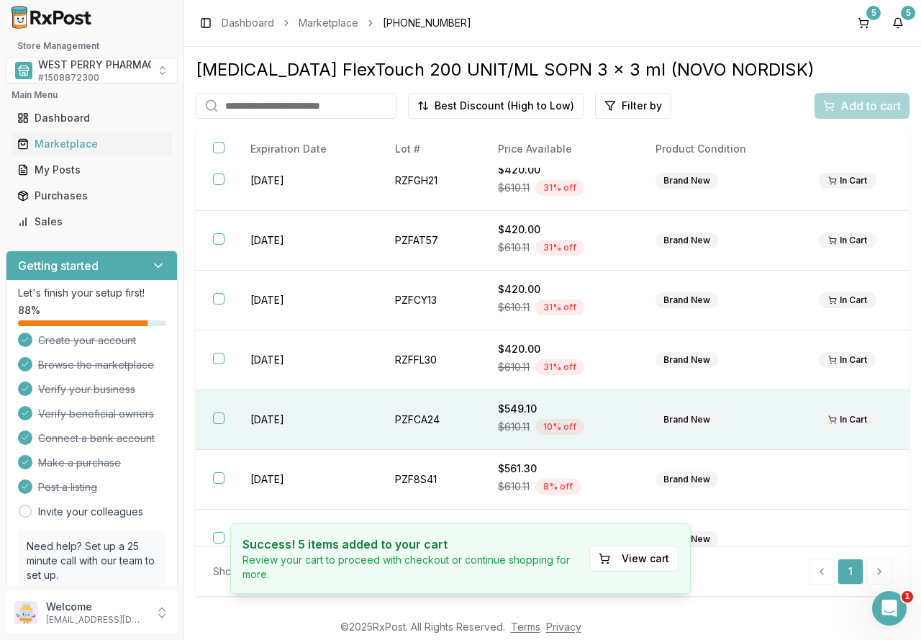
scroll to position [0, 0]
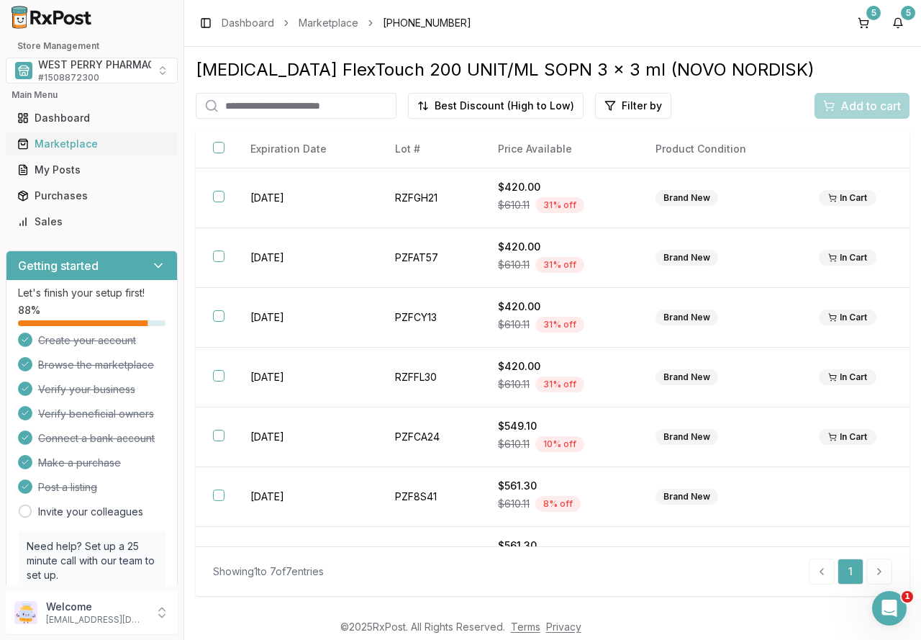
click at [77, 146] on div "Marketplace" at bounding box center [91, 144] width 149 height 14
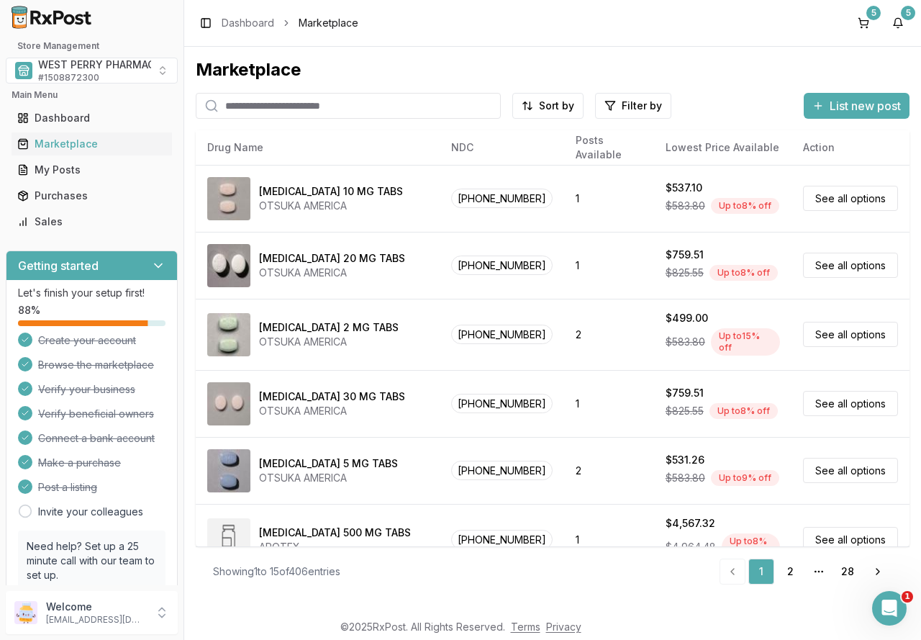
click at [320, 99] on input "search" at bounding box center [348, 106] width 305 height 26
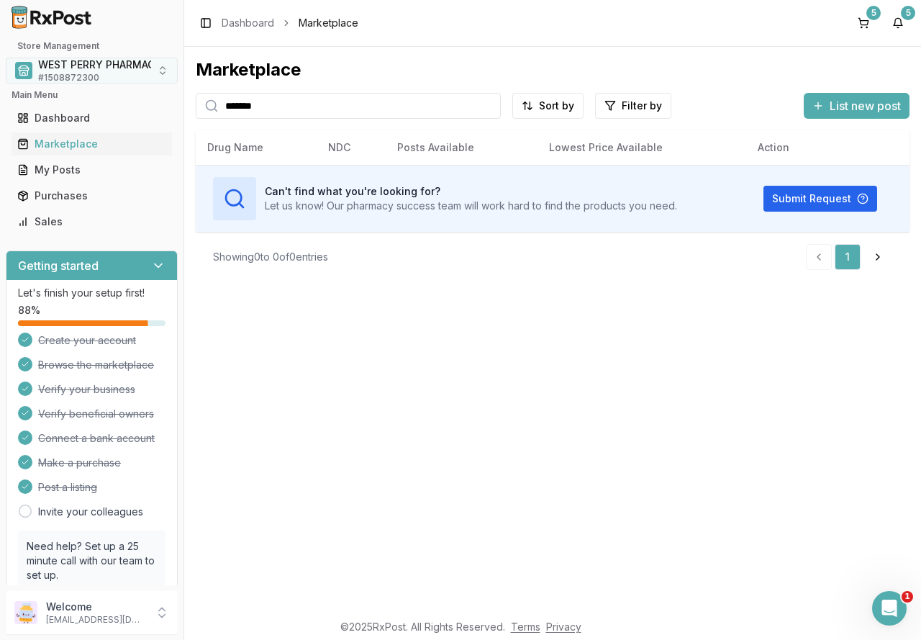
drag, startPoint x: 284, startPoint y: 109, endPoint x: 85, endPoint y: 81, distance: 201.4
click at [85, 81] on div "Store Management WEST PERRY PHARMACY INC # 1508872300 Main Menu Dashboard Marke…" at bounding box center [460, 320] width 921 height 640
click at [292, 109] on input "*****" at bounding box center [348, 106] width 305 height 26
click at [823, 191] on button "Submit Request" at bounding box center [821, 199] width 114 height 26
drag, startPoint x: 150, startPoint y: 105, endPoint x: 140, endPoint y: 96, distance: 13.3
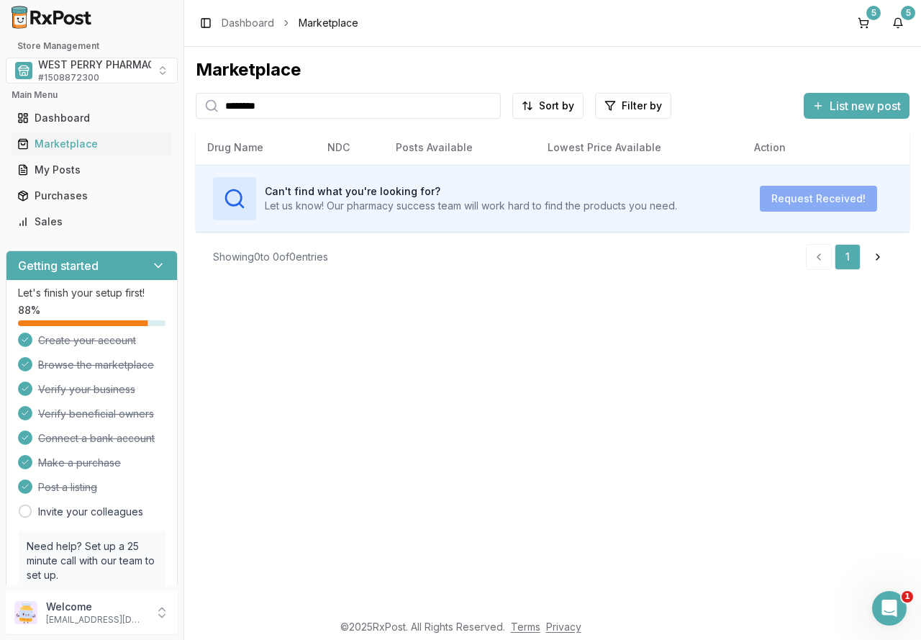
click at [144, 105] on div "Store Management WEST PERRY PHARMACY INC # 1508872300 Main Menu Dashboard Marke…" at bounding box center [460, 320] width 921 height 640
type input "********"
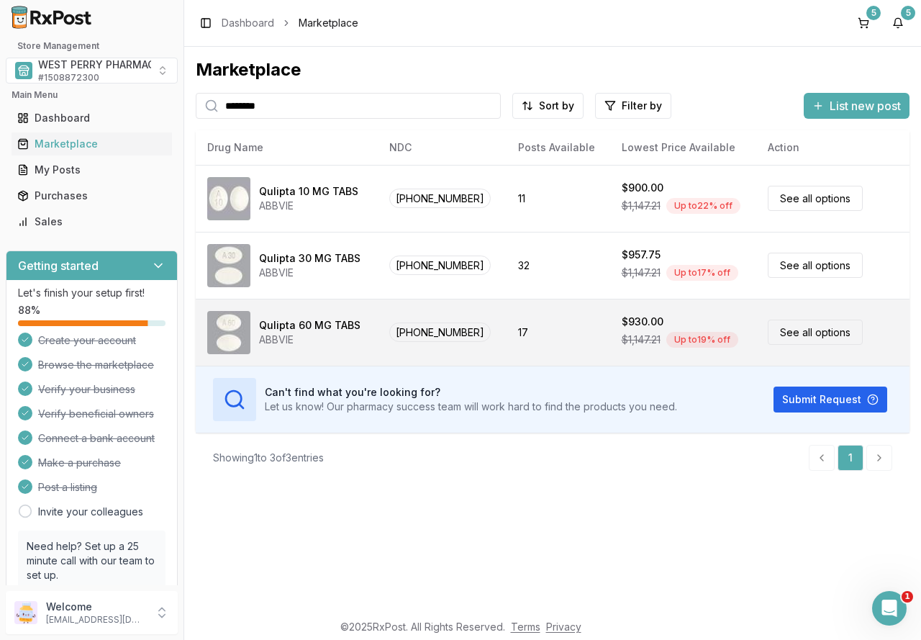
click at [318, 324] on div "Qulipta 60 MG TABS" at bounding box center [309, 325] width 101 height 14
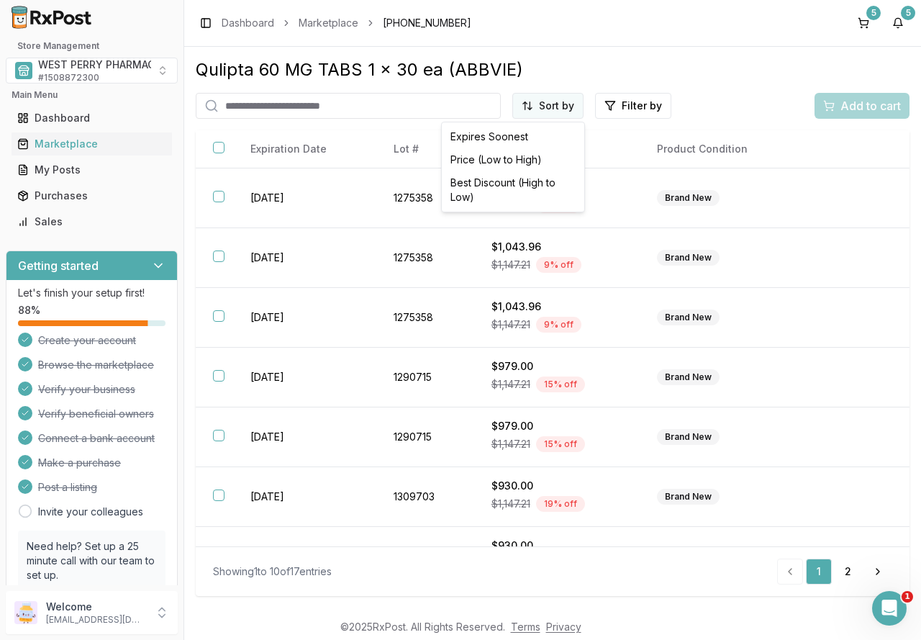
click at [551, 112] on html "1 Store Management WEST PERRY PHARMACY INC # 1508872300 Main Menu Dashboard Mar…" at bounding box center [460, 320] width 921 height 640
click at [528, 184] on div "Best Discount (High to Low)" at bounding box center [513, 189] width 137 height 37
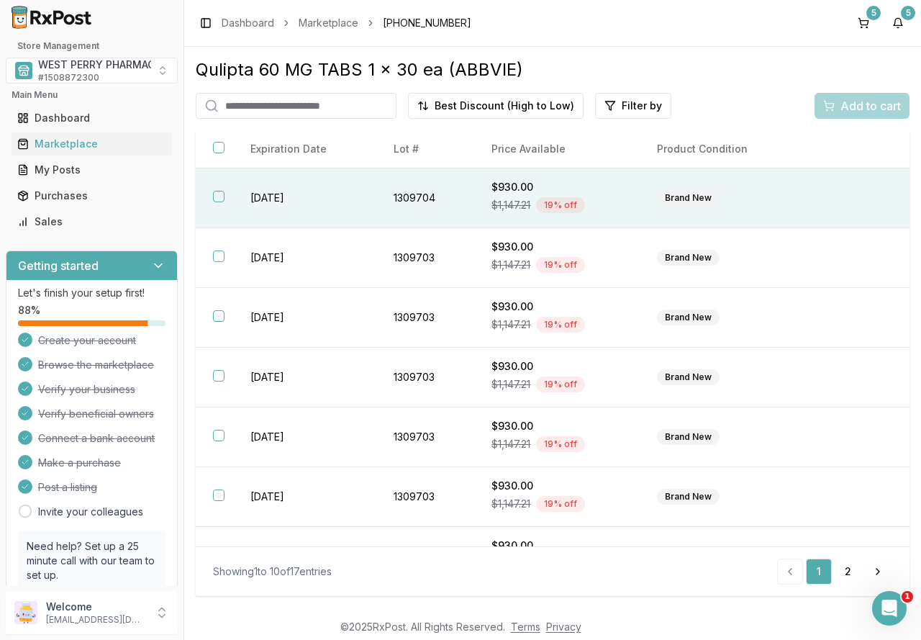
drag, startPoint x: 225, startPoint y: 196, endPoint x: 229, endPoint y: 207, distance: 12.1
click at [225, 196] on th at bounding box center [214, 198] width 37 height 60
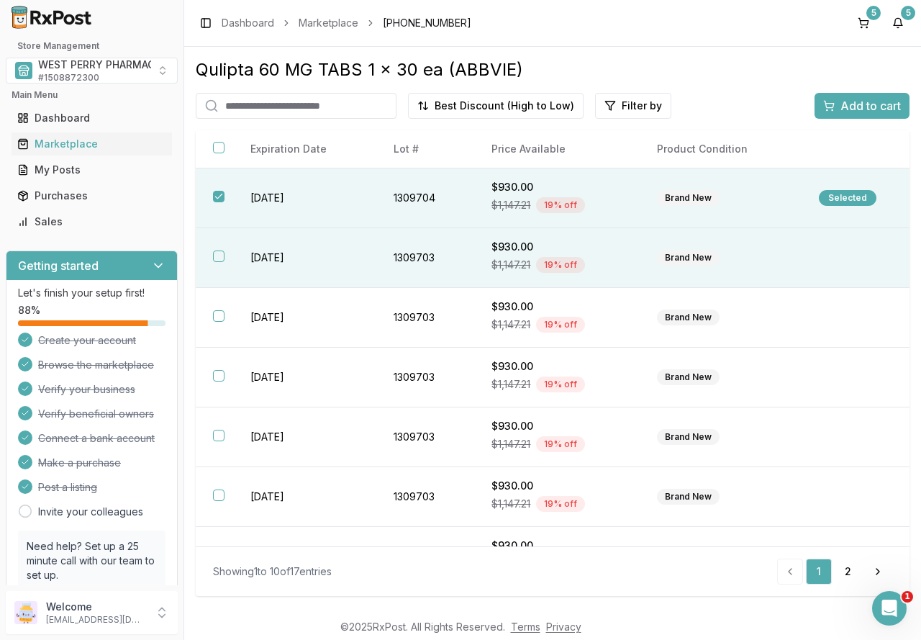
click at [230, 263] on th at bounding box center [214, 258] width 37 height 60
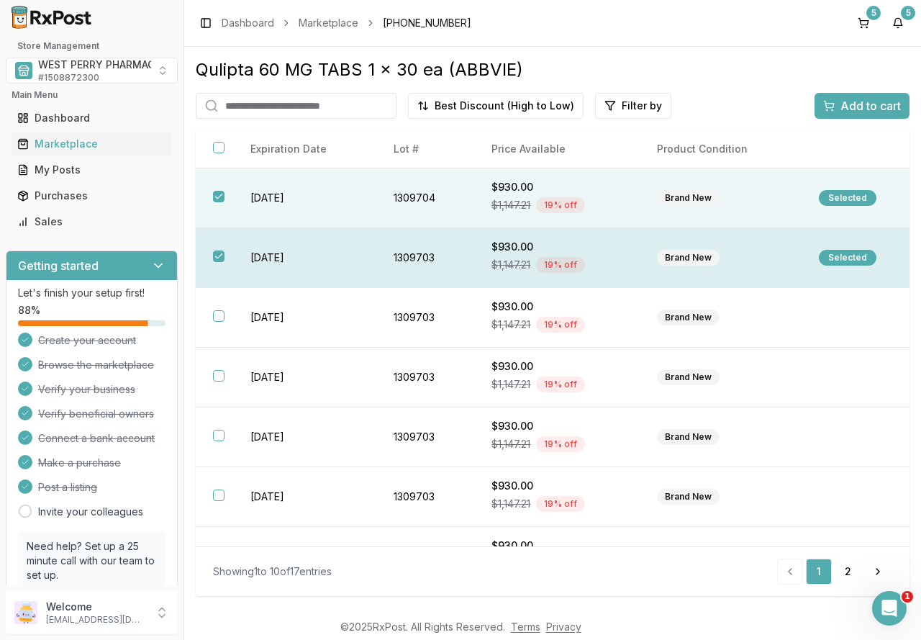
click at [207, 258] on th at bounding box center [214, 258] width 37 height 60
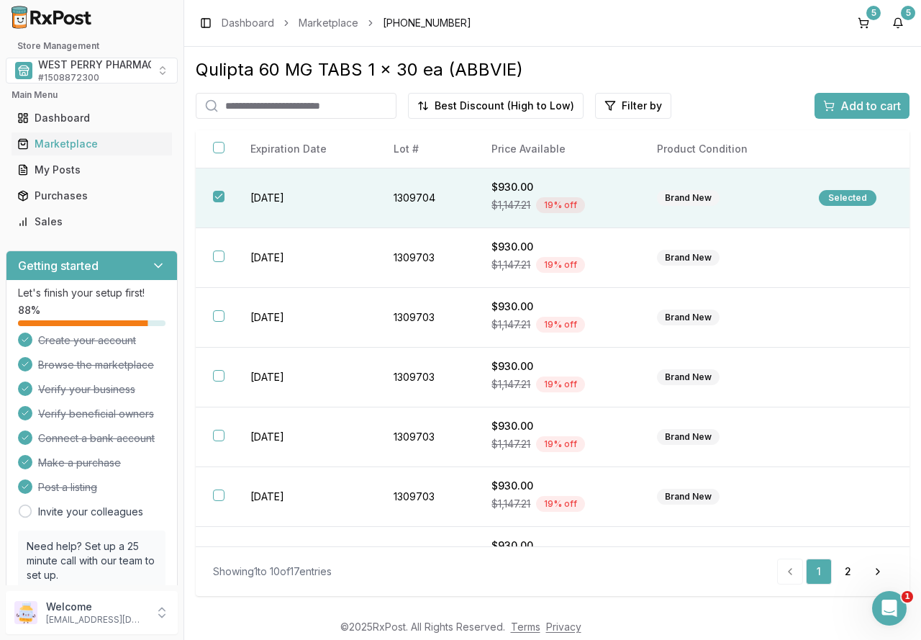
click at [844, 102] on span "Add to cart" at bounding box center [871, 105] width 60 height 17
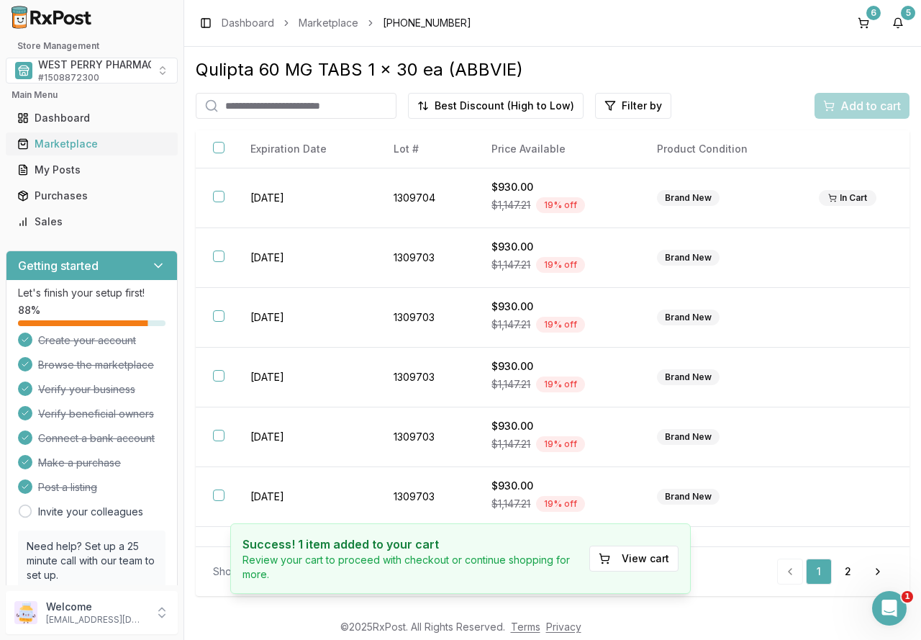
click at [56, 142] on div "Marketplace" at bounding box center [91, 144] width 149 height 14
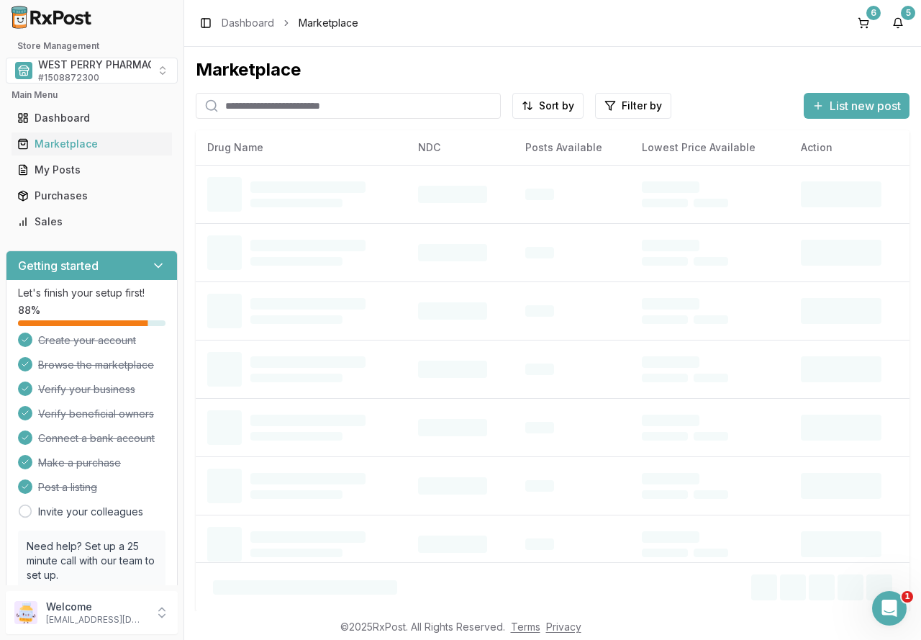
click at [242, 104] on input "search" at bounding box center [348, 106] width 305 height 26
type input "*******"
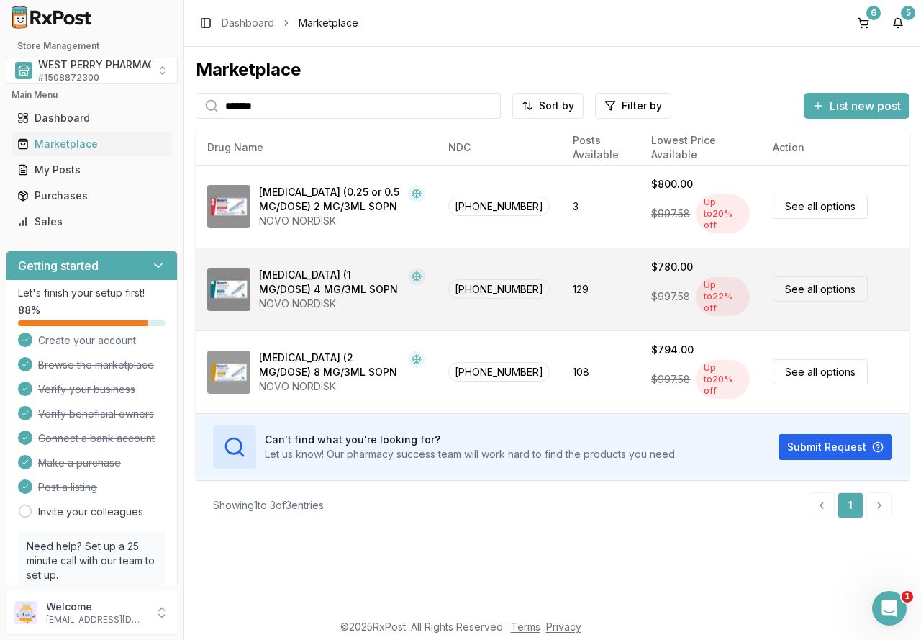
click at [339, 297] on div "NOVO NORDISK" at bounding box center [342, 304] width 166 height 14
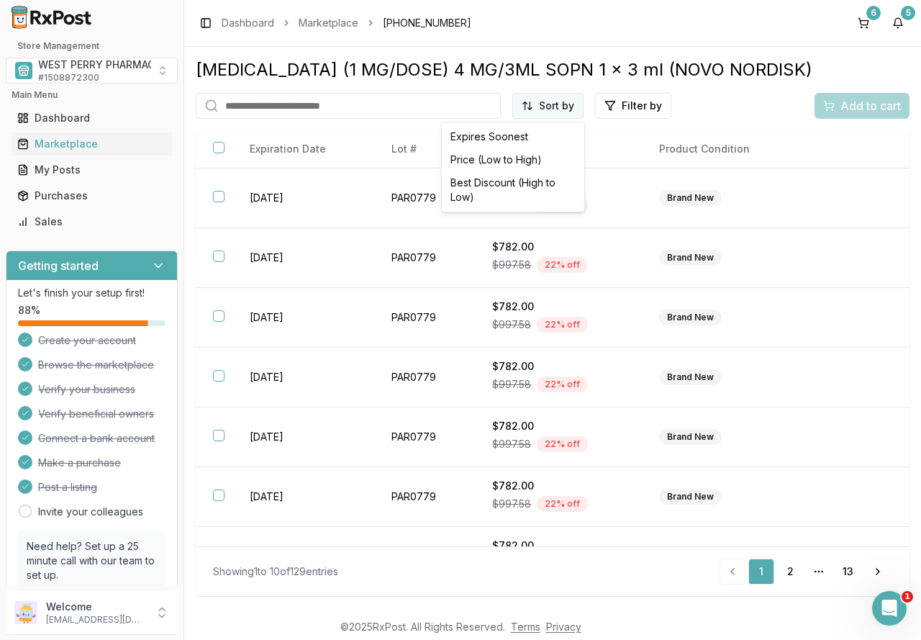
click at [552, 104] on html "1 Store Management WEST PERRY PHARMACY INC # 1508872300 Main Menu Dashboard Mar…" at bounding box center [460, 320] width 921 height 640
click at [530, 186] on div "Best Discount (High to Low)" at bounding box center [513, 189] width 137 height 37
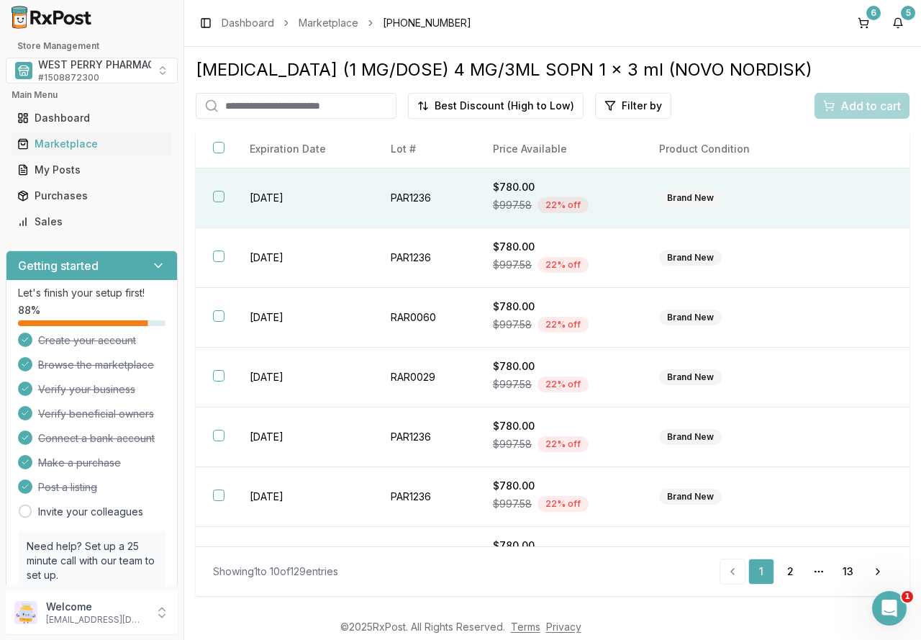
click at [279, 193] on td "[DATE]" at bounding box center [302, 198] width 141 height 60
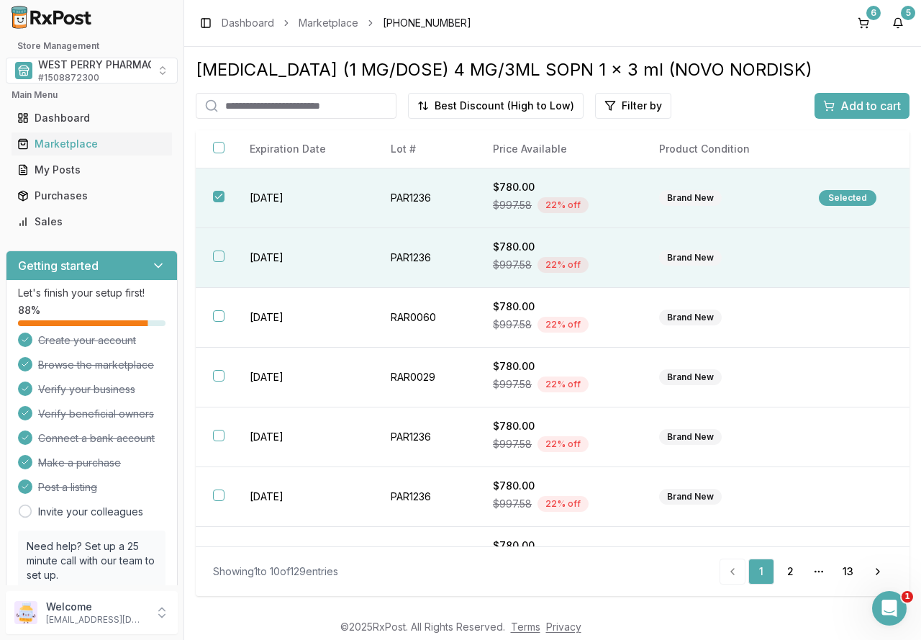
click at [279, 245] on td "[DATE]" at bounding box center [302, 258] width 141 height 60
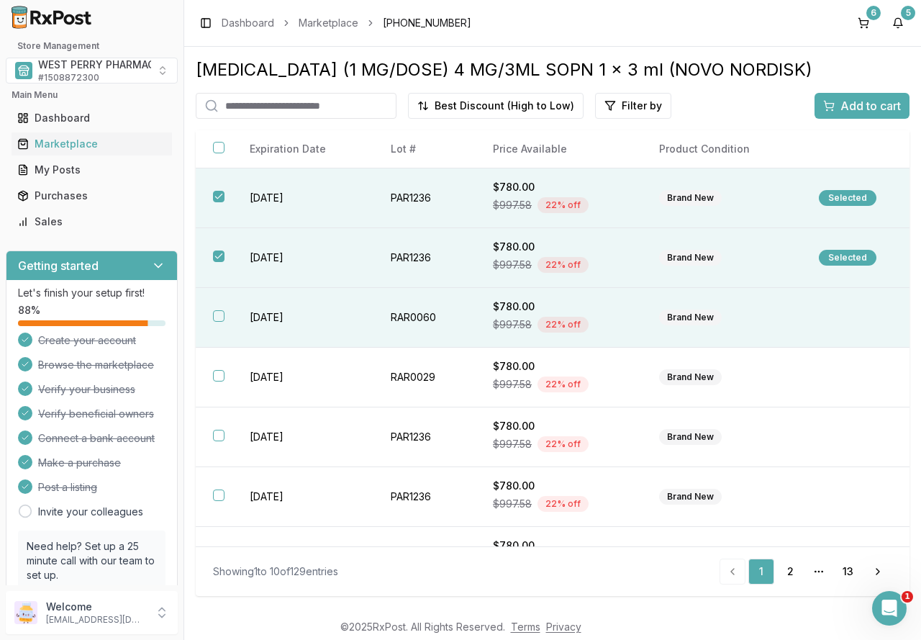
click at [267, 326] on td "[DATE]" at bounding box center [302, 318] width 141 height 60
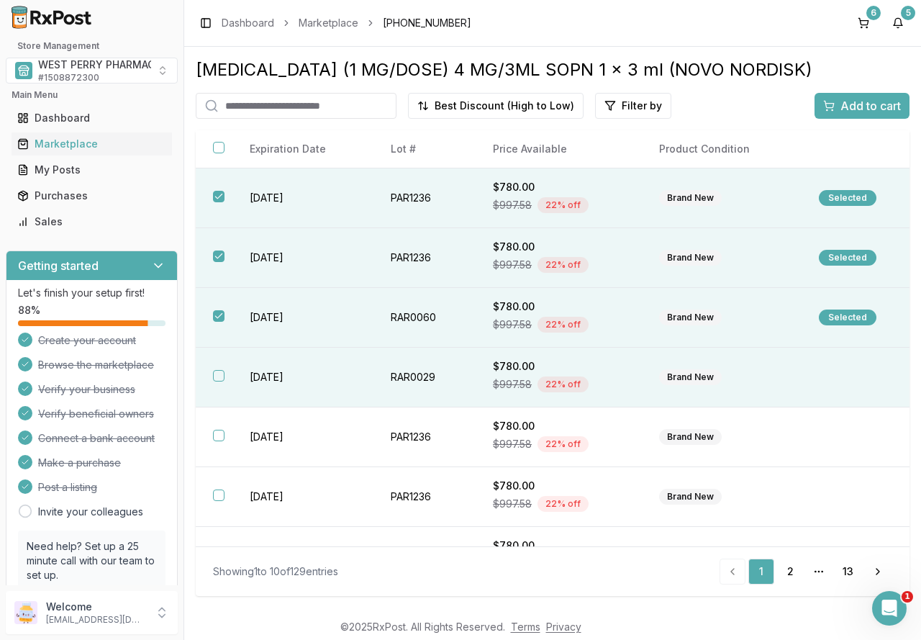
click at [285, 384] on td "[DATE]" at bounding box center [302, 378] width 141 height 60
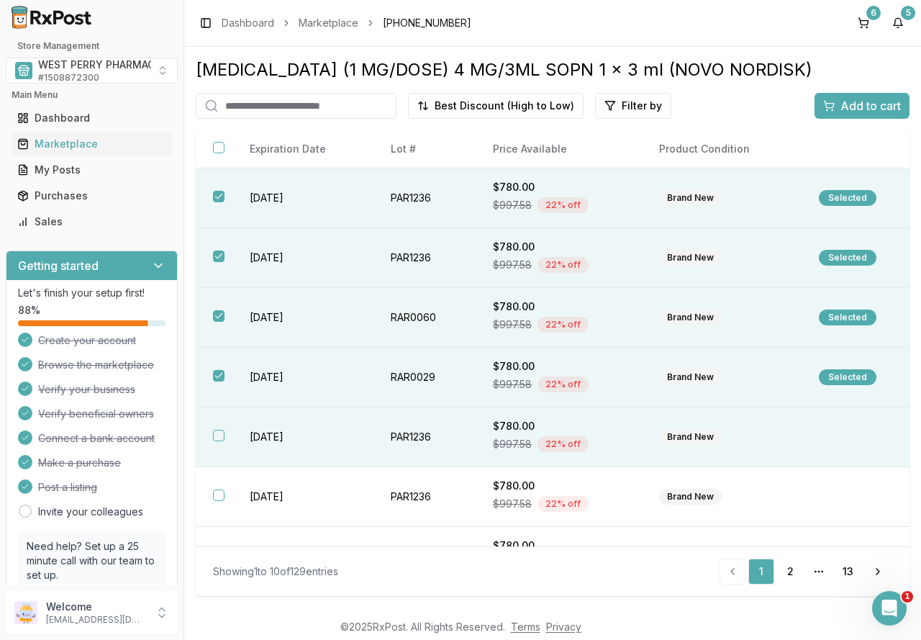
click at [283, 439] on td "[DATE]" at bounding box center [302, 437] width 141 height 60
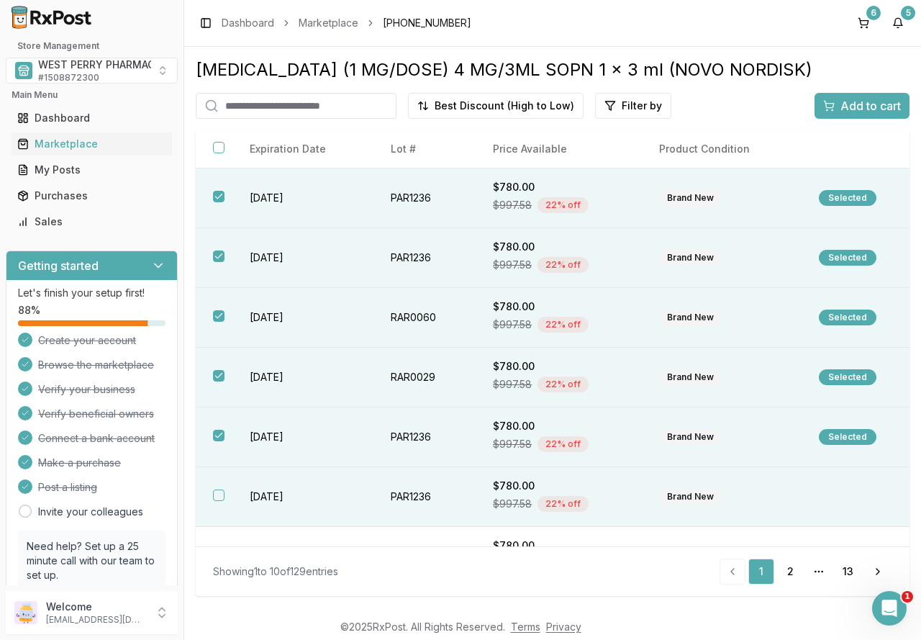
click at [277, 499] on td "[DATE]" at bounding box center [302, 497] width 141 height 60
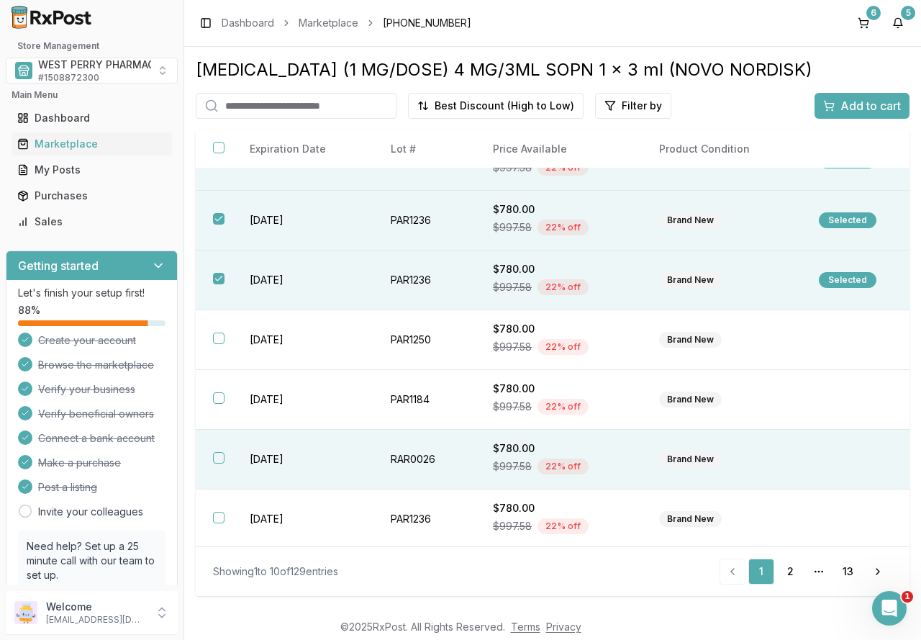
scroll to position [219, 0]
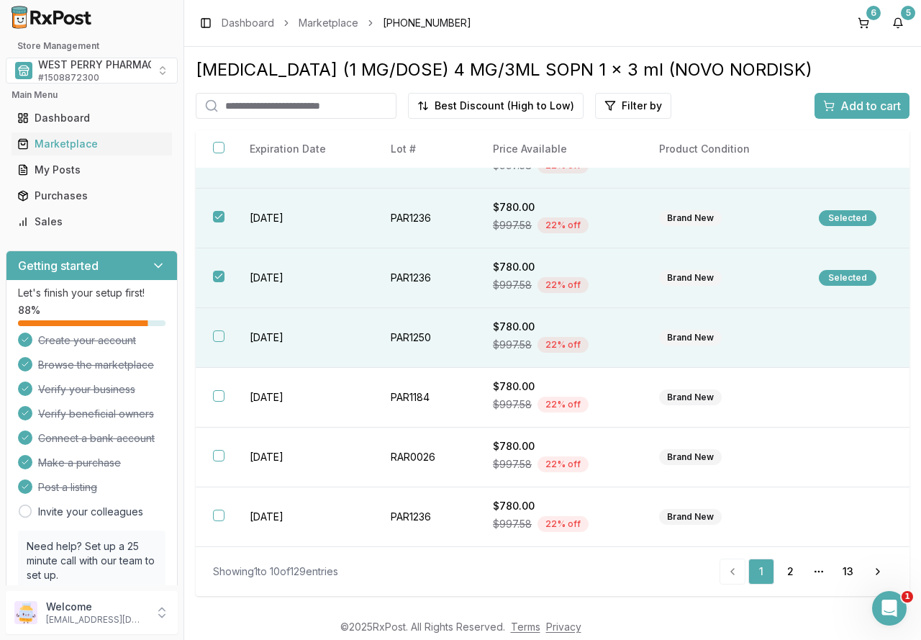
click at [423, 340] on td "PAR1250" at bounding box center [425, 338] width 102 height 60
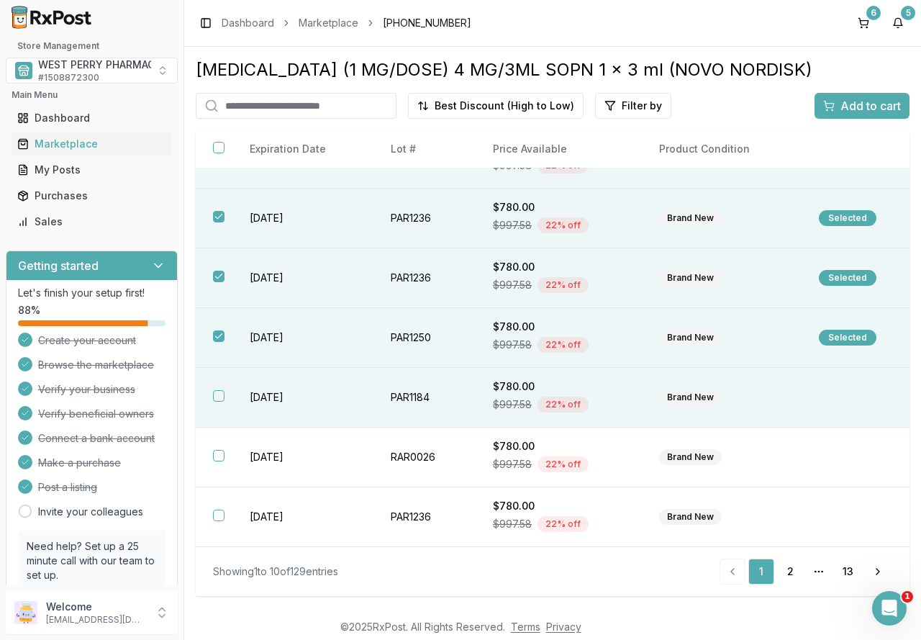
click at [422, 399] on td "PAR1184" at bounding box center [425, 398] width 102 height 60
click at [864, 111] on span "Add to cart" at bounding box center [871, 105] width 60 height 17
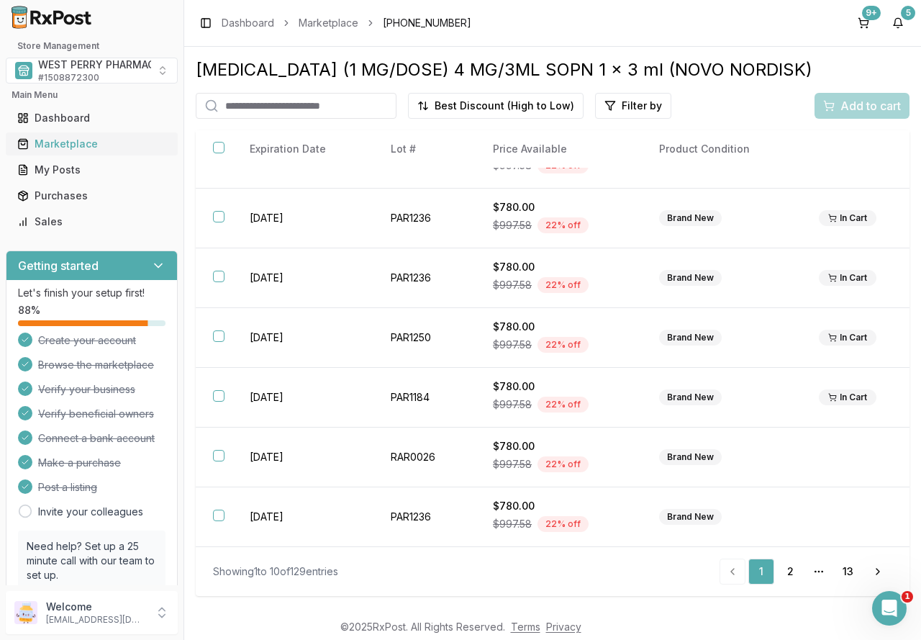
click at [71, 151] on link "Marketplace" at bounding box center [92, 144] width 161 height 26
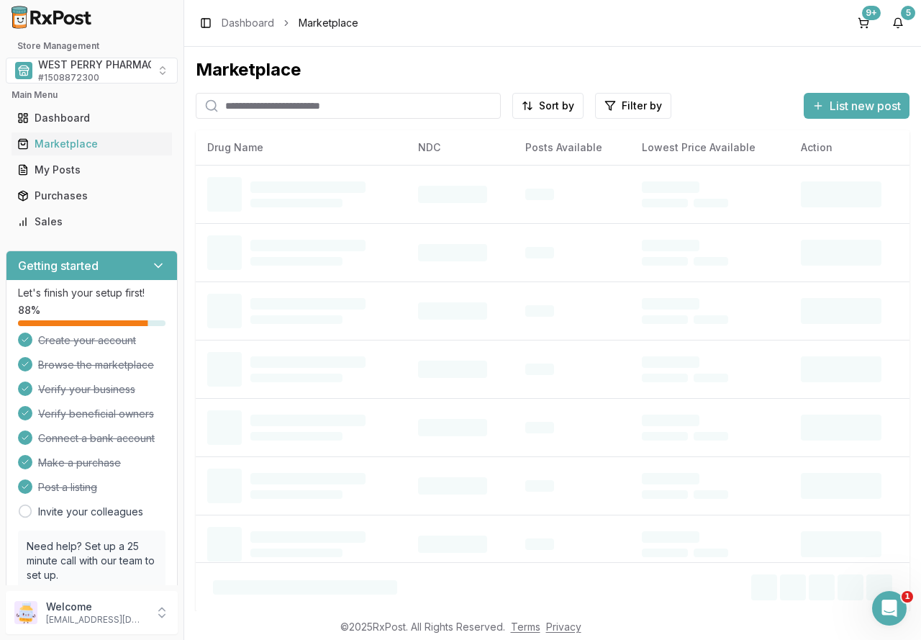
click at [264, 109] on input "search" at bounding box center [348, 106] width 305 height 26
type input "*****"
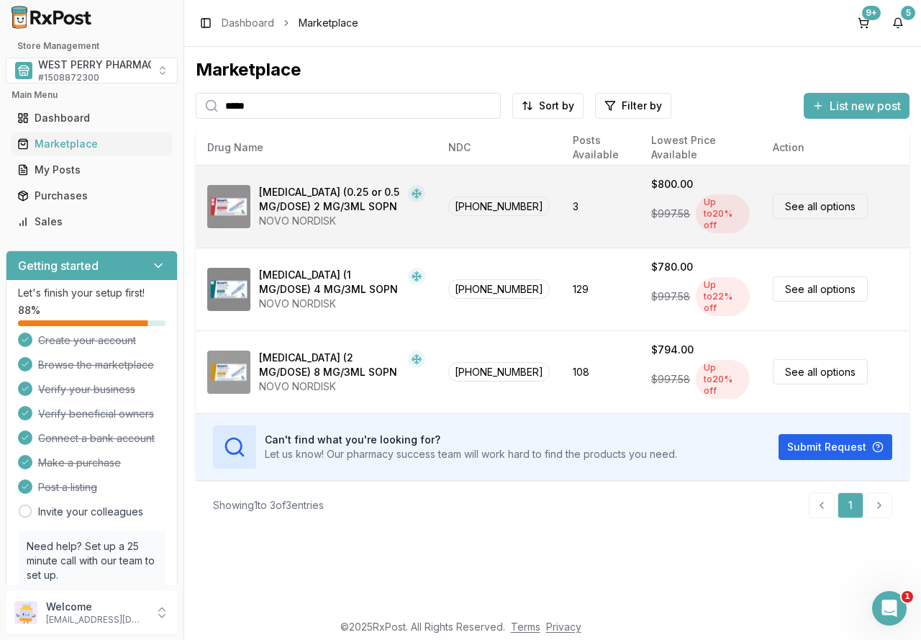
click at [376, 214] on div "NOVO NORDISK" at bounding box center [342, 221] width 166 height 14
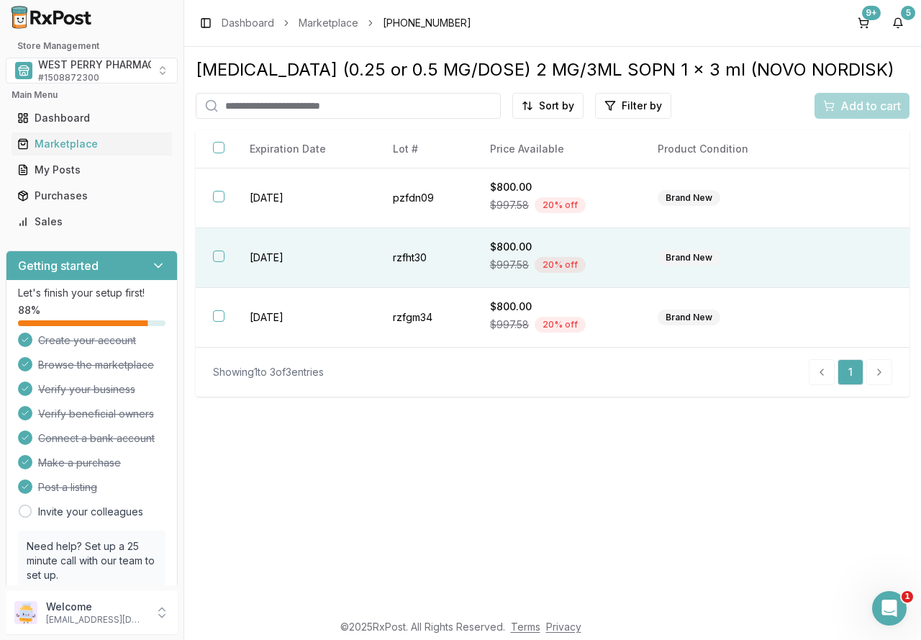
drag, startPoint x: 298, startPoint y: 200, endPoint x: 297, endPoint y: 232, distance: 32.4
click at [298, 200] on td "[DATE]" at bounding box center [303, 198] width 143 height 60
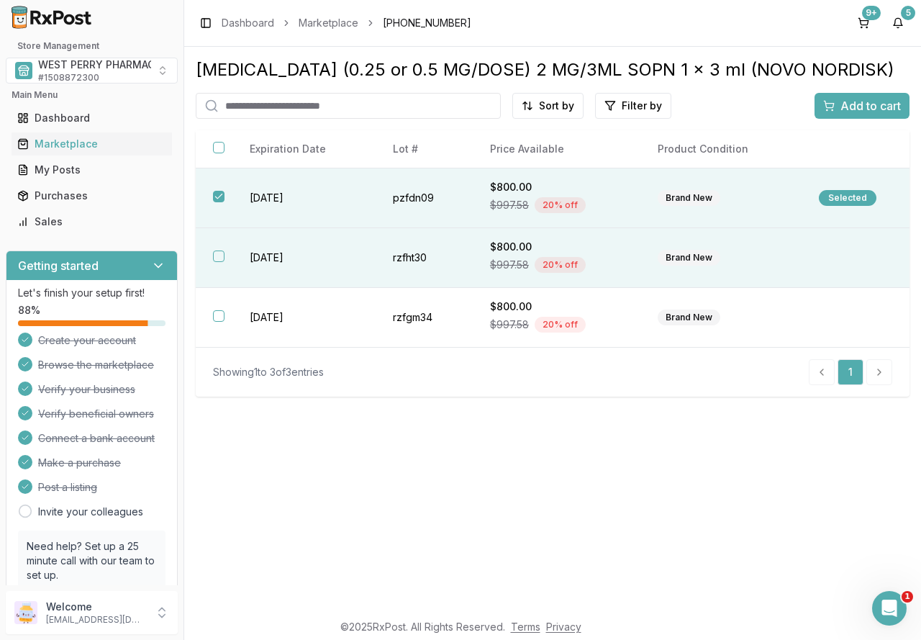
click at [297, 255] on td "[DATE]" at bounding box center [303, 258] width 143 height 60
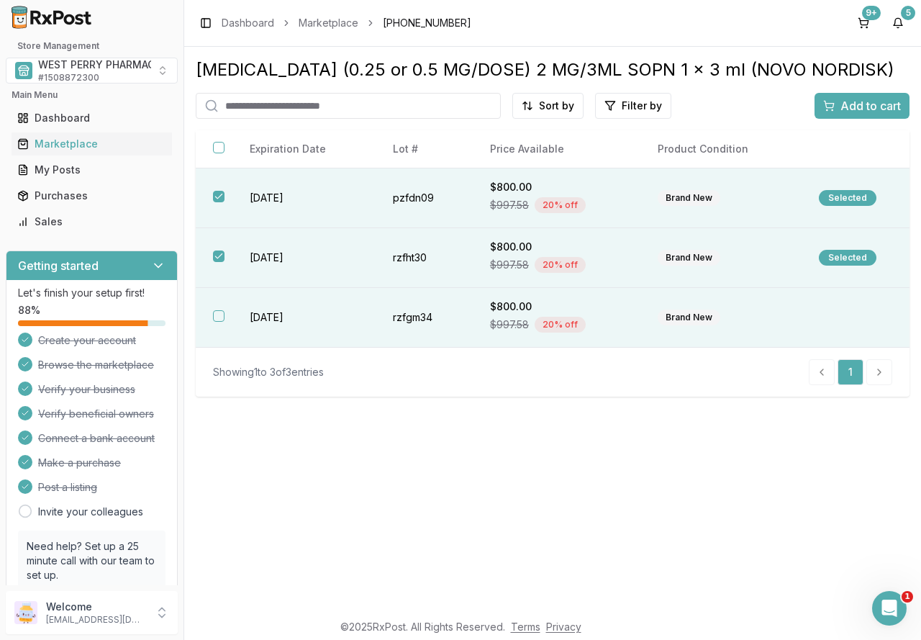
click at [277, 304] on td "[DATE]" at bounding box center [303, 318] width 143 height 60
click at [844, 101] on span "Add to cart" at bounding box center [871, 105] width 60 height 17
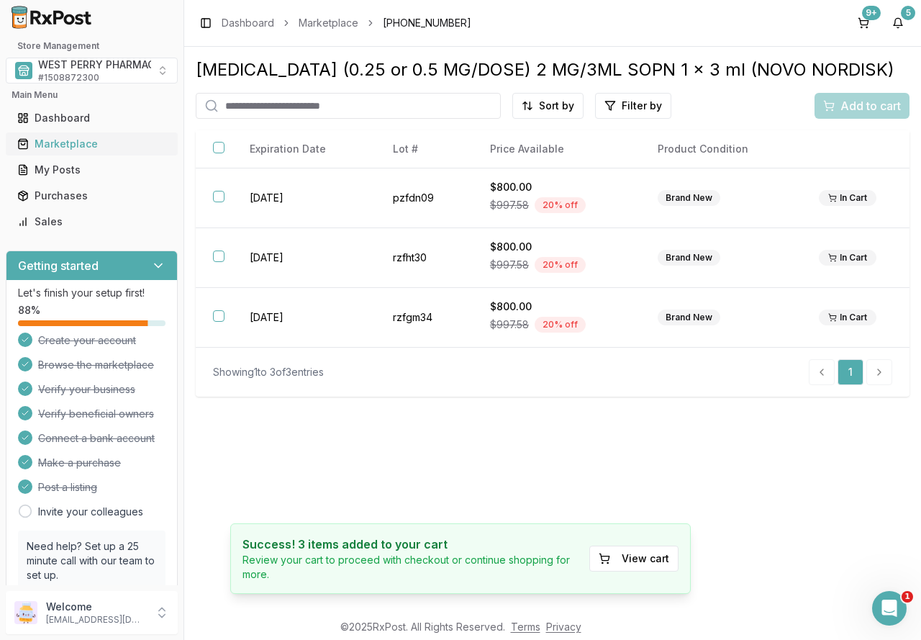
click at [66, 140] on div "Marketplace" at bounding box center [91, 144] width 149 height 14
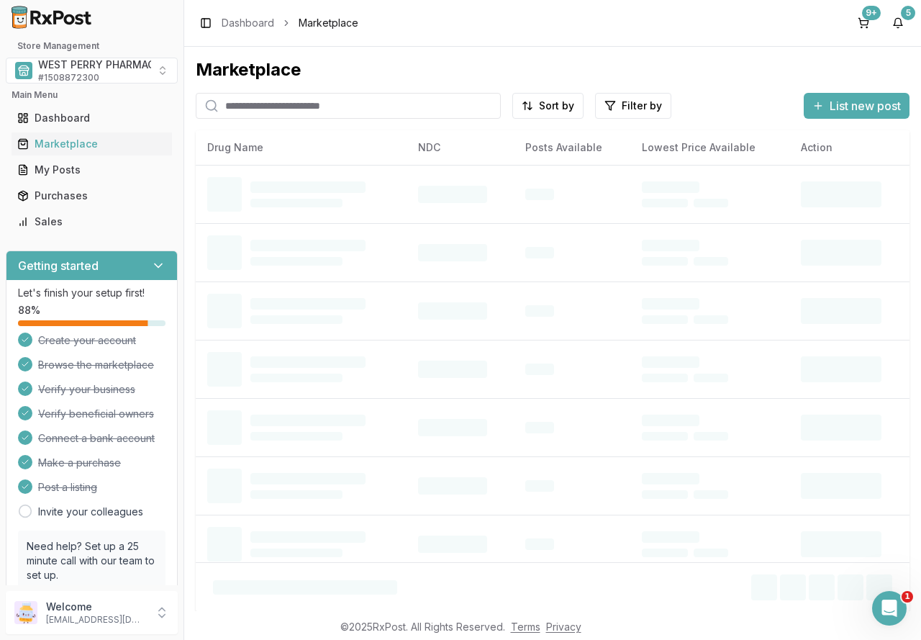
click at [300, 106] on input "search" at bounding box center [348, 106] width 305 height 26
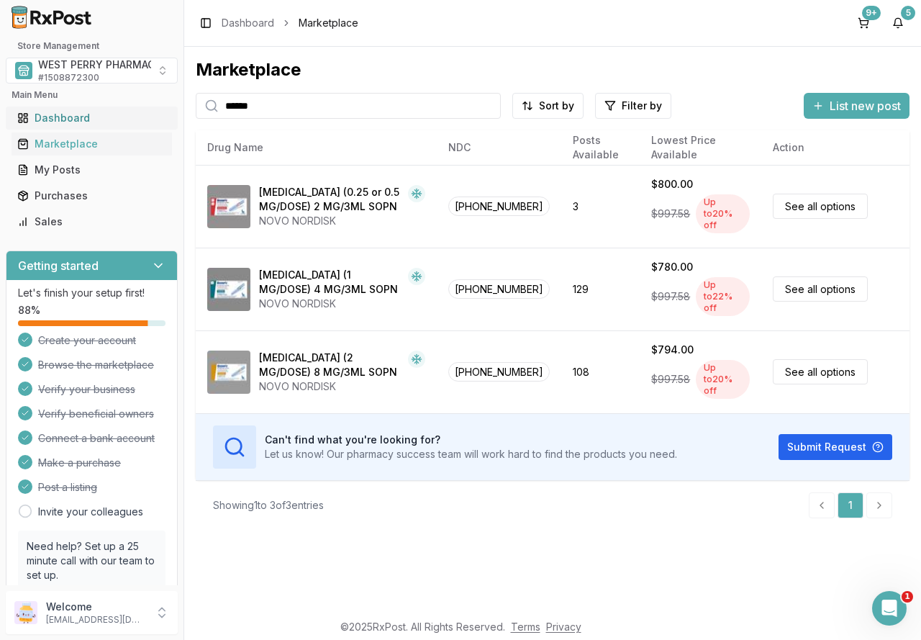
drag, startPoint x: 304, startPoint y: 107, endPoint x: 145, endPoint y: 107, distance: 159.1
click at [145, 107] on div "Store Management WEST PERRY PHARMACY INC # 1508872300 Main Menu Dashboard Marke…" at bounding box center [460, 320] width 921 height 640
type input "**********"
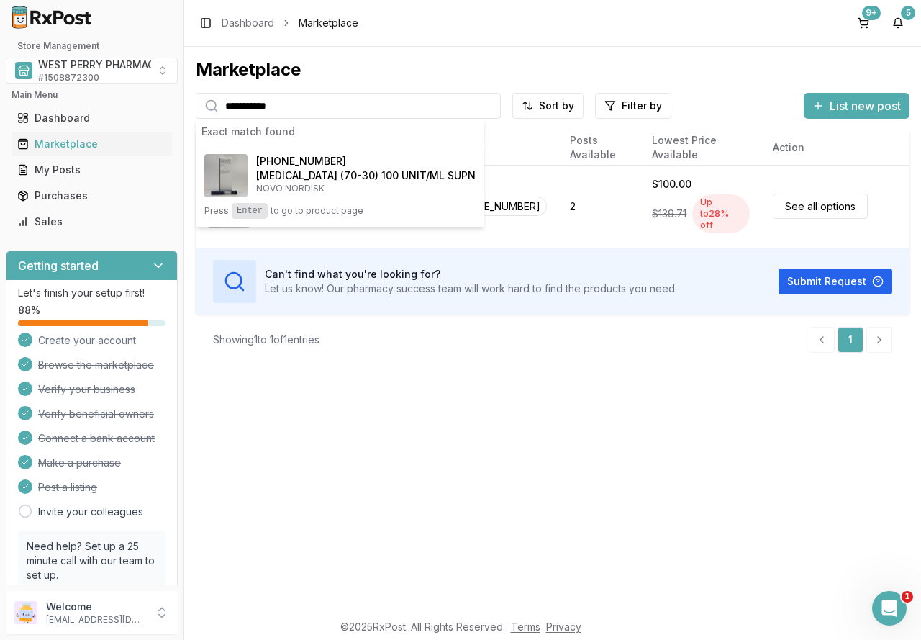
drag, startPoint x: 541, startPoint y: 488, endPoint x: 541, endPoint y: 478, distance: 10.1
click at [541, 485] on div "**********" at bounding box center [552, 329] width 737 height 564
drag, startPoint x: 484, startPoint y: 376, endPoint x: 514, endPoint y: 245, distance: 134.4
click at [483, 376] on div "**********" at bounding box center [552, 329] width 737 height 564
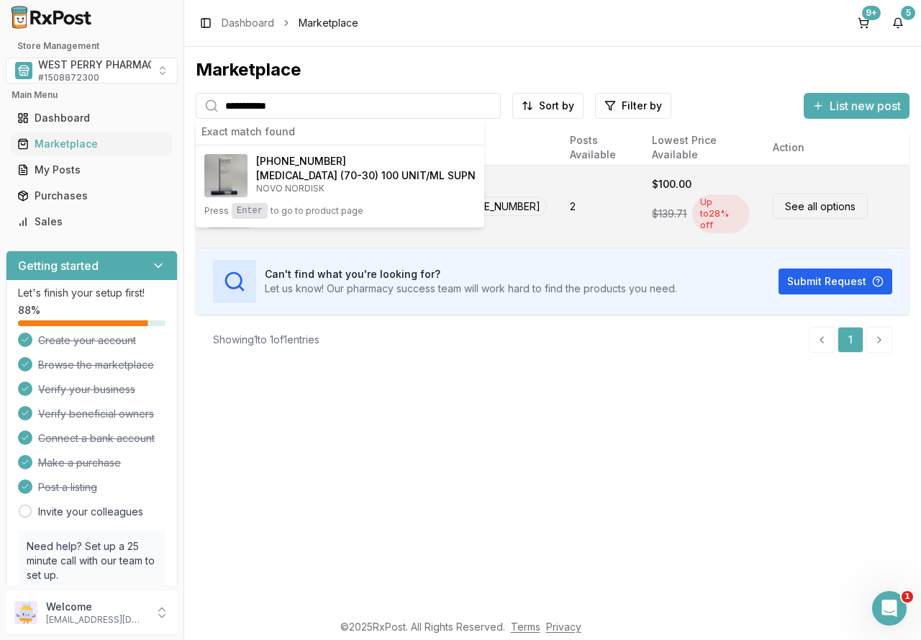
click at [533, 204] on span "[PHONE_NUMBER]" at bounding box center [496, 206] width 101 height 19
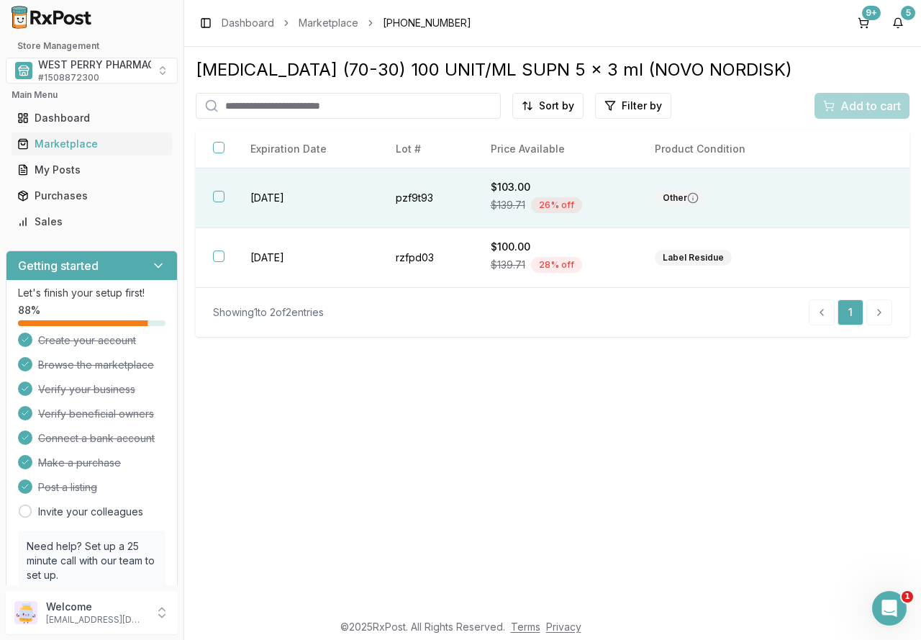
click at [253, 194] on td "[DATE]" at bounding box center [305, 198] width 145 height 60
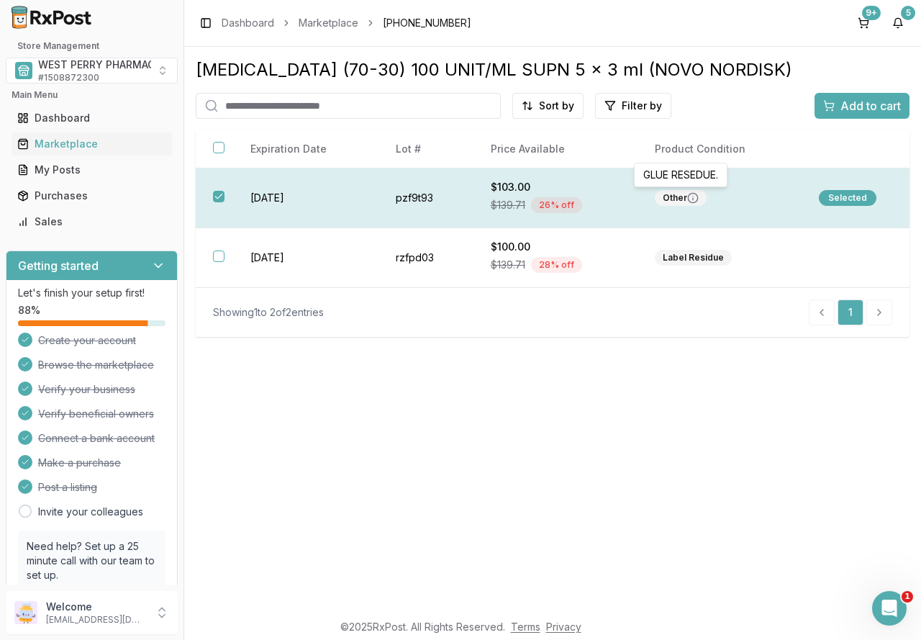
click at [692, 199] on icon at bounding box center [693, 198] width 12 height 12
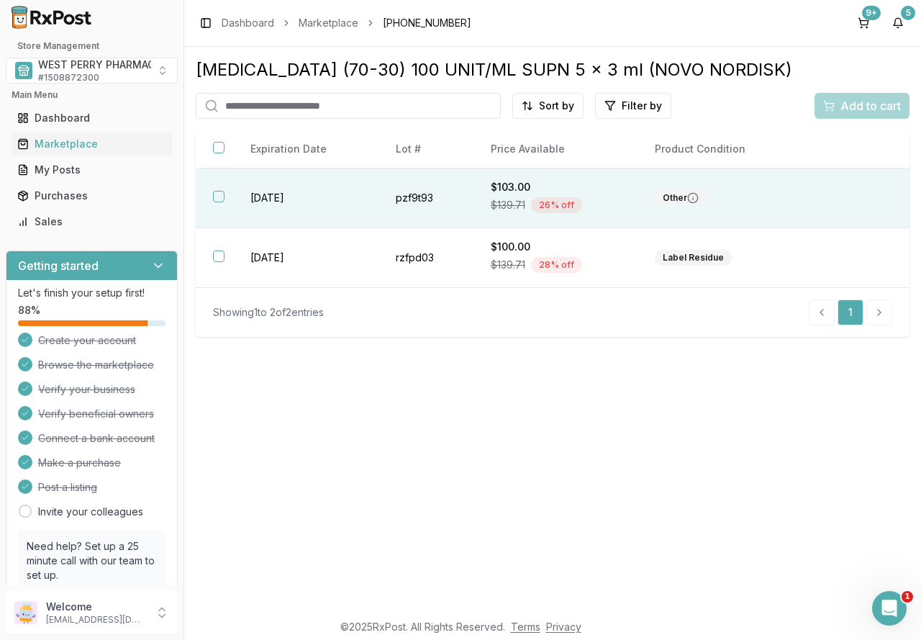
click at [692, 199] on icon at bounding box center [693, 198] width 12 height 12
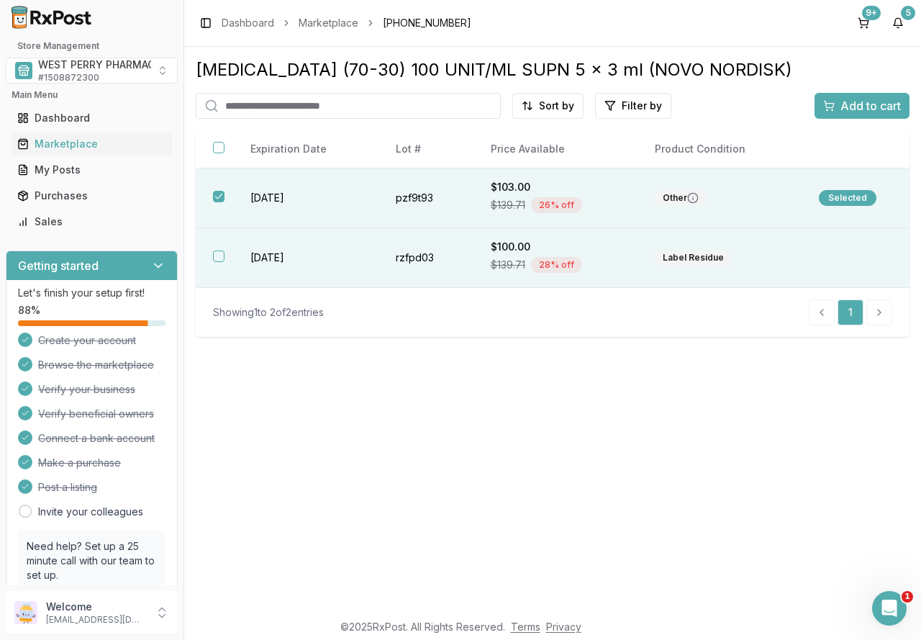
click at [250, 256] on td "[DATE]" at bounding box center [305, 258] width 145 height 60
click at [864, 101] on span "Add to cart" at bounding box center [871, 105] width 60 height 17
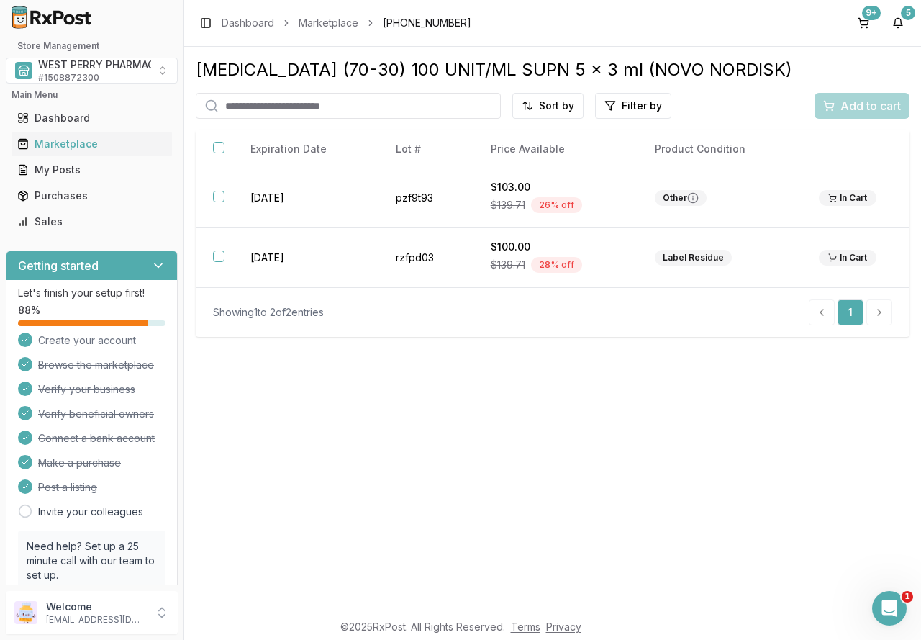
click at [245, 102] on input "search" at bounding box center [348, 106] width 305 height 26
type input "********"
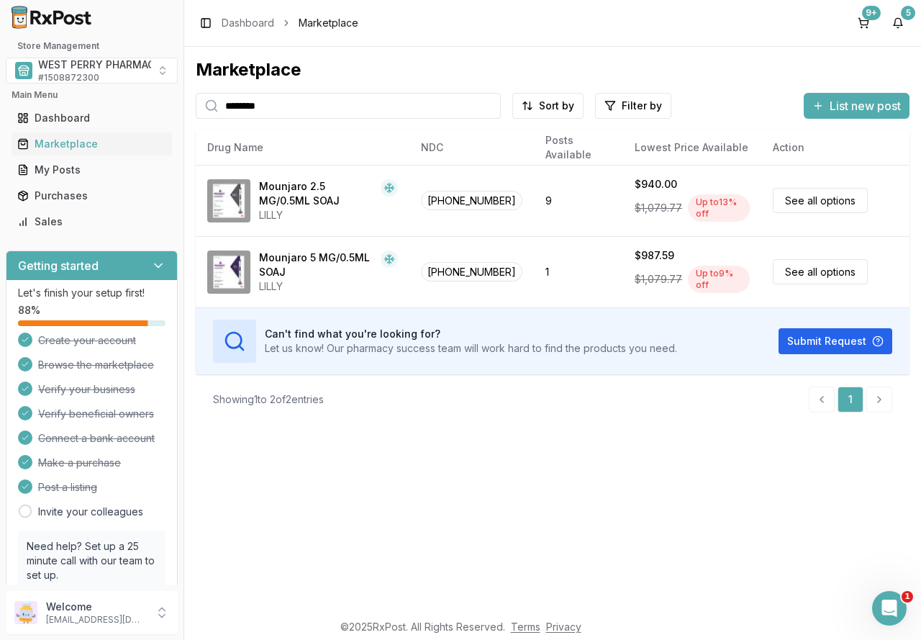
drag, startPoint x: 304, startPoint y: 103, endPoint x: 141, endPoint y: 105, distance: 162.7
click at [141, 105] on div "Store Management WEST PERRY PHARMACY INC # 1508872300 Main Menu Dashboard Marke…" at bounding box center [460, 320] width 921 height 640
type input "**********"
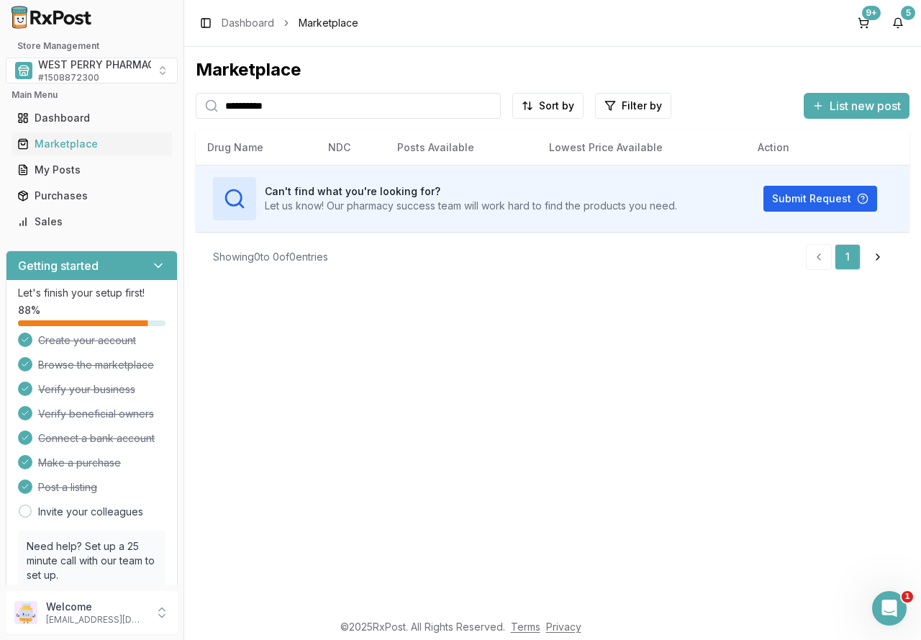
click at [485, 105] on input "**********" at bounding box center [348, 106] width 305 height 26
click at [473, 106] on input "search" at bounding box center [348, 106] width 305 height 26
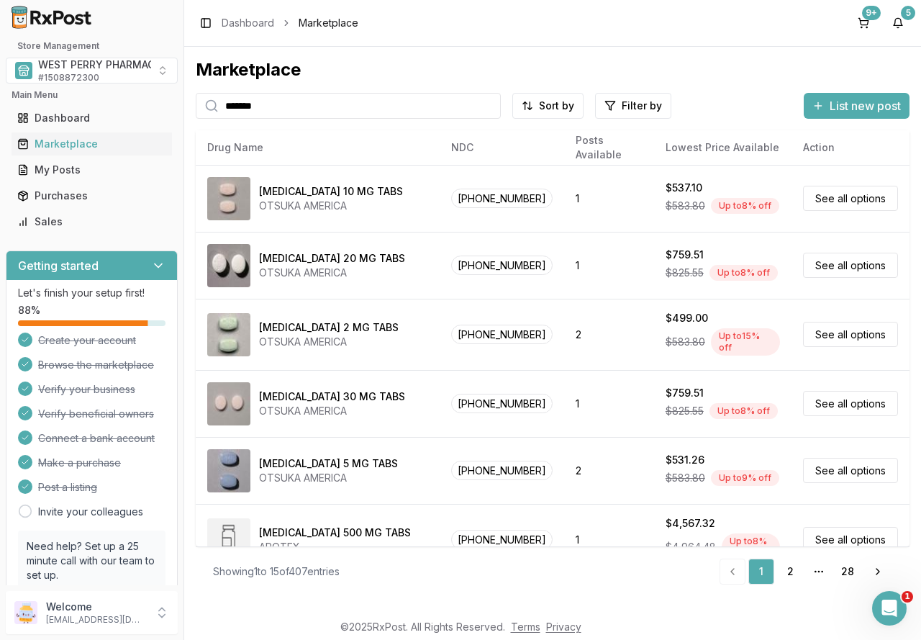
type input "*******"
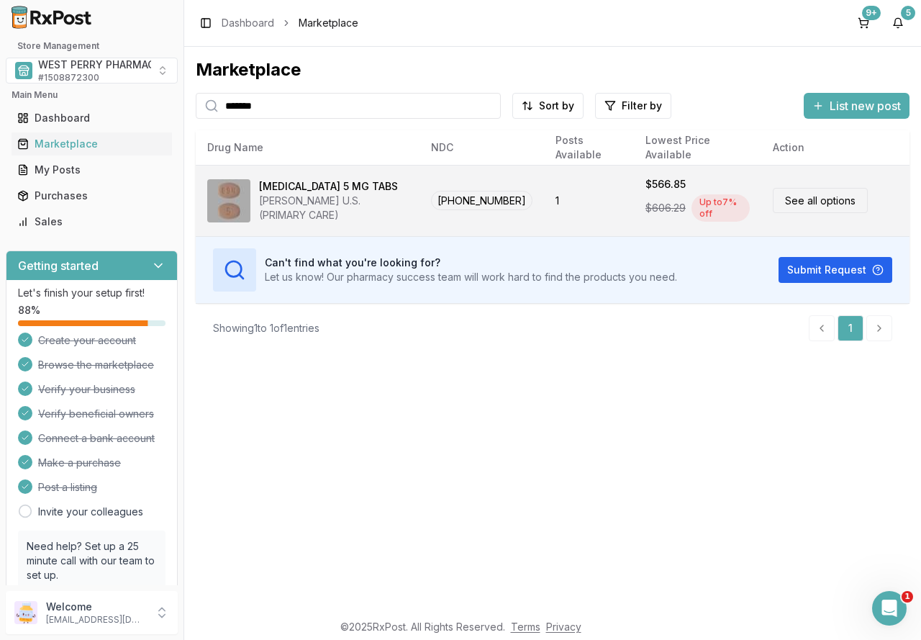
click at [351, 188] on div "[MEDICAL_DATA] 5 MG TABS" at bounding box center [333, 186] width 149 height 14
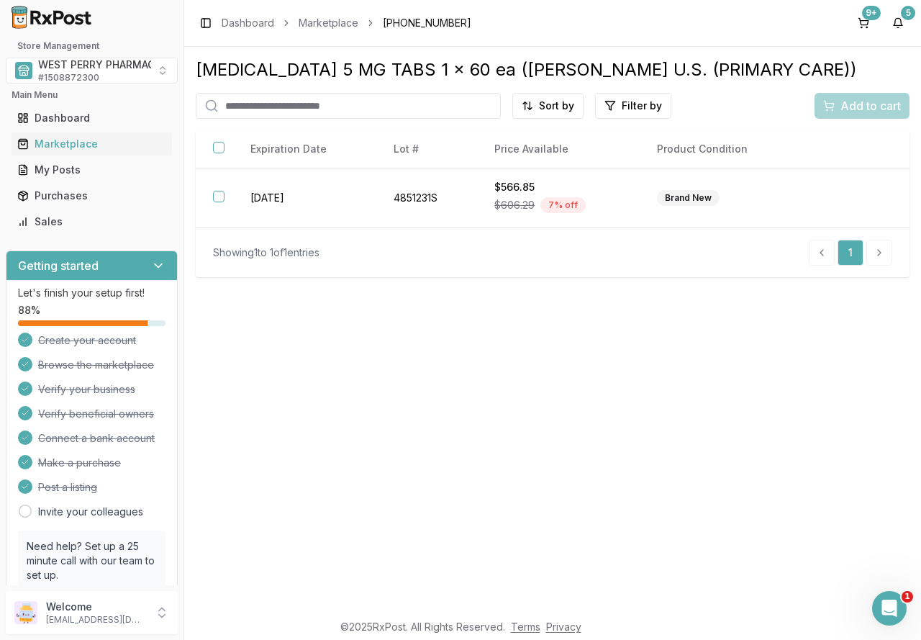
click at [333, 107] on input "search" at bounding box center [348, 106] width 305 height 26
drag, startPoint x: 267, startPoint y: 105, endPoint x: 235, endPoint y: 118, distance: 34.9
click at [266, 104] on input "search" at bounding box center [348, 106] width 305 height 26
type input "********"
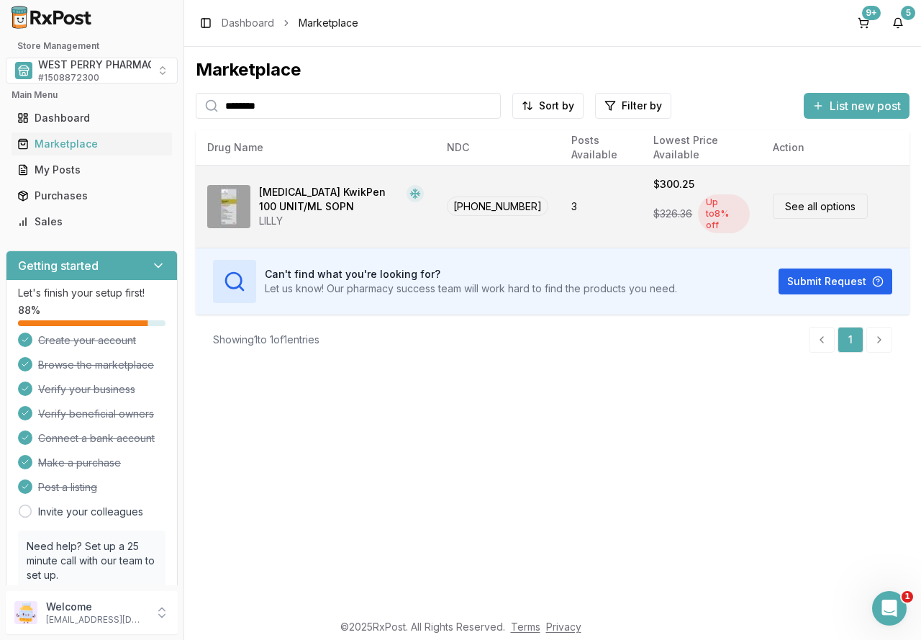
click at [516, 197] on span "[PHONE_NUMBER]" at bounding box center [497, 206] width 101 height 19
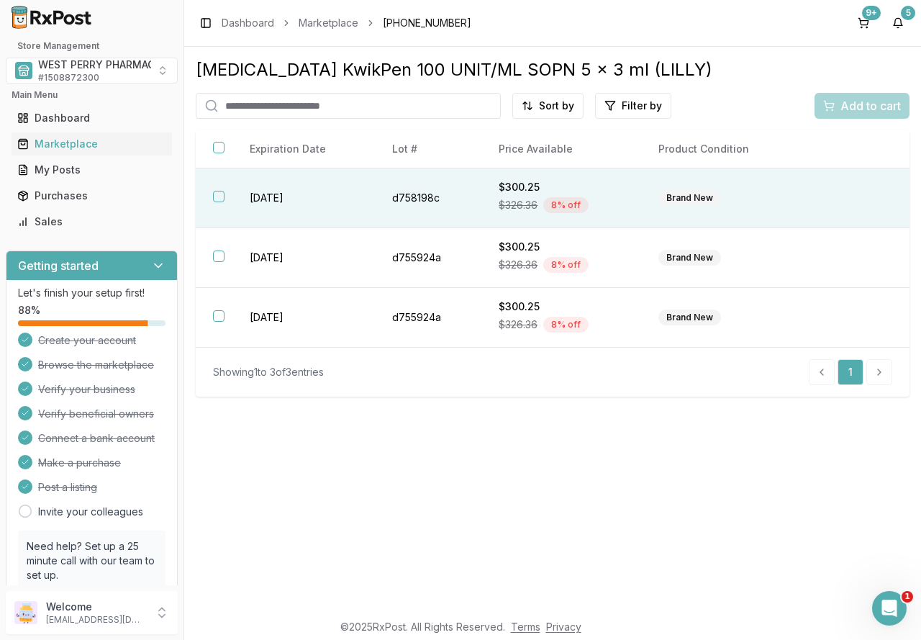
drag, startPoint x: 276, startPoint y: 192, endPoint x: 277, endPoint y: 210, distance: 18.0
click at [276, 192] on td "[DATE]" at bounding box center [303, 198] width 142 height 60
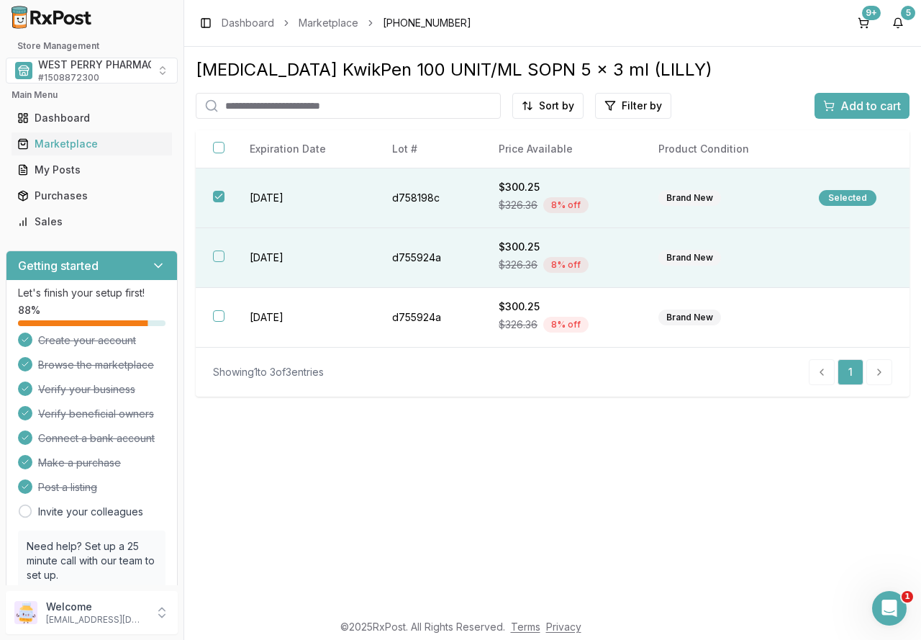
click at [281, 248] on td "[DATE]" at bounding box center [303, 258] width 142 height 60
drag, startPoint x: 274, startPoint y: 314, endPoint x: 191, endPoint y: 318, distance: 82.2
click at [273, 314] on td "[DATE]" at bounding box center [303, 318] width 142 height 60
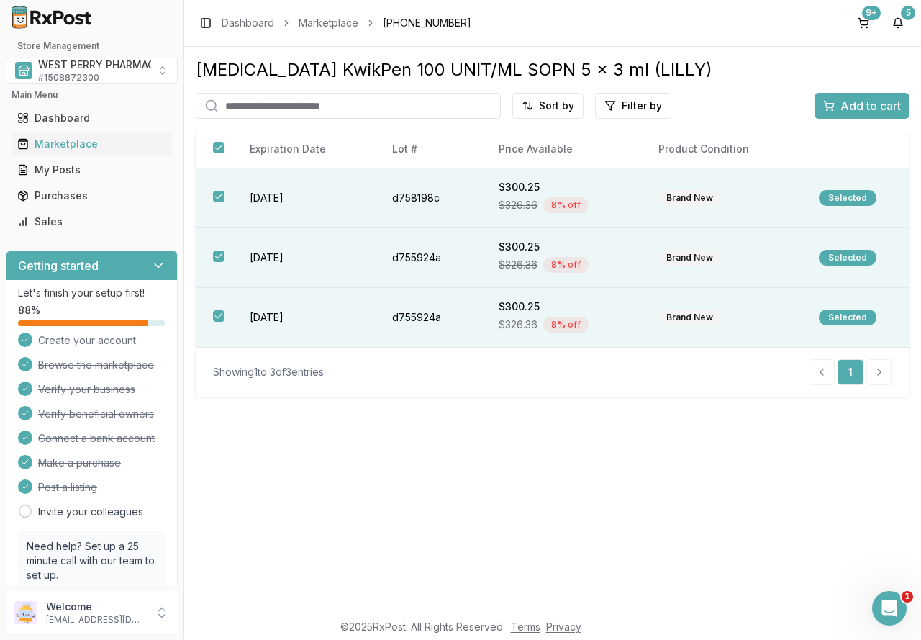
click at [844, 110] on span "Add to cart" at bounding box center [871, 105] width 60 height 17
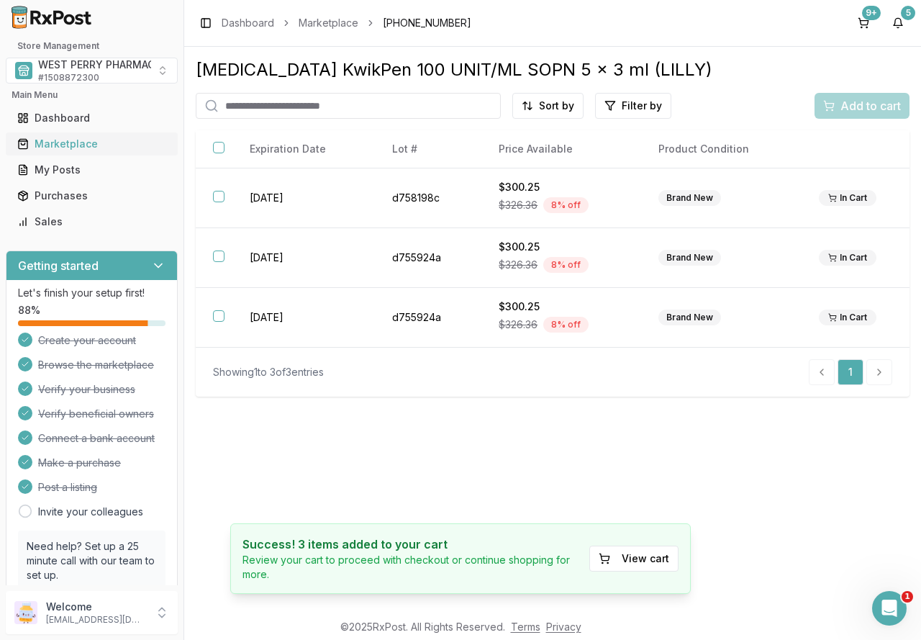
click at [68, 143] on div "Marketplace" at bounding box center [91, 144] width 149 height 14
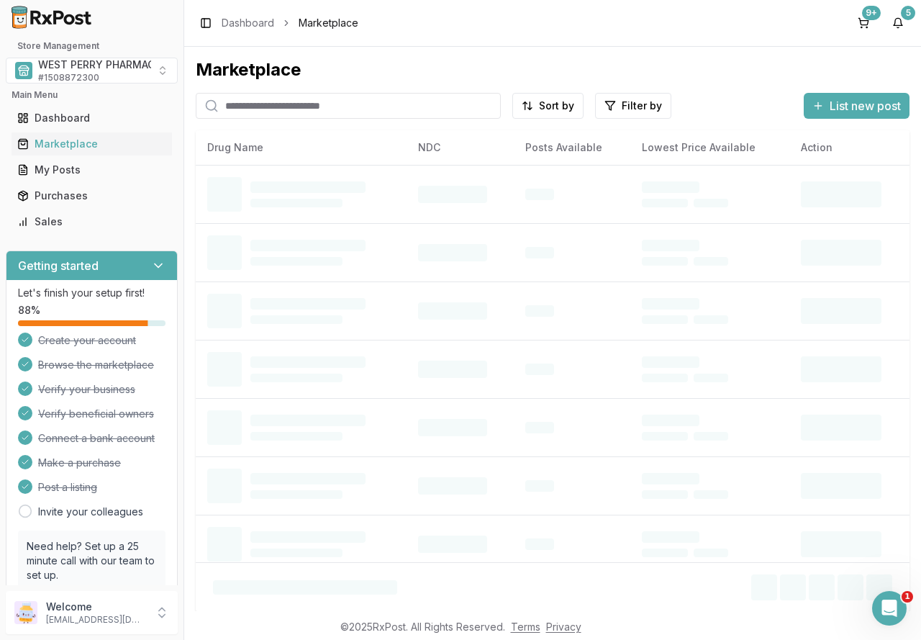
click at [248, 108] on input "search" at bounding box center [348, 106] width 305 height 26
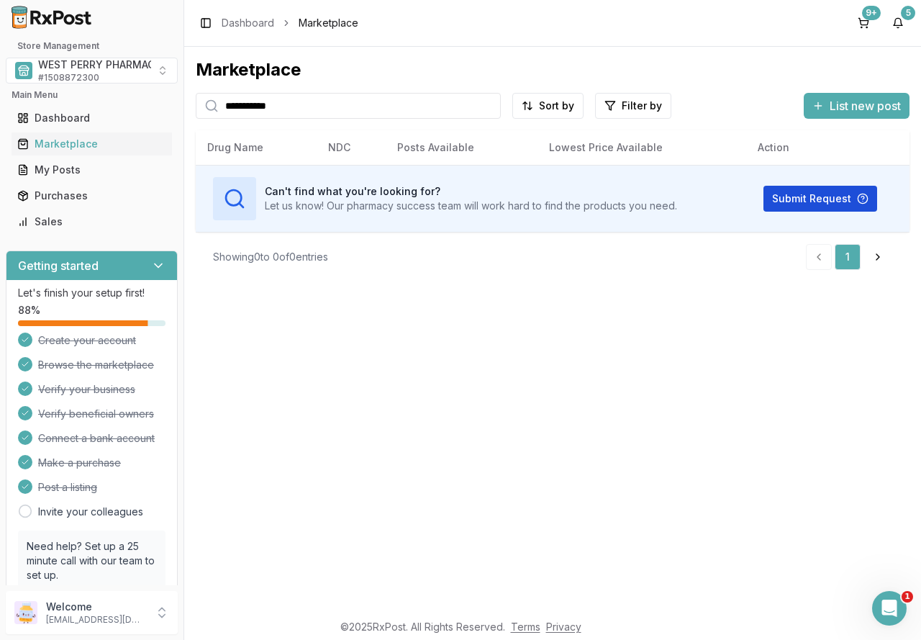
click at [784, 199] on button "Submit Request" at bounding box center [821, 199] width 114 height 26
click at [71, 104] on div "**********" at bounding box center [460, 320] width 921 height 640
type input "*******"
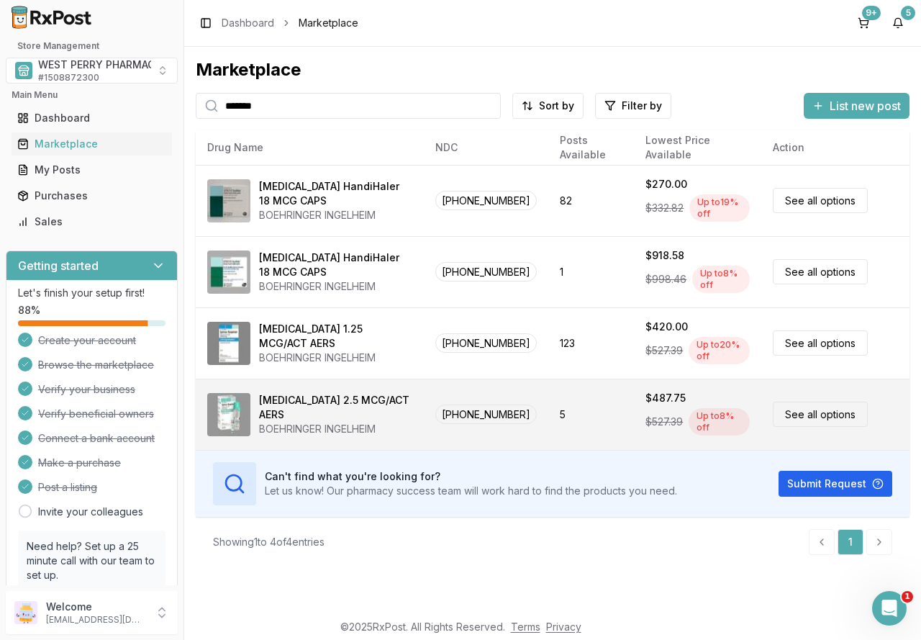
drag, startPoint x: 366, startPoint y: 413, endPoint x: 352, endPoint y: 406, distance: 15.5
click at [352, 406] on div "[MEDICAL_DATA] 2.5 MCG/ACT AERS" at bounding box center [335, 407] width 153 height 29
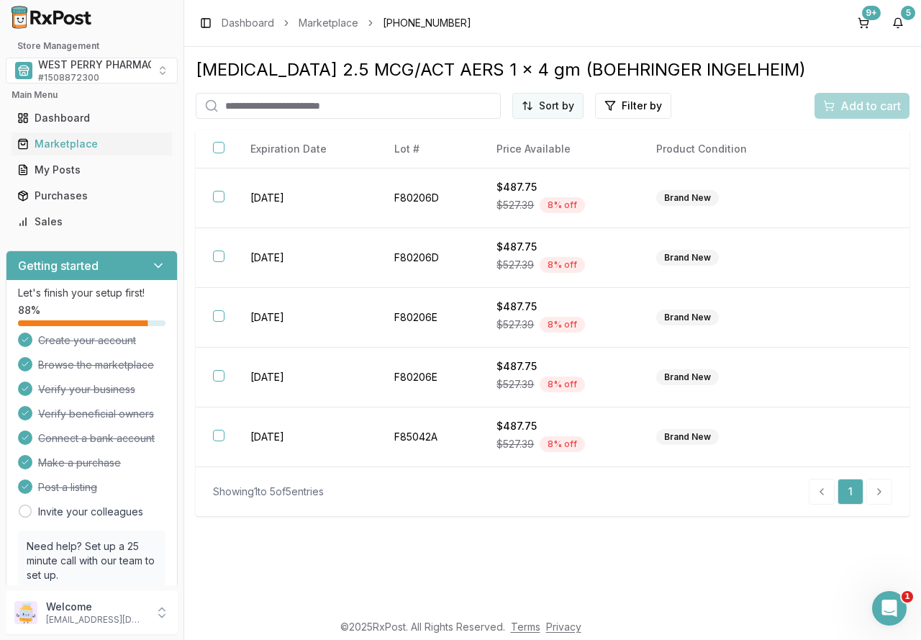
click at [559, 107] on html "1 Store Management WEST PERRY PHARMACY INC # 1508872300 Main Menu Dashboard Mar…" at bounding box center [460, 320] width 921 height 640
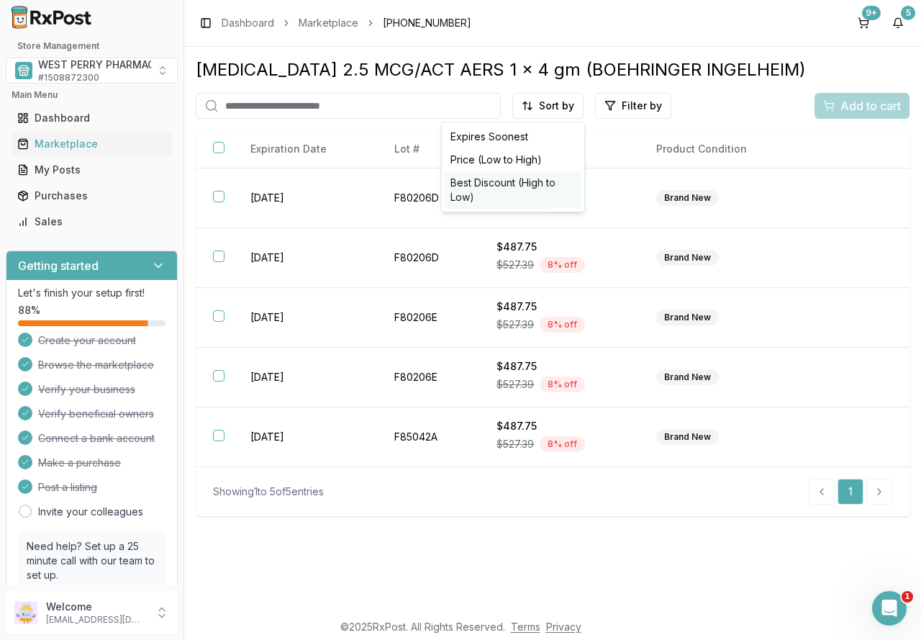
click at [530, 184] on div "Best Discount (High to Low)" at bounding box center [513, 189] width 137 height 37
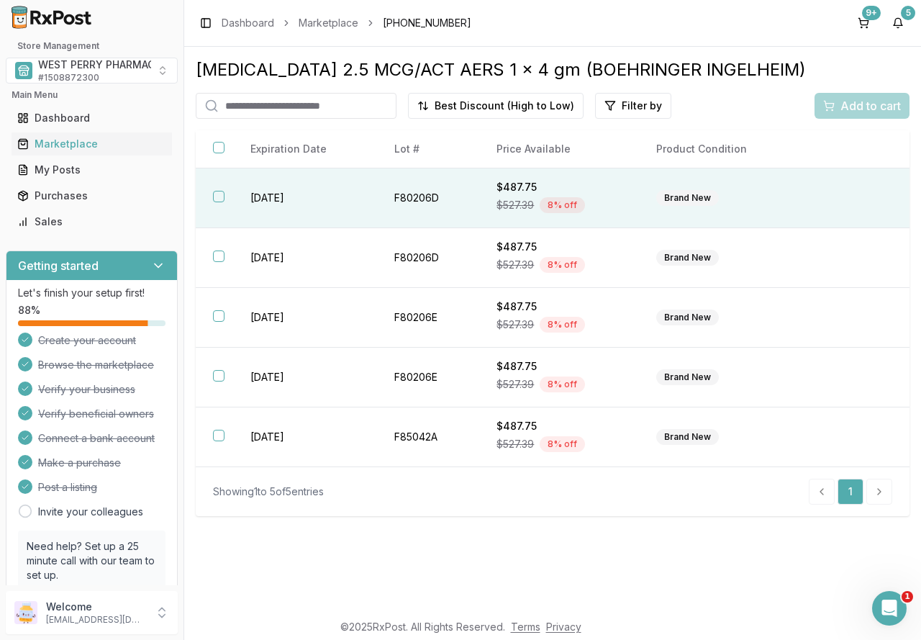
click at [253, 199] on td "[DATE]" at bounding box center [305, 198] width 144 height 60
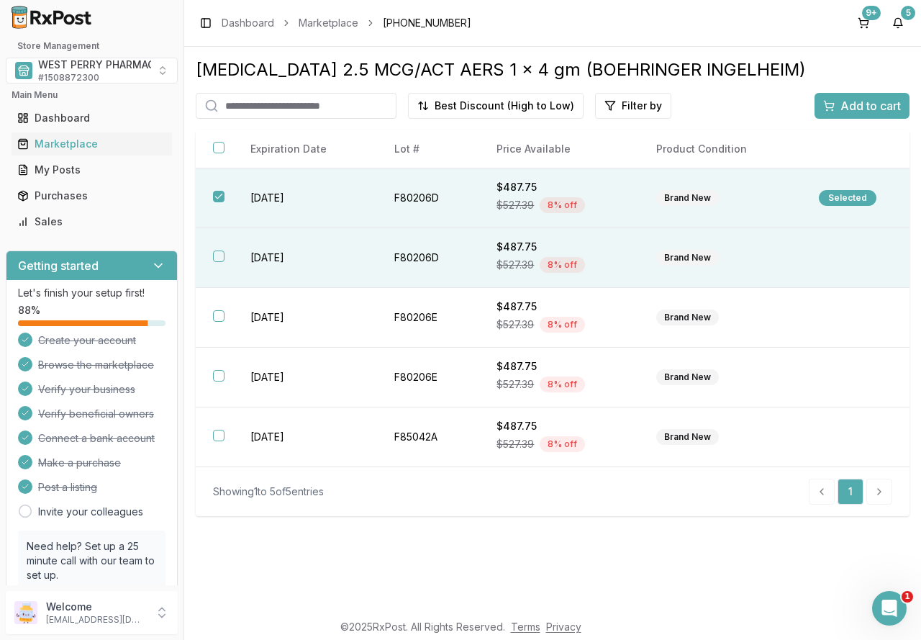
click at [261, 261] on td "[DATE]" at bounding box center [305, 258] width 144 height 60
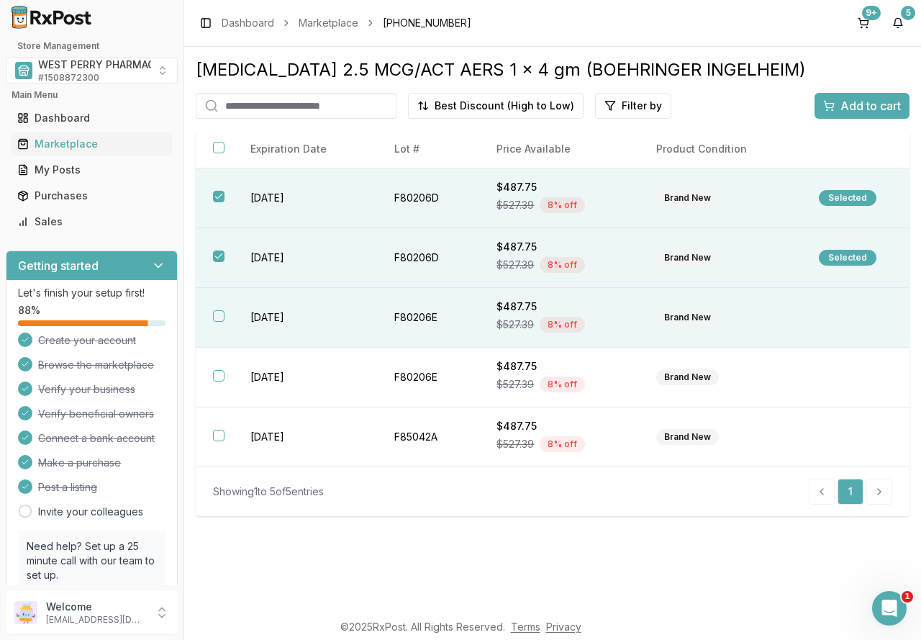
click at [275, 312] on td "[DATE]" at bounding box center [305, 318] width 144 height 60
click at [857, 103] on span "Add to cart" at bounding box center [871, 105] width 60 height 17
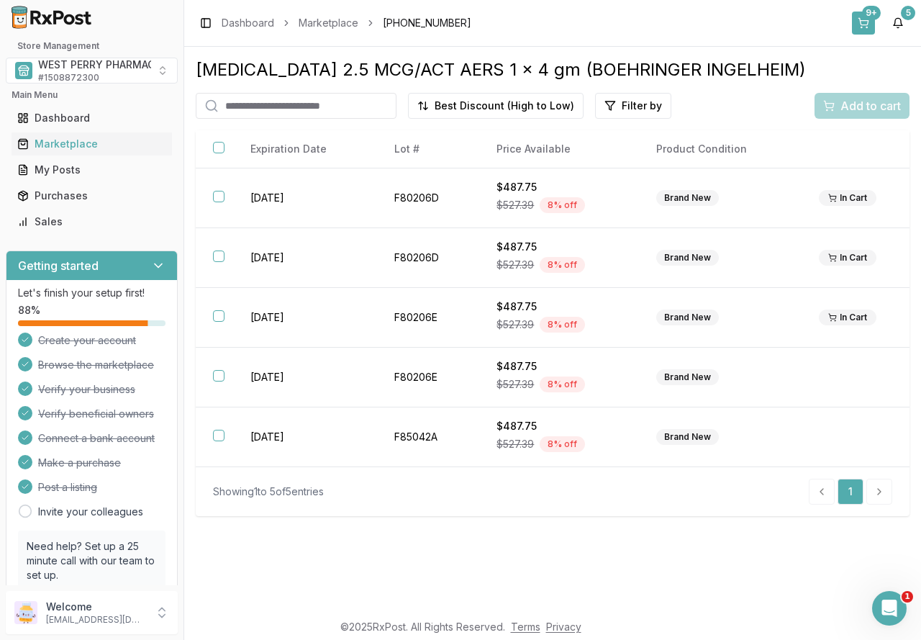
click at [871, 19] on div "9+" at bounding box center [871, 13] width 19 height 14
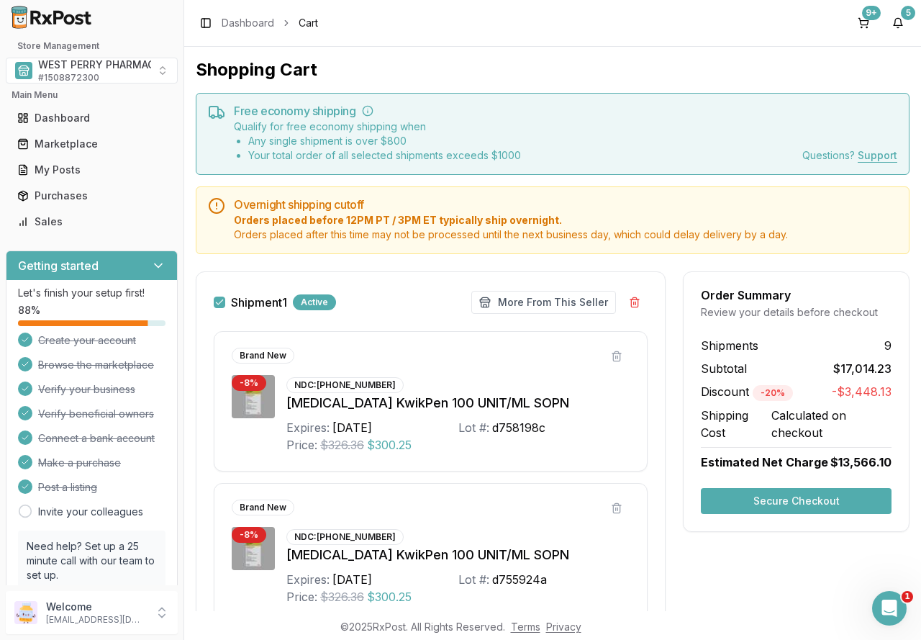
click at [780, 500] on button "Secure Checkout" at bounding box center [796, 501] width 191 height 26
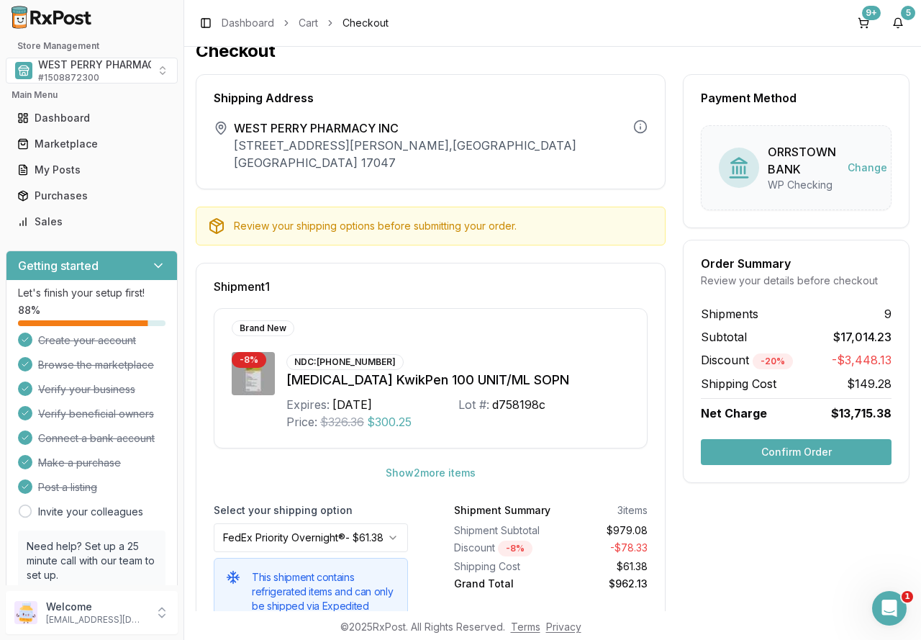
scroll to position [17, 0]
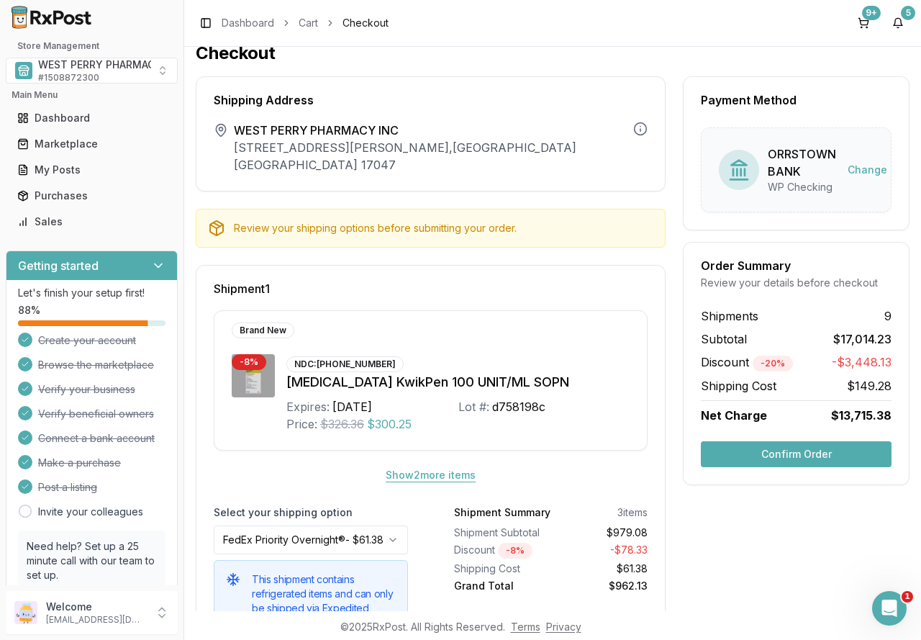
click at [421, 462] on button "Show 2 more item s" at bounding box center [430, 475] width 113 height 26
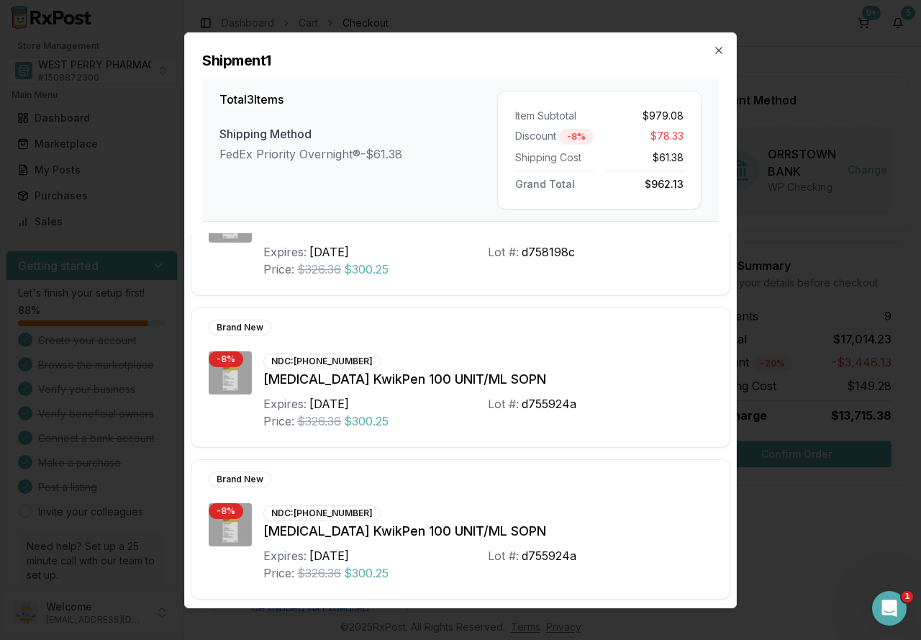
scroll to position [81, 0]
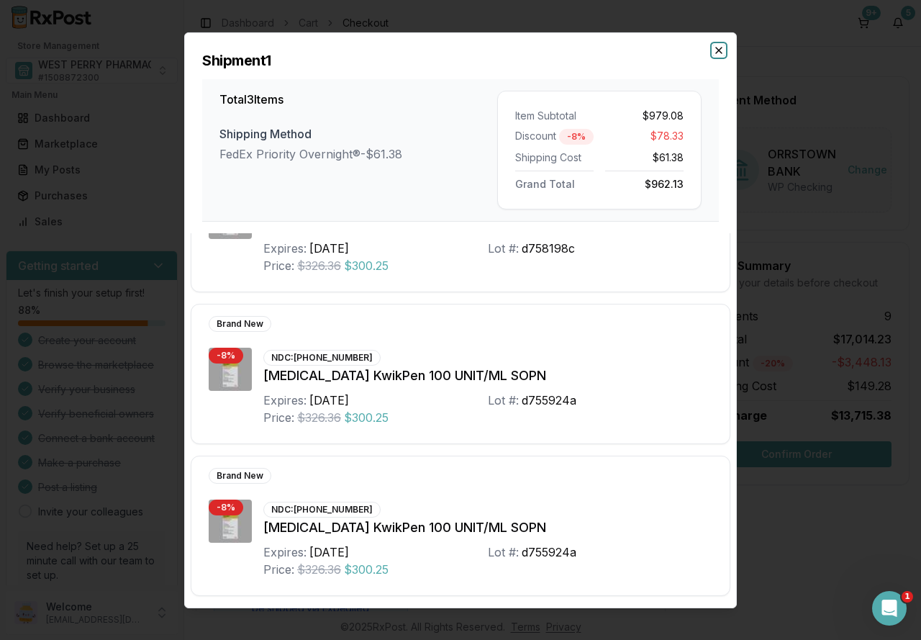
click at [718, 53] on icon "button" at bounding box center [719, 50] width 12 height 12
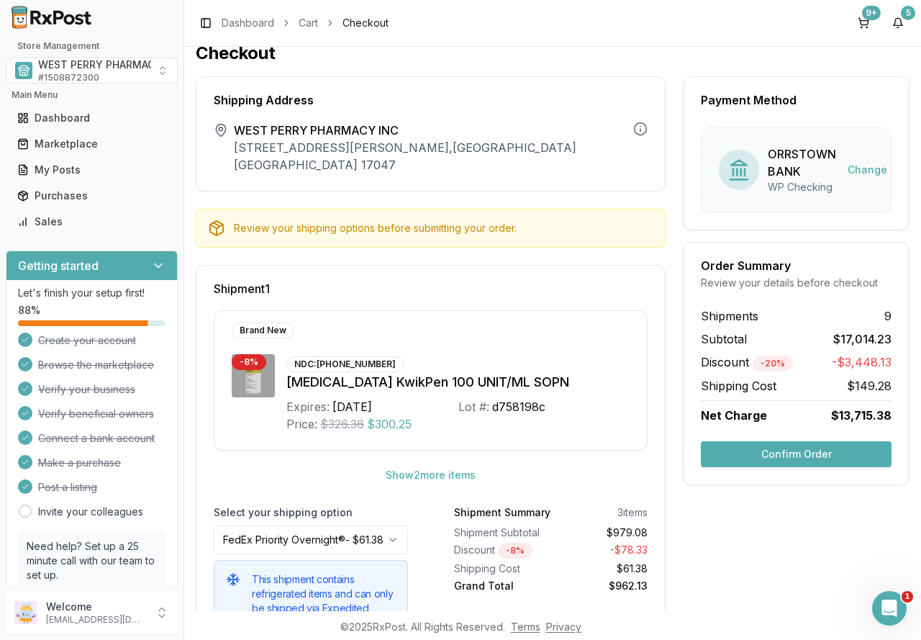
click at [250, 283] on span "Shipment 1" at bounding box center [242, 289] width 56 height 12
click at [864, 23] on button "9+" at bounding box center [863, 23] width 23 height 23
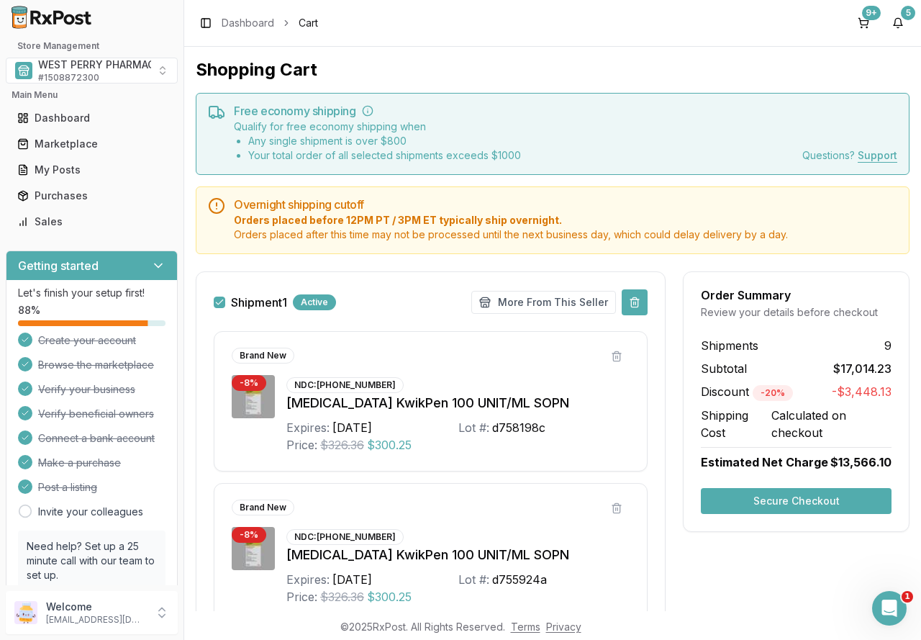
click at [635, 298] on button at bounding box center [635, 302] width 26 height 26
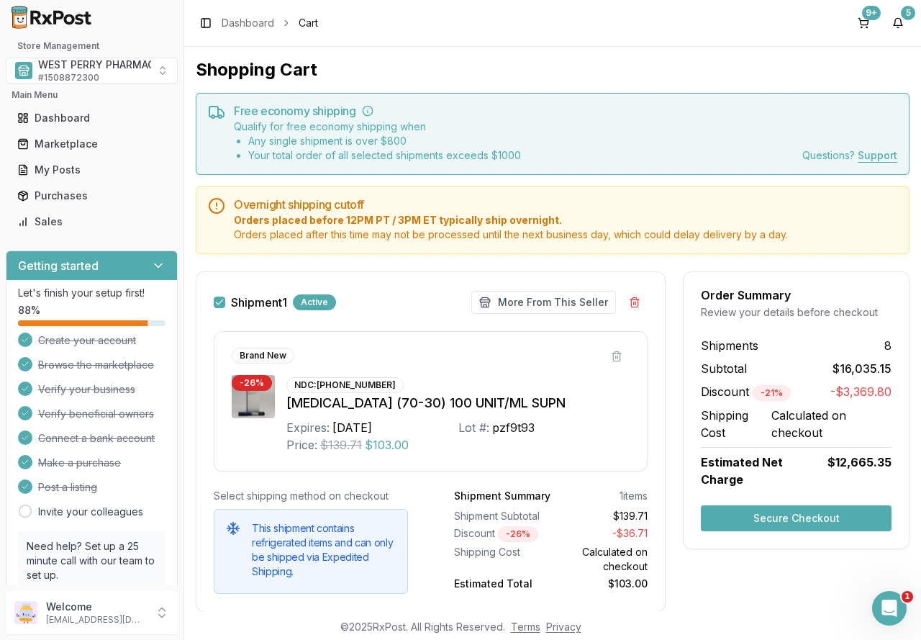
click at [816, 509] on button "Secure Checkout" at bounding box center [796, 518] width 191 height 26
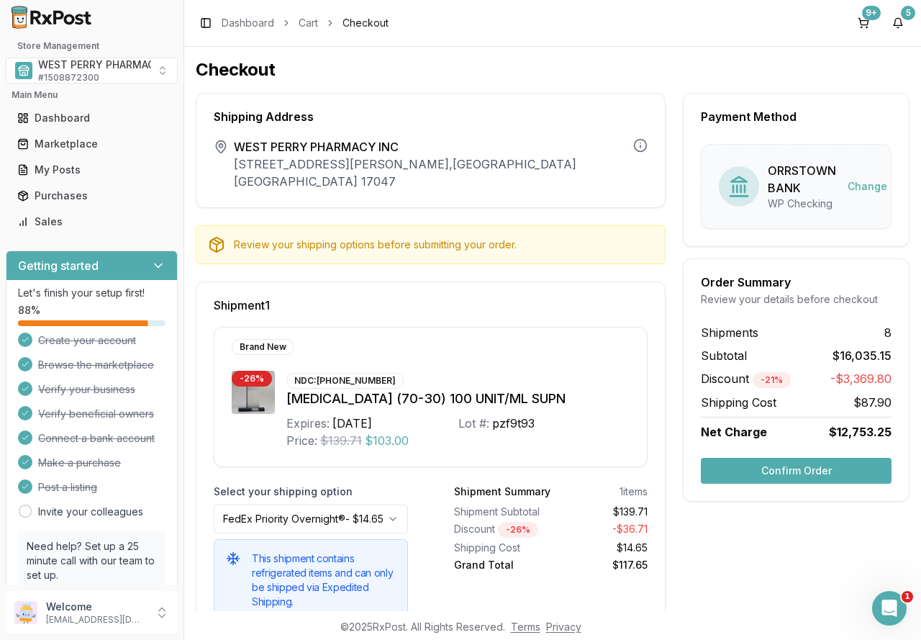
click at [772, 473] on button "Confirm Order" at bounding box center [796, 471] width 191 height 26
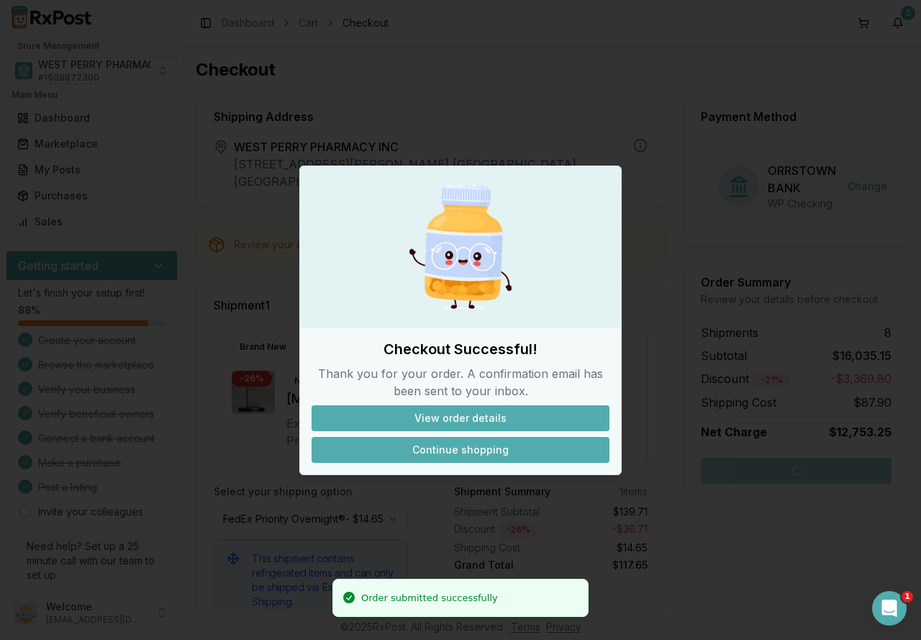
click at [417, 451] on button "Continue shopping" at bounding box center [461, 450] width 298 height 26
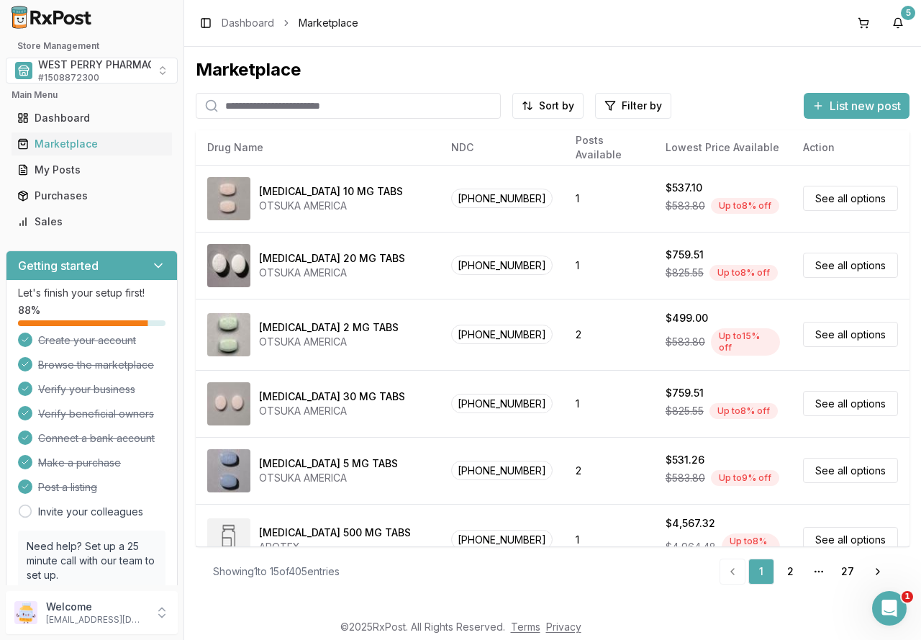
click at [778, 70] on div "Marketplace" at bounding box center [553, 69] width 714 height 23
click at [82, 72] on span "# 1508872300" at bounding box center [68, 78] width 61 height 12
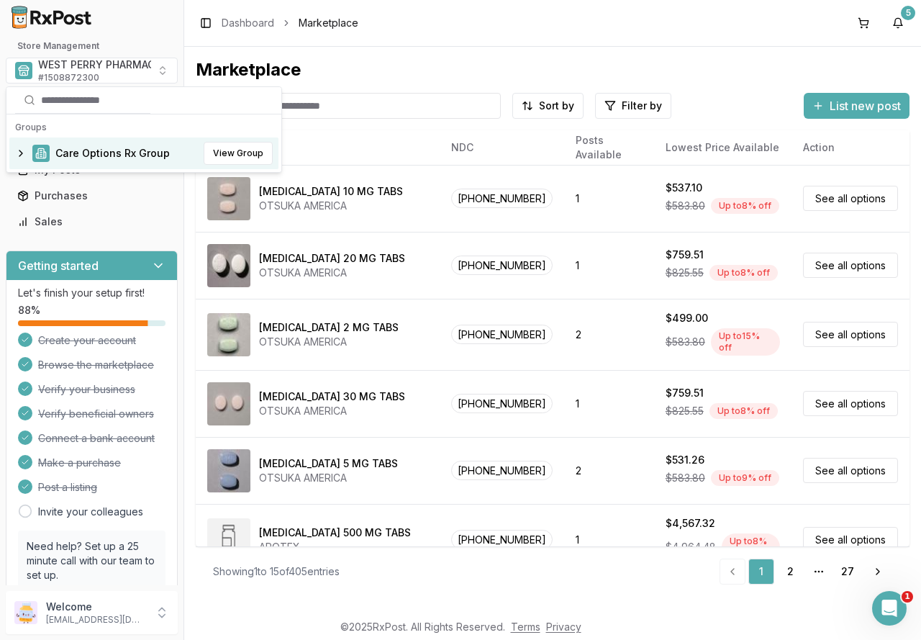
click at [90, 145] on div "Care Options Rx Group View Group" at bounding box center [143, 153] width 269 height 32
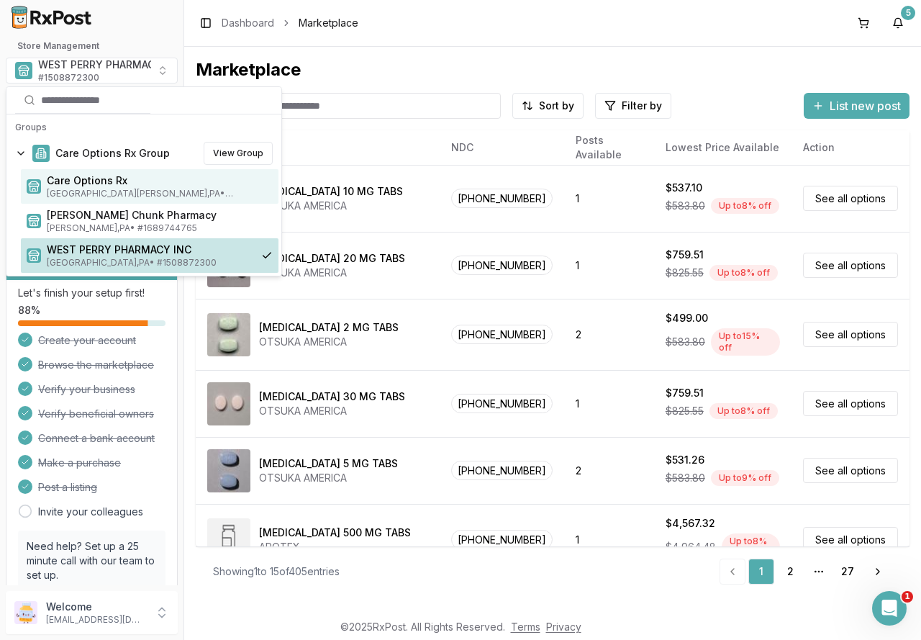
click at [102, 181] on span "Care Options Rx" at bounding box center [160, 180] width 226 height 14
click at [85, 185] on span "Care Options Rx" at bounding box center [160, 180] width 226 height 14
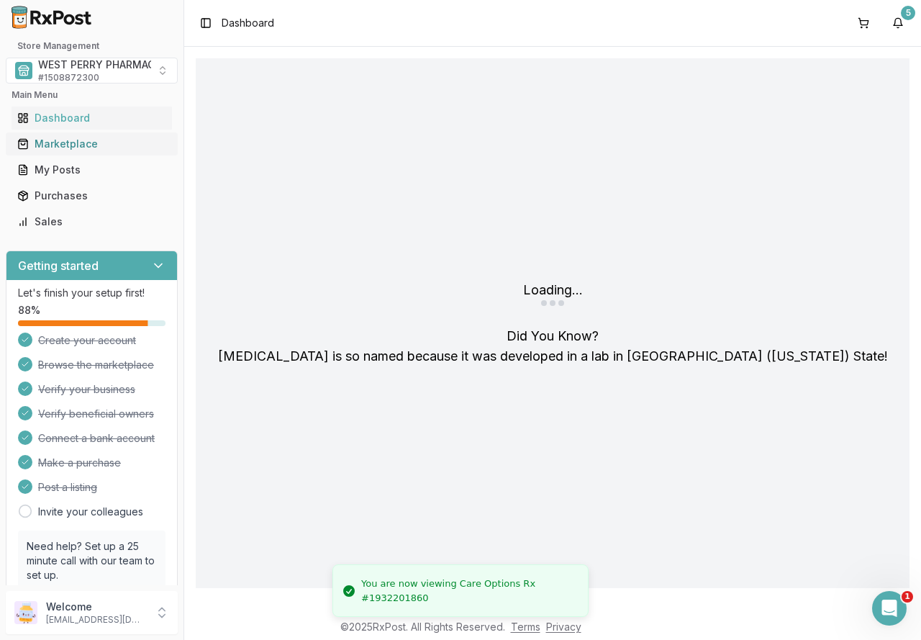
click at [82, 148] on div "Marketplace" at bounding box center [91, 144] width 149 height 14
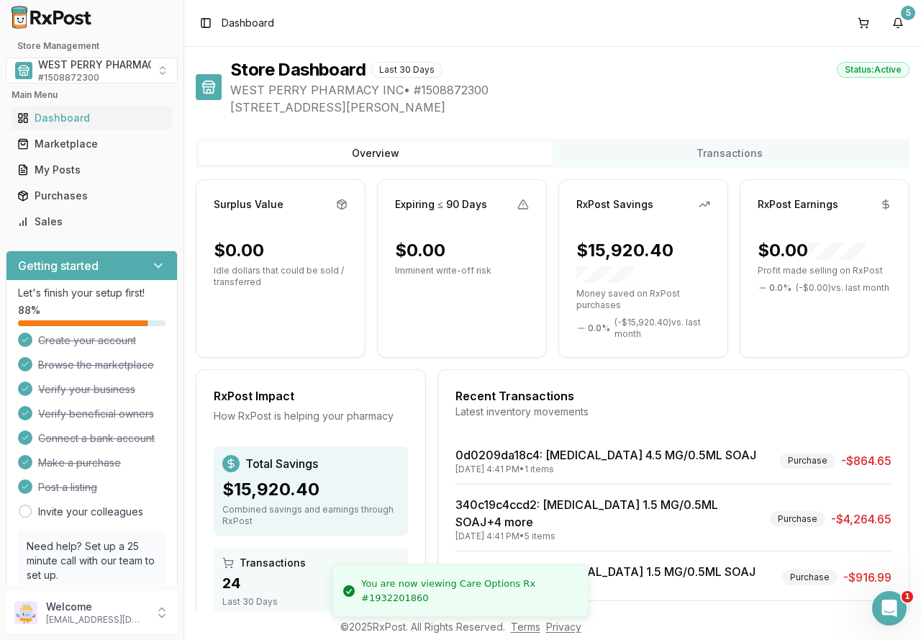
click at [605, 153] on button "Transactions" at bounding box center [730, 153] width 354 height 23
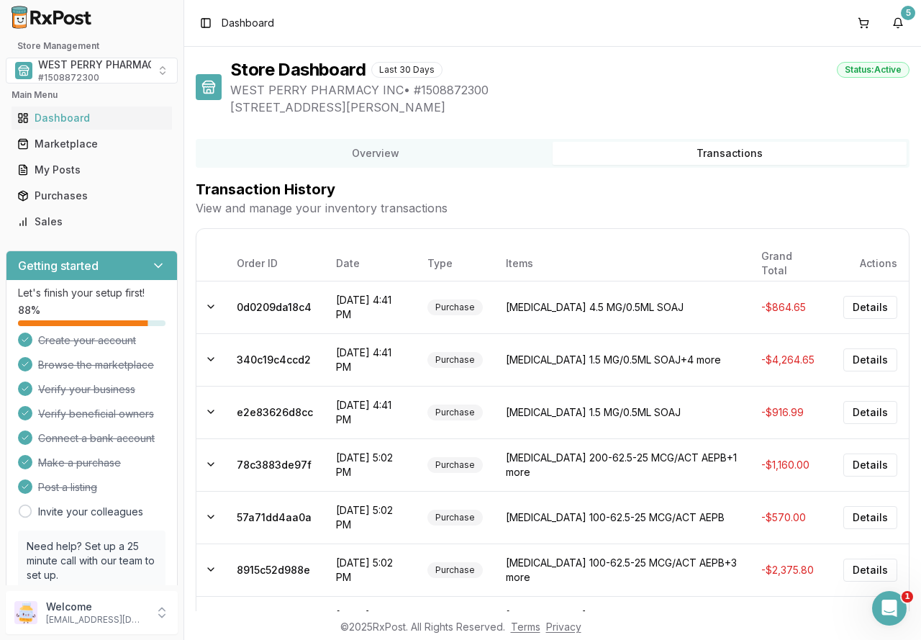
click at [375, 144] on button "Overview" at bounding box center [376, 153] width 354 height 23
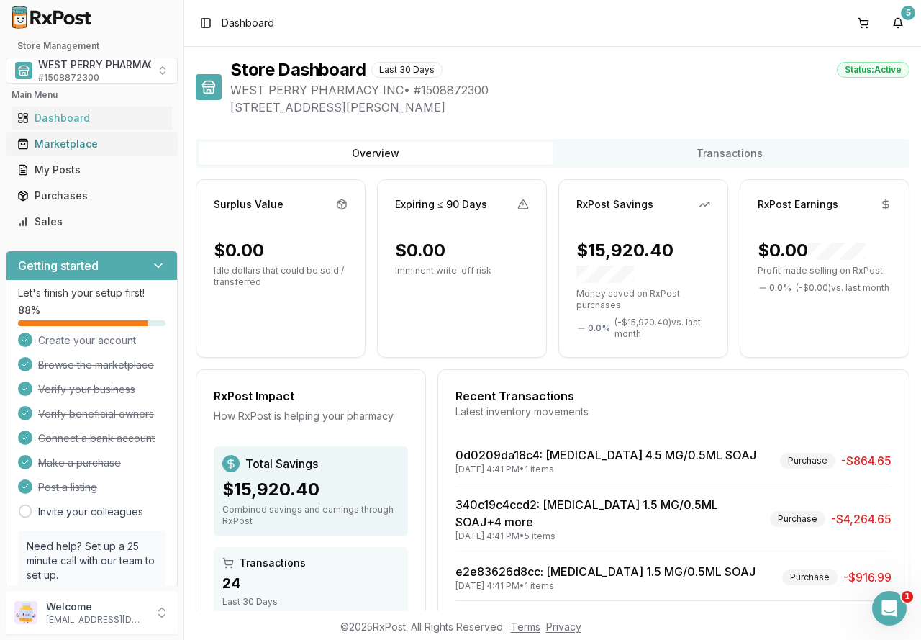
click at [80, 144] on div "Marketplace" at bounding box center [91, 144] width 149 height 14
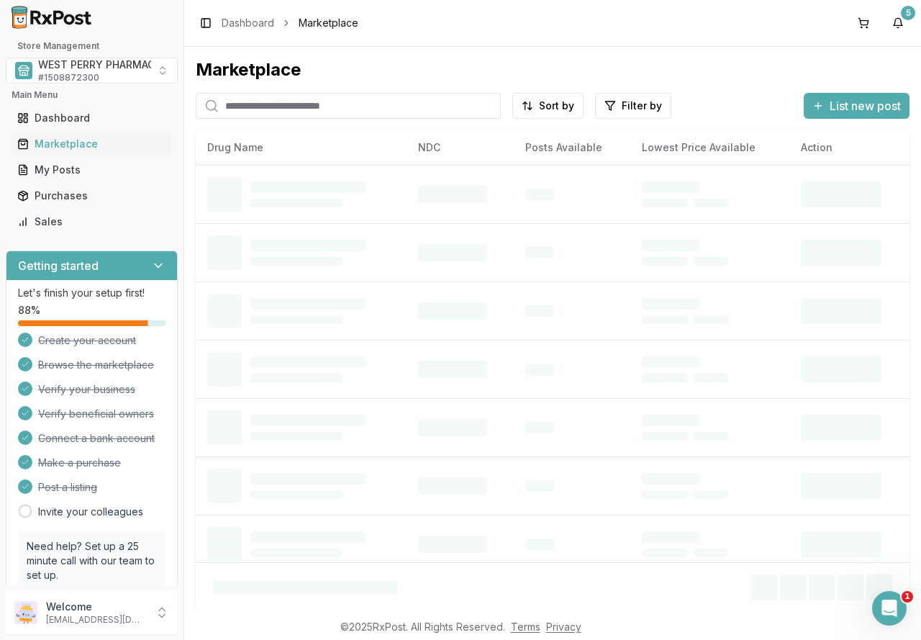
click at [284, 110] on input "search" at bounding box center [348, 106] width 305 height 26
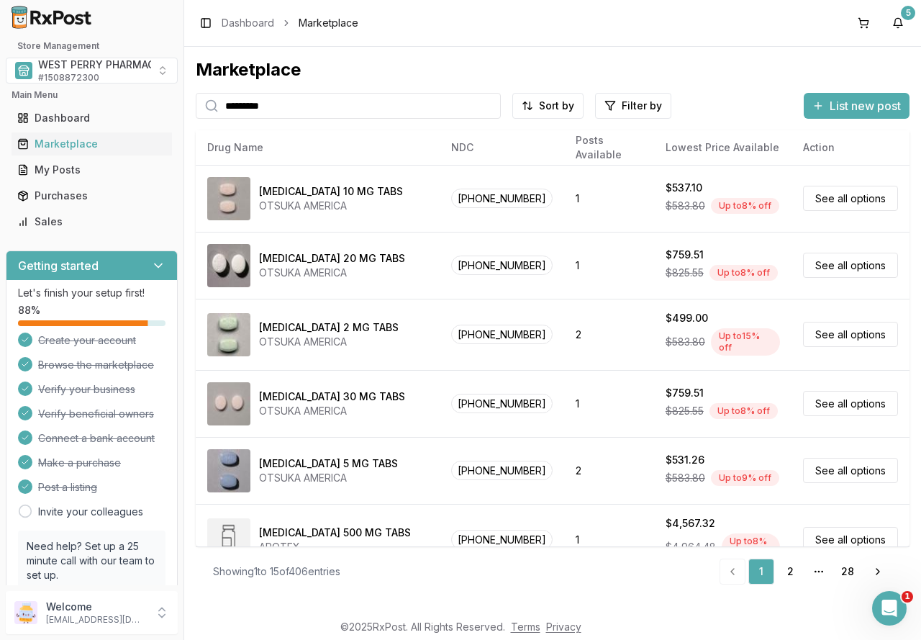
type input "*********"
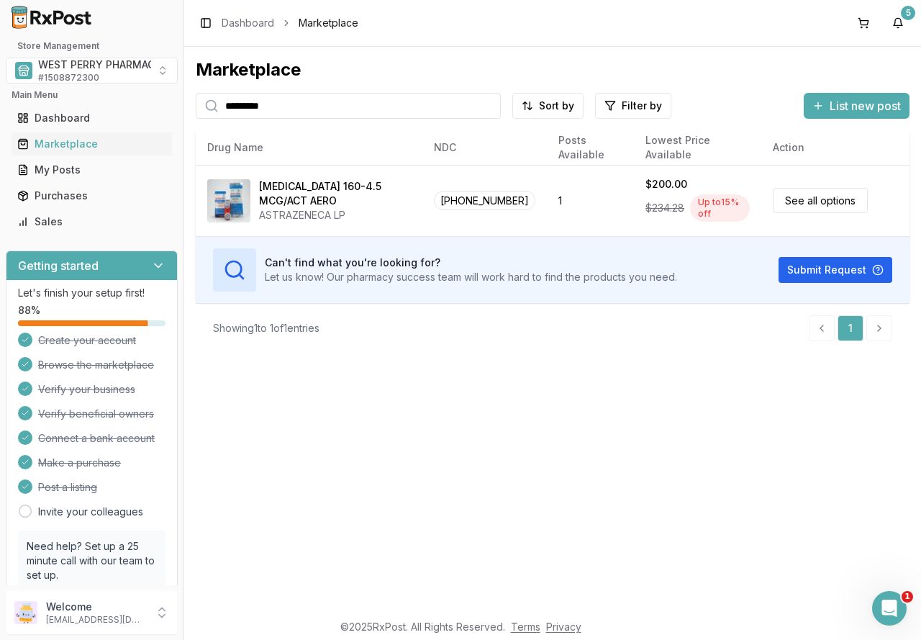
click at [490, 105] on input "*********" at bounding box center [348, 106] width 305 height 26
drag, startPoint x: 459, startPoint y: 110, endPoint x: 448, endPoint y: 106, distance: 11.6
click at [459, 110] on input "search" at bounding box center [348, 106] width 305 height 26
type input "********"
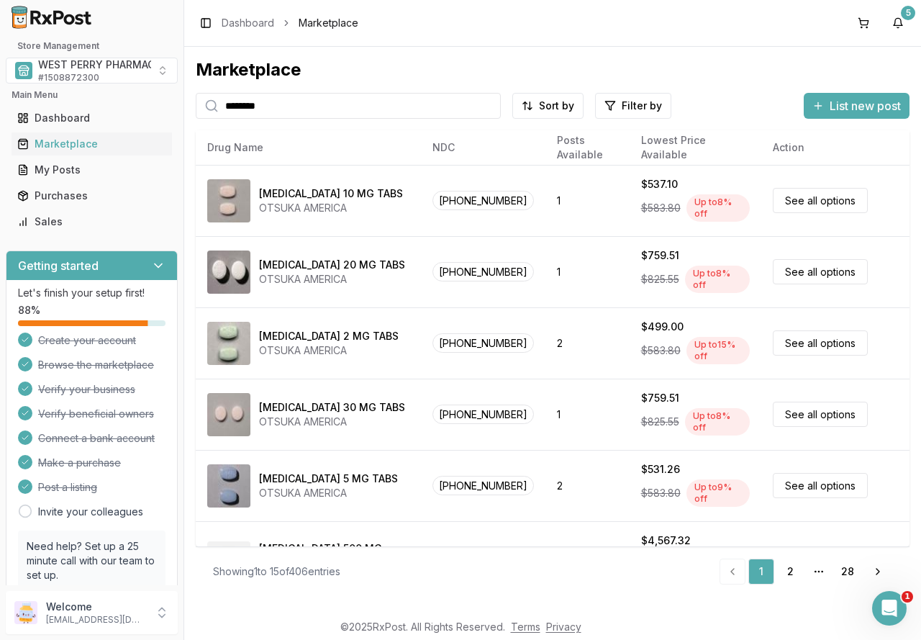
click at [310, 104] on input "********" at bounding box center [348, 106] width 305 height 26
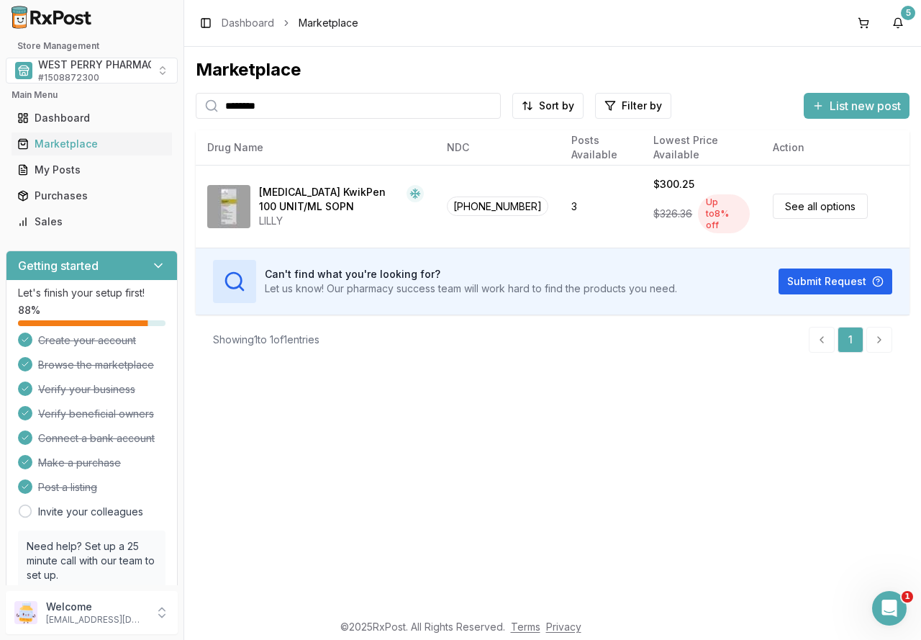
click at [600, 553] on div "Marketplace ******** Sort by Filter by List new post Card Table NDC: [PHONE_NUM…" at bounding box center [552, 329] width 737 height 564
